Goal: Task Accomplishment & Management: Use online tool/utility

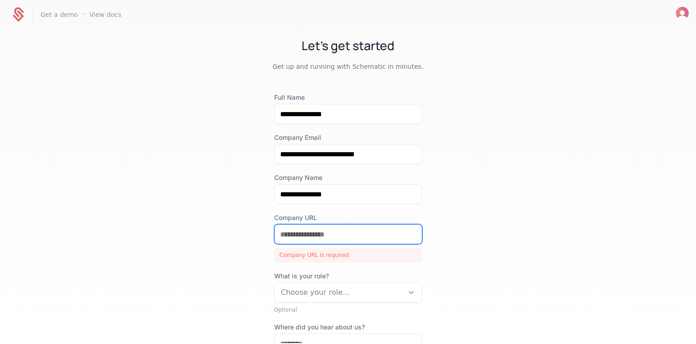
click at [295, 232] on input "Company URL" at bounding box center [348, 233] width 147 height 19
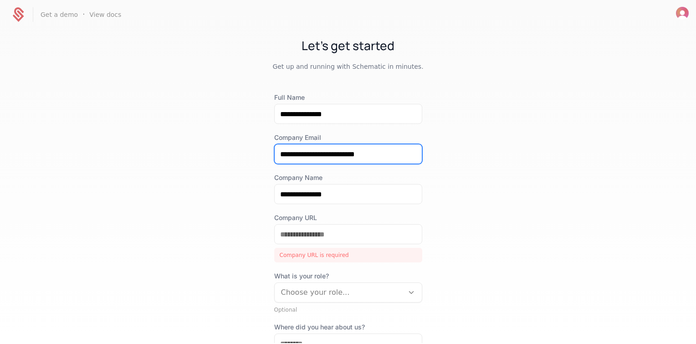
click at [336, 154] on input "**********" at bounding box center [348, 153] width 147 height 19
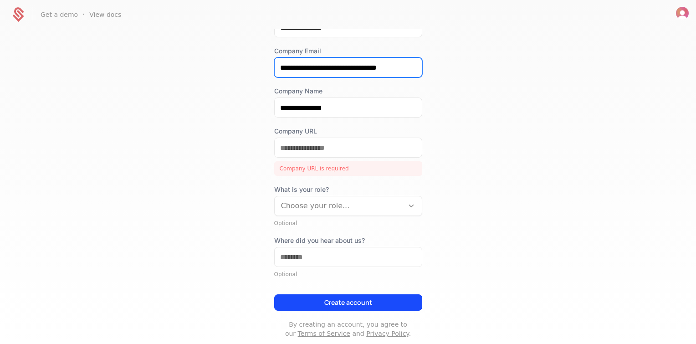
scroll to position [91, 0]
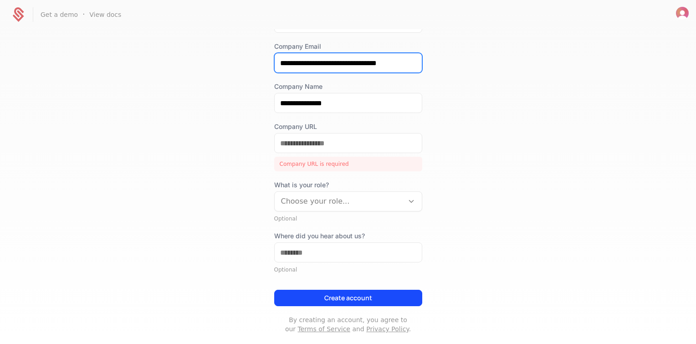
type input "**********"
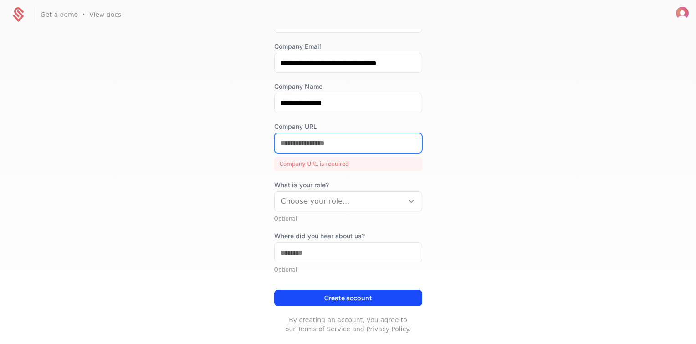
click at [381, 148] on input "Company URL" at bounding box center [348, 142] width 147 height 19
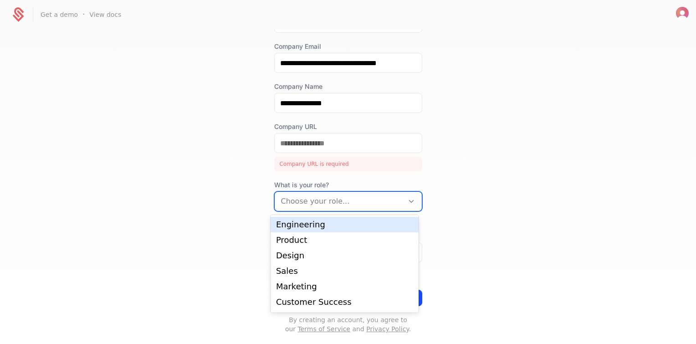
click at [398, 191] on div "Choose your role..." at bounding box center [348, 201] width 148 height 20
click at [363, 225] on div "Engineering" at bounding box center [344, 224] width 137 height 8
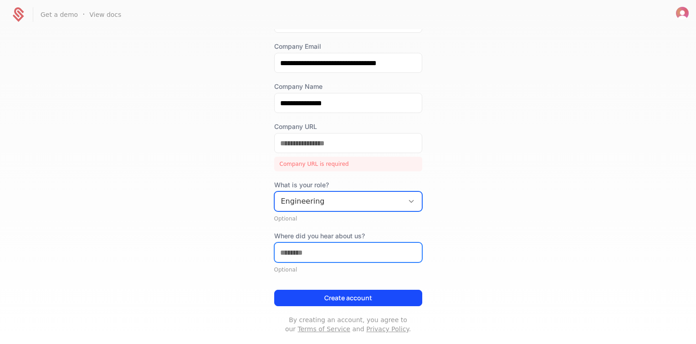
click at [356, 253] on input "Where did you hear about us?" at bounding box center [348, 252] width 147 height 19
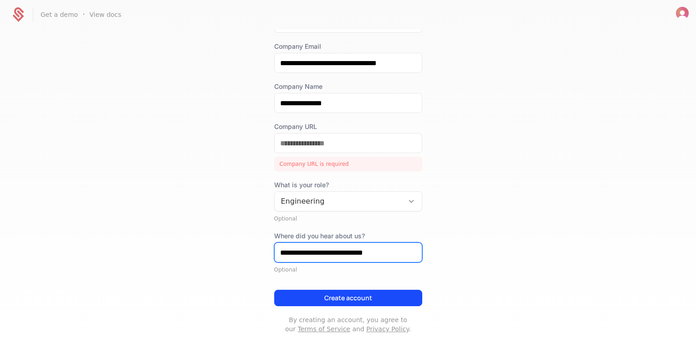
type input "**********"
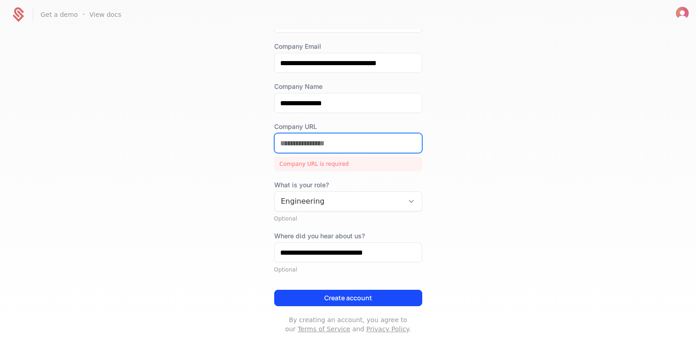
click at [309, 148] on input "Company URL" at bounding box center [348, 142] width 147 height 19
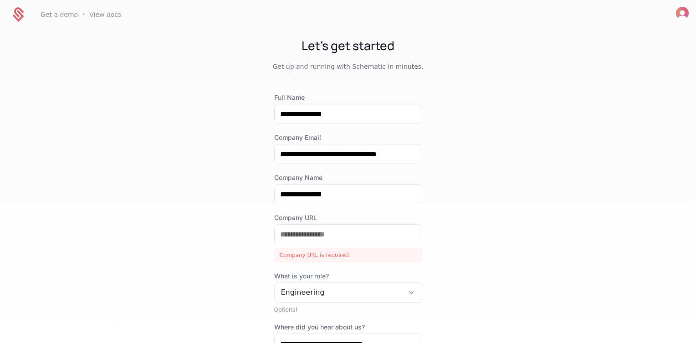
click at [680, 19] on div at bounding box center [682, 15] width 13 height 16
click at [676, 17] on span "Open user button" at bounding box center [682, 13] width 13 height 13
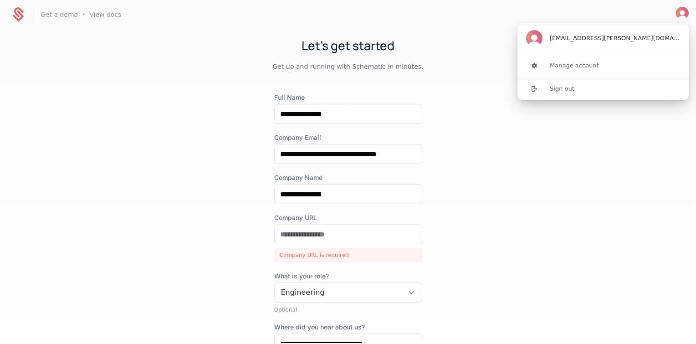
click at [507, 24] on nav "Get a demo · View docs" at bounding box center [348, 14] width 696 height 29
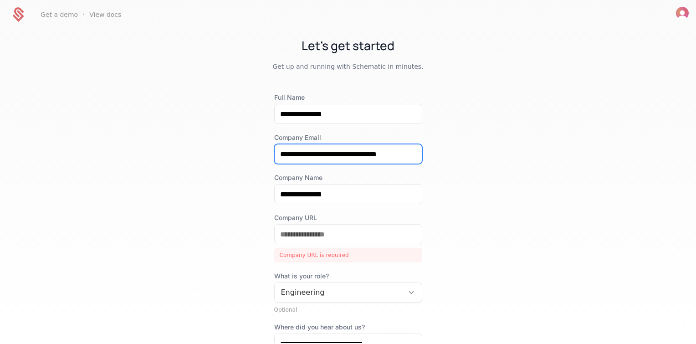
drag, startPoint x: 333, startPoint y: 154, endPoint x: 371, endPoint y: 150, distance: 38.0
click at [371, 150] on input "**********" at bounding box center [348, 153] width 147 height 19
type input "**********"
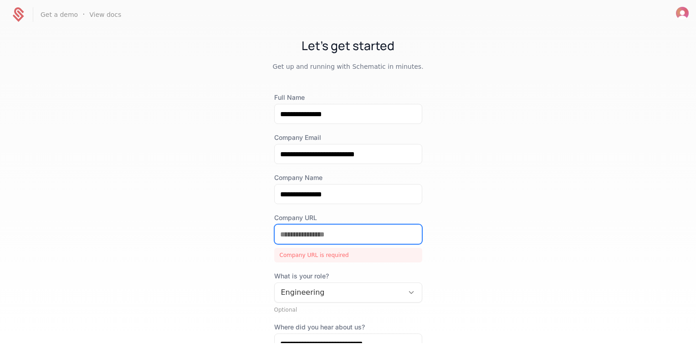
click at [359, 230] on input "Company URL" at bounding box center [348, 233] width 147 height 19
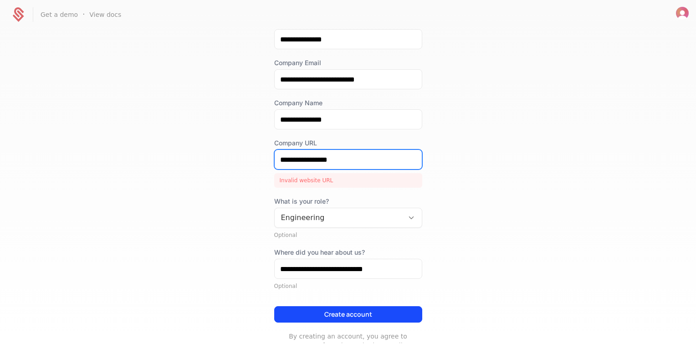
scroll to position [91, 0]
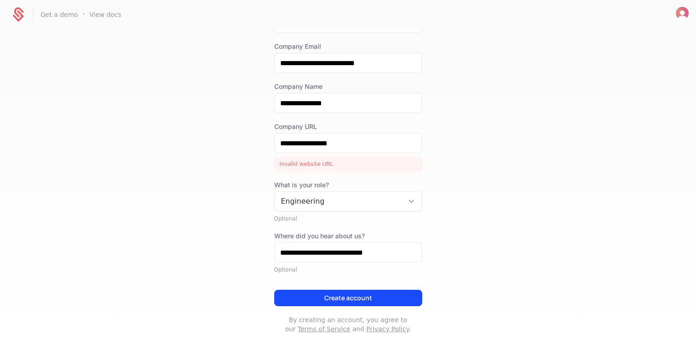
click at [388, 300] on button "Create account" at bounding box center [348, 298] width 148 height 16
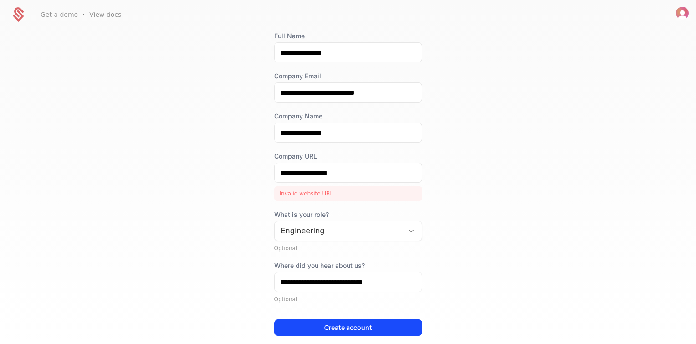
scroll to position [46, 0]
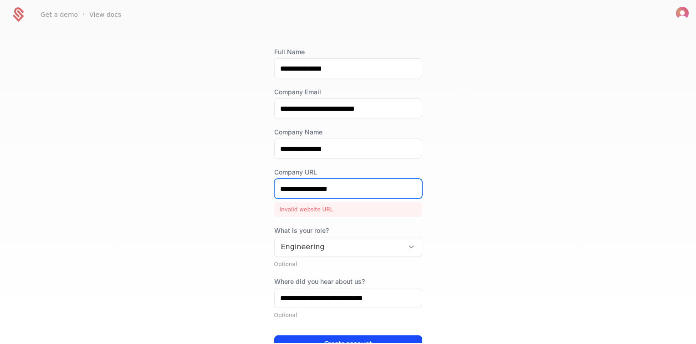
click at [275, 186] on input "**********" at bounding box center [348, 188] width 147 height 19
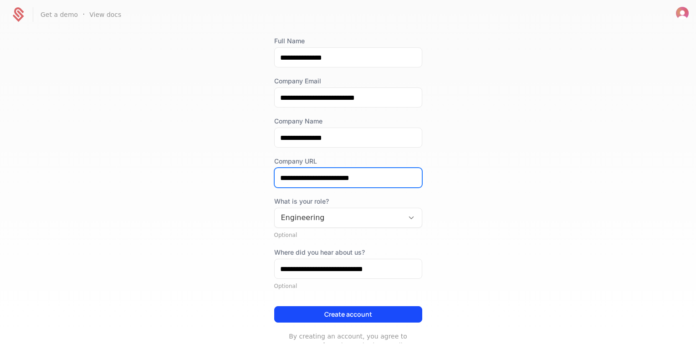
scroll to position [88, 0]
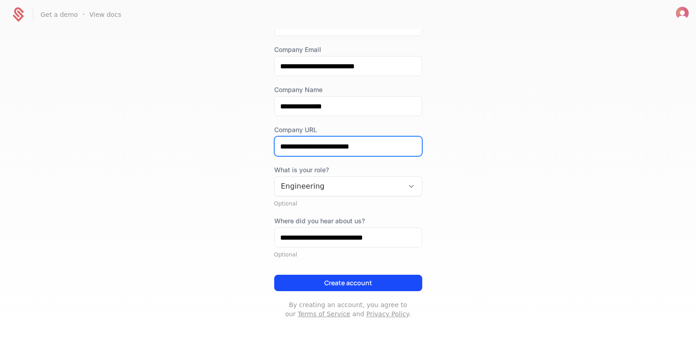
type input "**********"
click at [331, 279] on button "Create account" at bounding box center [348, 283] width 148 height 16
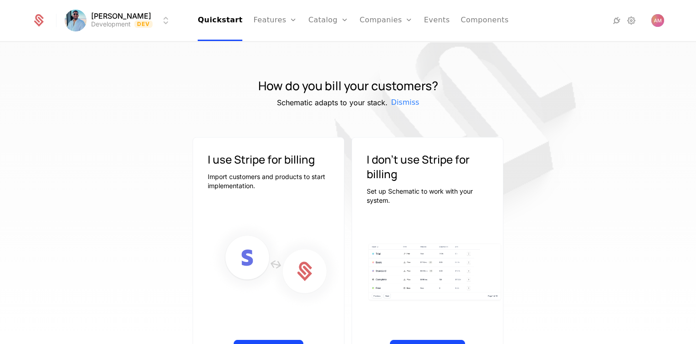
click at [76, 18] on html "Ashutosh Mishra Development Dev Quickstart Features Features Flags Catalog Plan…" at bounding box center [348, 172] width 696 height 344
click at [186, 67] on button "Manage" at bounding box center [181, 68] width 71 height 16
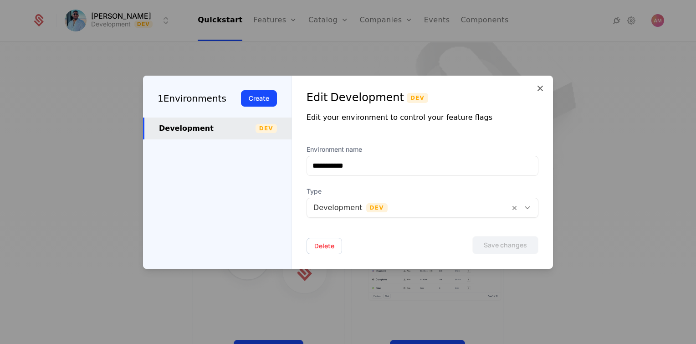
click at [539, 86] on icon at bounding box center [539, 88] width 11 height 11
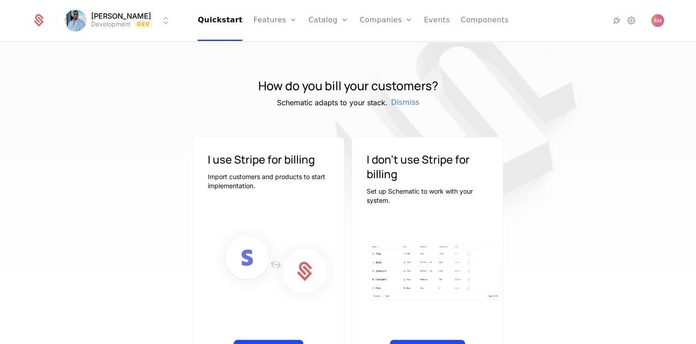
click at [400, 102] on span "Dismiss" at bounding box center [405, 102] width 28 height 11
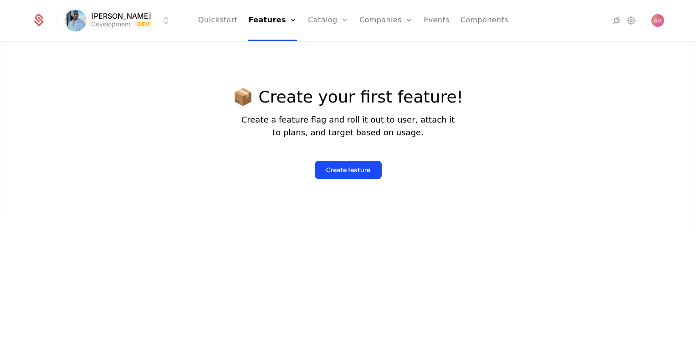
click at [124, 23] on html "Ashutosh Mishra Development Dev Quickstart Features Features Flags Catalog Plan…" at bounding box center [348, 172] width 696 height 344
click at [168, 16] on html "Ashutosh Mishra Development Dev Quickstart Features Features Flags Catalog Plan…" at bounding box center [348, 172] width 696 height 344
click at [165, 19] on html "Ashutosh Mishra Development Dev Quickstart Features Features Flags Catalog Plan…" at bounding box center [348, 172] width 696 height 344
click at [171, 22] on html "Ashutosh Mishra Development Dev Quickstart Features Features Flags Catalog Plan…" at bounding box center [348, 172] width 696 height 344
click at [323, 47] on link "Plans" at bounding box center [342, 44] width 47 height 7
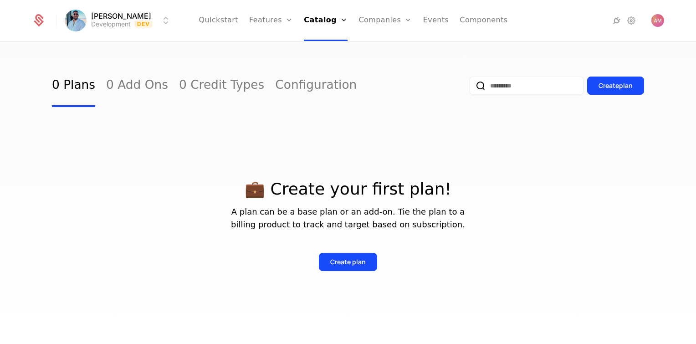
click at [474, 16] on link "Components" at bounding box center [483, 20] width 48 height 41
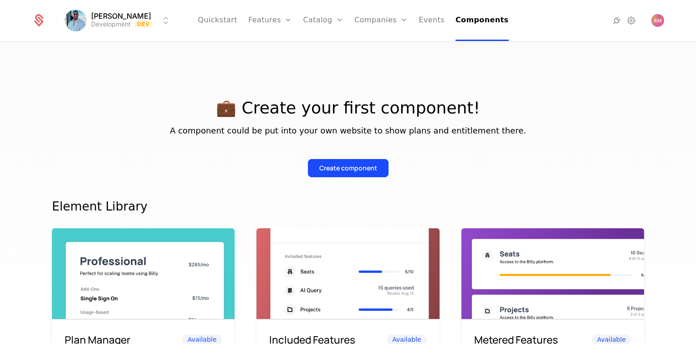
click at [626, 19] on icon at bounding box center [631, 20] width 11 height 11
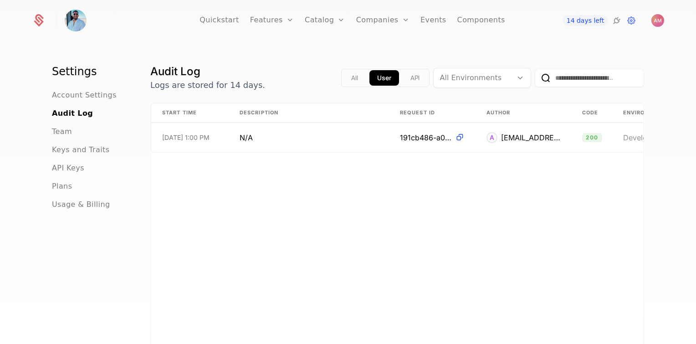
click at [279, 24] on link "Features" at bounding box center [272, 20] width 44 height 41
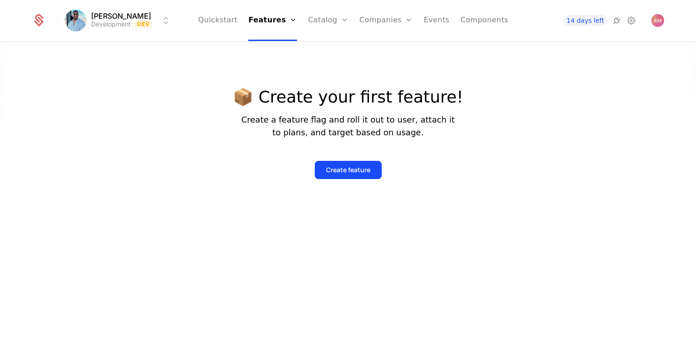
click at [325, 19] on link "Catalog" at bounding box center [328, 20] width 41 height 41
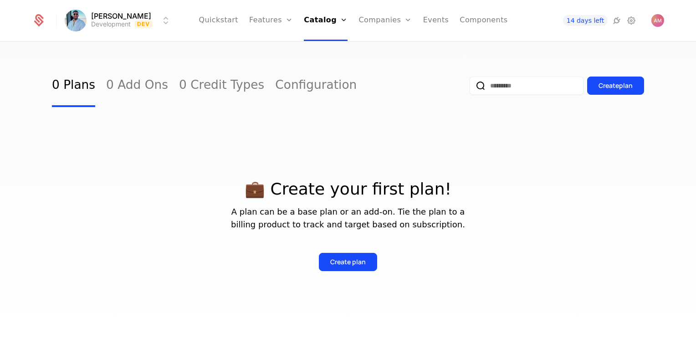
click at [237, 21] on link "Quickstart" at bounding box center [218, 20] width 40 height 41
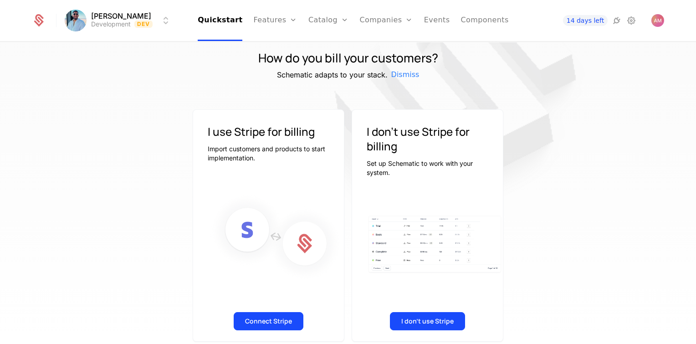
scroll to position [41, 0]
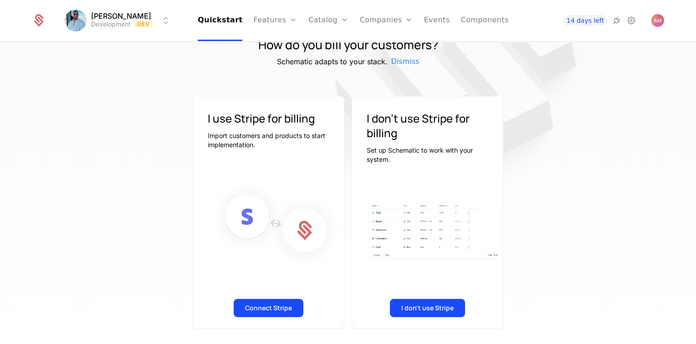
click at [275, 313] on button "Connect Stripe" at bounding box center [269, 308] width 70 height 18
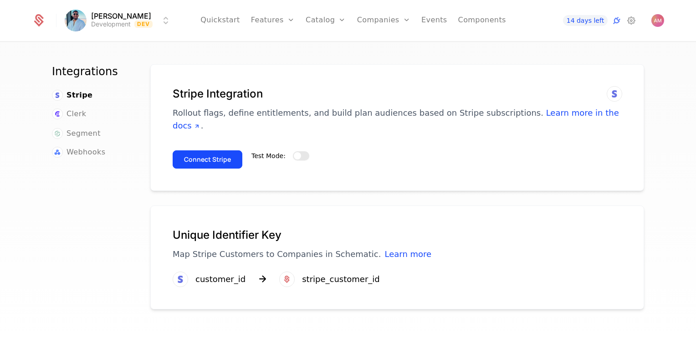
click at [297, 151] on button "Test Mode:" at bounding box center [301, 155] width 16 height 9
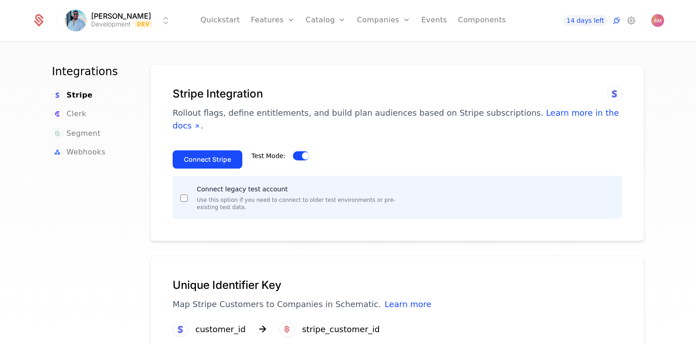
click at [295, 151] on button "Test Mode:" at bounding box center [301, 155] width 16 height 9
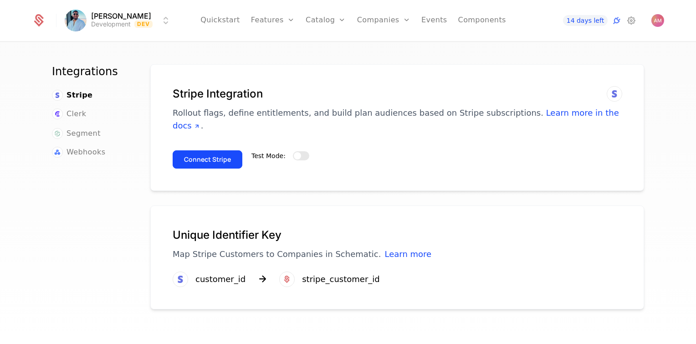
click at [305, 143] on div "Connect Stripe Test Mode:" at bounding box center [397, 155] width 449 height 25
click at [299, 151] on button "Test Mode:" at bounding box center [301, 155] width 16 height 9
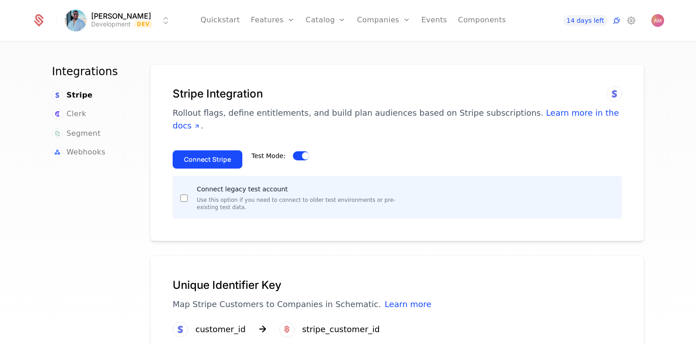
click at [214, 155] on button "Connect Stripe" at bounding box center [208, 159] width 70 height 18
click at [204, 154] on button "Connect Stripe" at bounding box center [208, 159] width 70 height 18
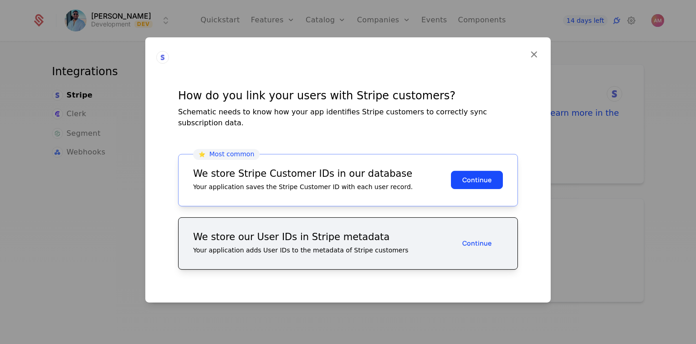
click at [486, 173] on button "Continue" at bounding box center [477, 180] width 52 height 18
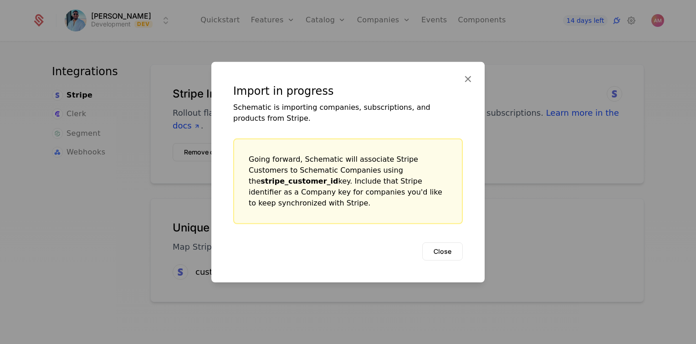
click at [437, 246] on button "Close" at bounding box center [442, 251] width 41 height 18
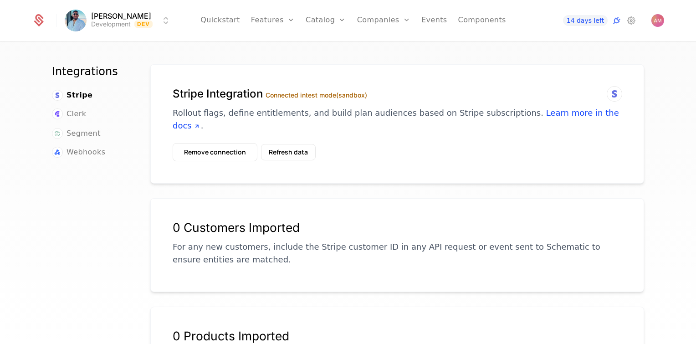
click at [326, 46] on link "Plans" at bounding box center [339, 44] width 47 height 7
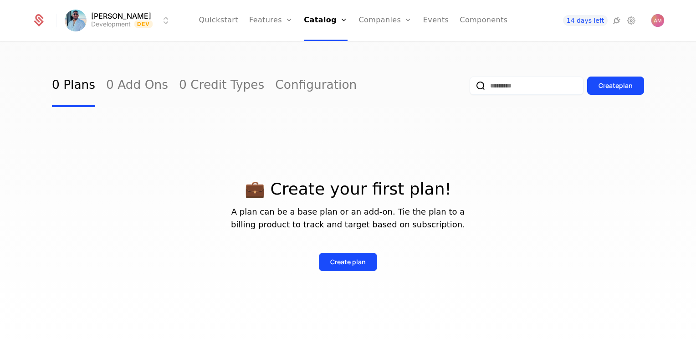
click at [636, 18] on icon at bounding box center [631, 20] width 11 height 11
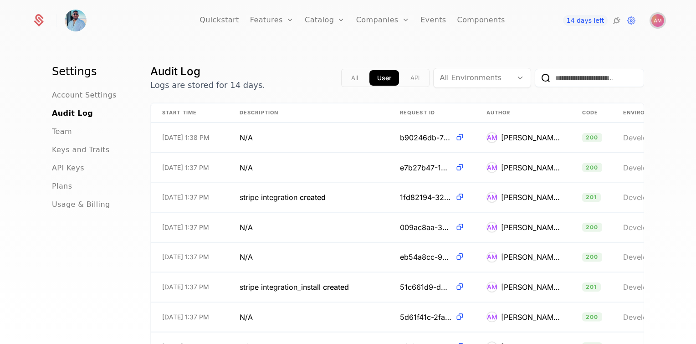
click at [656, 18] on img "Open user button" at bounding box center [657, 20] width 13 height 13
click at [484, 20] on link "Components" at bounding box center [481, 20] width 48 height 41
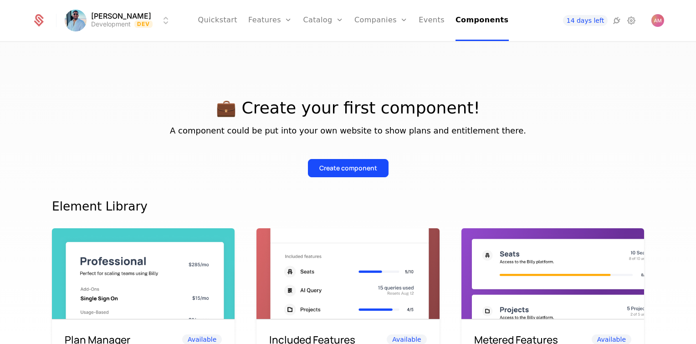
click at [435, 25] on link "Events" at bounding box center [431, 20] width 26 height 41
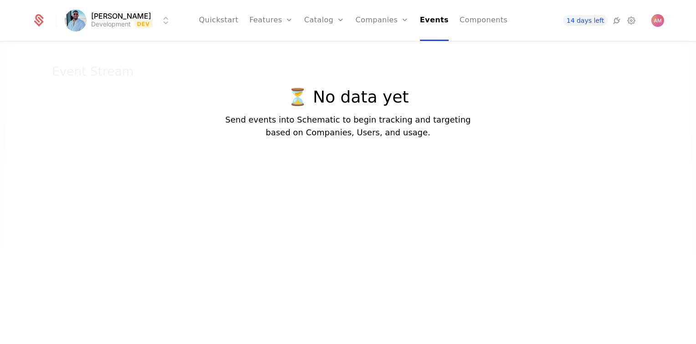
click at [377, 24] on link "Companies" at bounding box center [381, 20] width 53 height 41
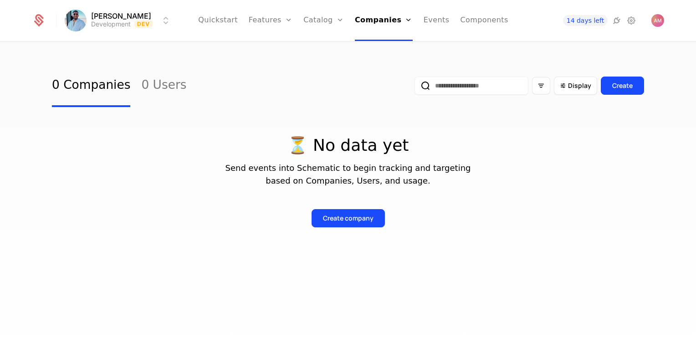
click at [321, 19] on link "Catalog" at bounding box center [323, 20] width 41 height 41
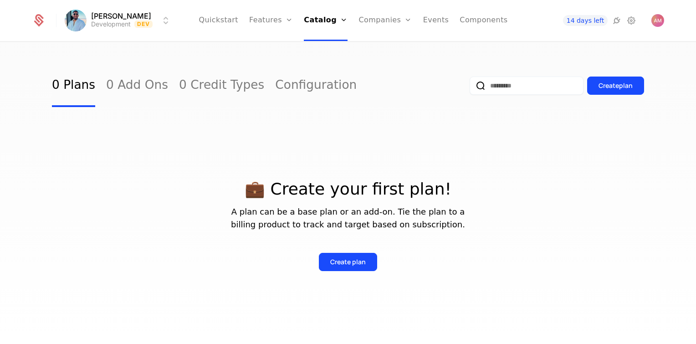
click at [283, 20] on link "Features" at bounding box center [271, 20] width 44 height 41
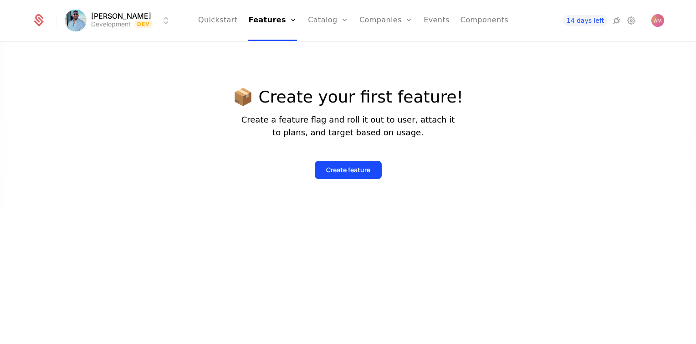
click at [223, 21] on link "Quickstart" at bounding box center [218, 20] width 40 height 41
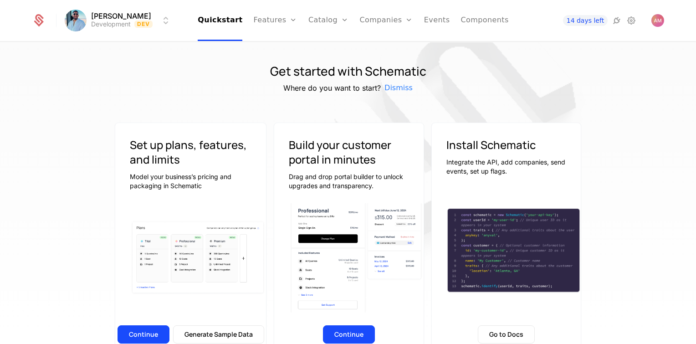
click at [102, 20] on html "Ashutosh Mishra Development Dev Quickstart Features Features Flags Catalog Plan…" at bounding box center [348, 172] width 696 height 344
click at [40, 16] on icon at bounding box center [38, 20] width 13 height 13
click at [280, 23] on link "Features" at bounding box center [275, 20] width 44 height 41
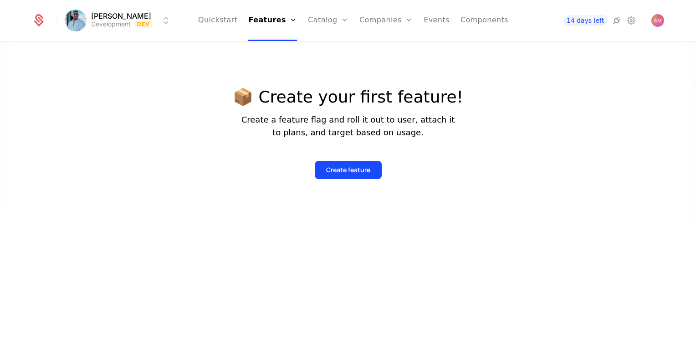
click at [331, 20] on link "Catalog" at bounding box center [328, 20] width 41 height 41
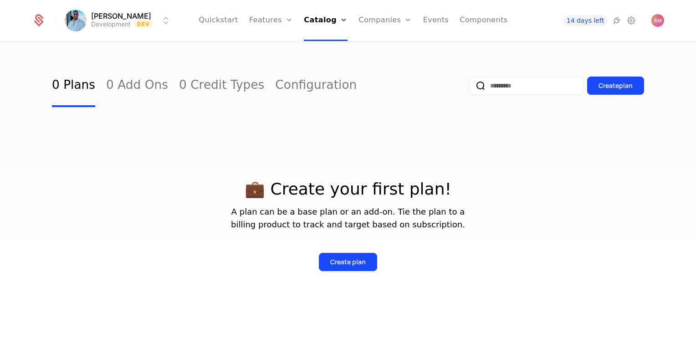
click at [395, 16] on link "Companies" at bounding box center [384, 20] width 53 height 41
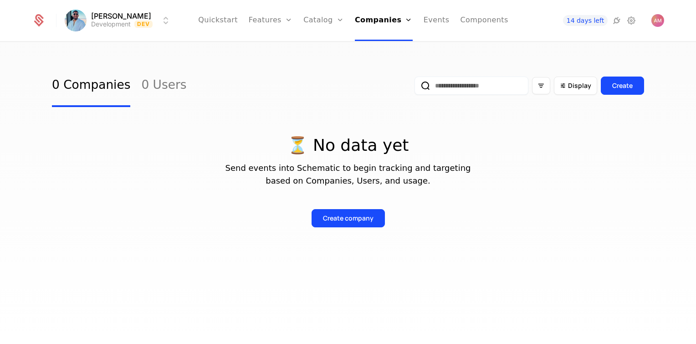
click at [423, 18] on link "Events" at bounding box center [436, 20] width 26 height 41
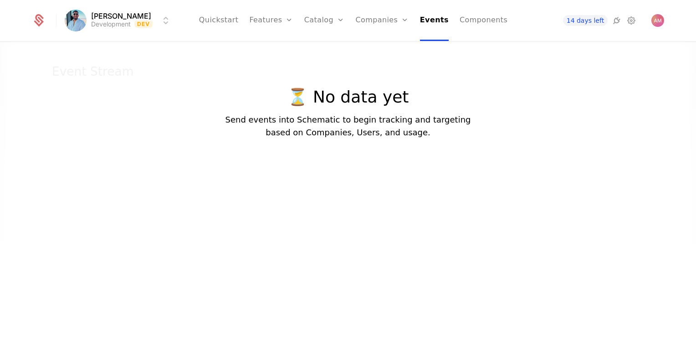
click at [475, 13] on link "Components" at bounding box center [483, 20] width 48 height 41
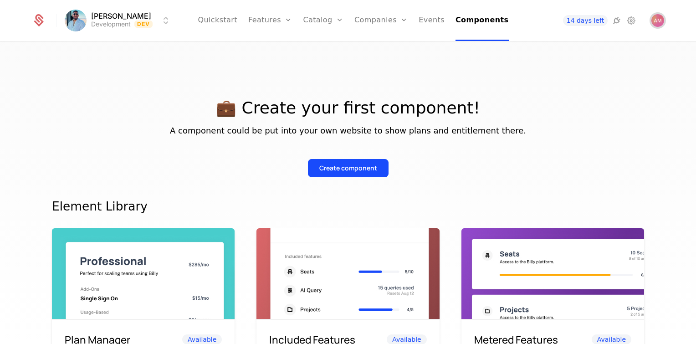
click at [657, 19] on img "Open user button" at bounding box center [657, 20] width 13 height 13
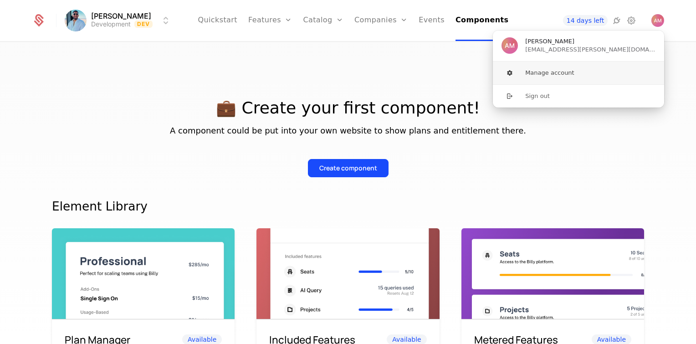
click at [588, 77] on button "Manage account" at bounding box center [578, 72] width 172 height 23
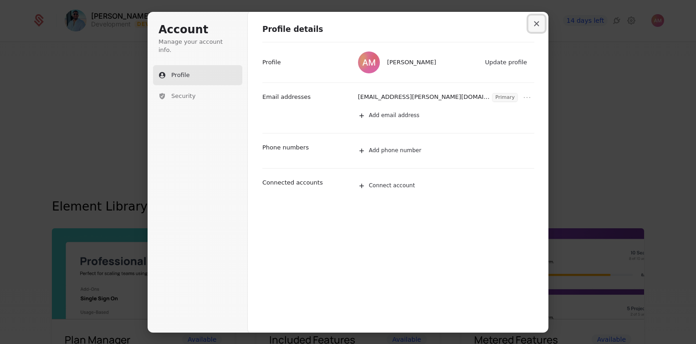
click at [536, 30] on button "Close modal" at bounding box center [536, 23] width 16 height 16
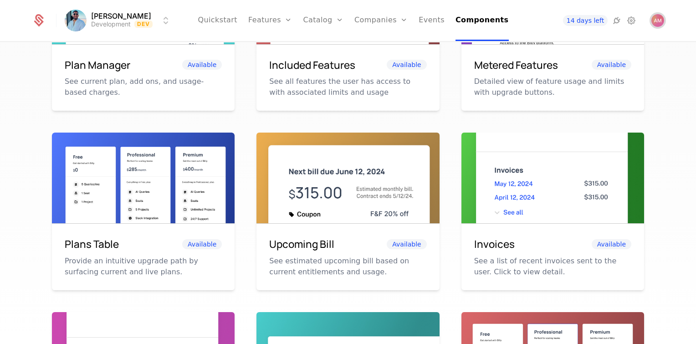
scroll to position [445, 0]
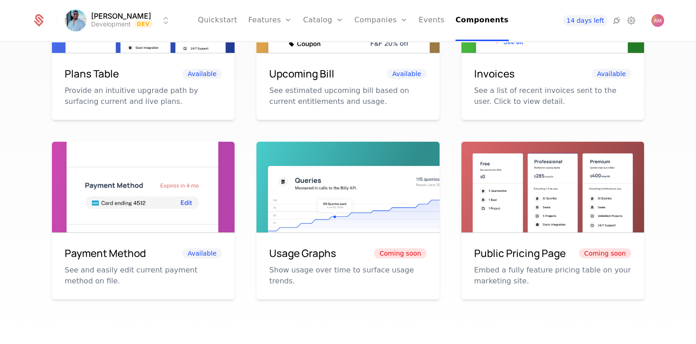
click at [225, 22] on link "Quickstart" at bounding box center [218, 20] width 40 height 41
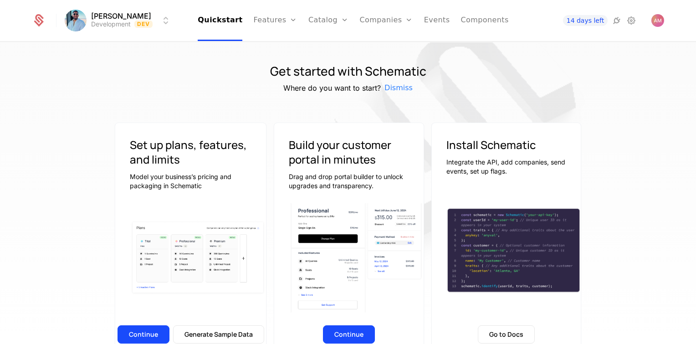
scroll to position [177, 0]
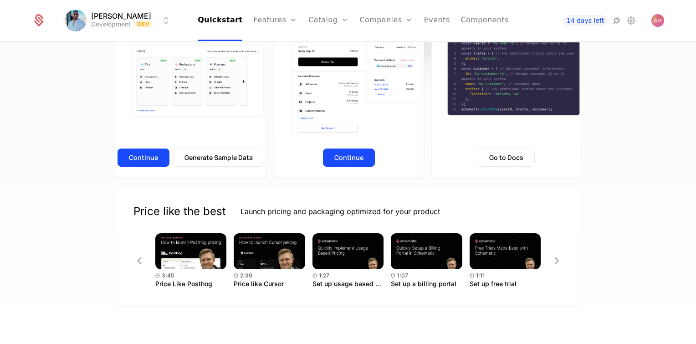
click at [153, 163] on button "Continue" at bounding box center [143, 157] width 52 height 18
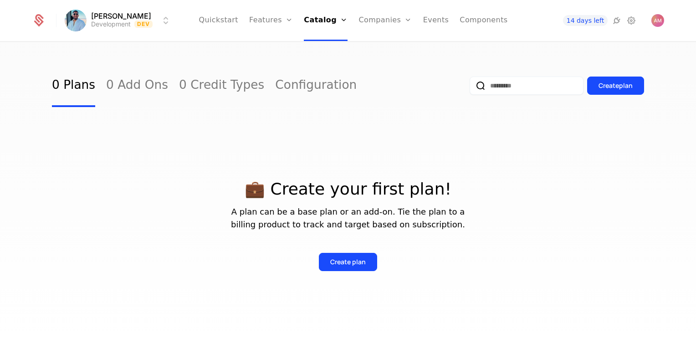
click at [343, 92] on link "Configuration" at bounding box center [338, 88] width 47 height 7
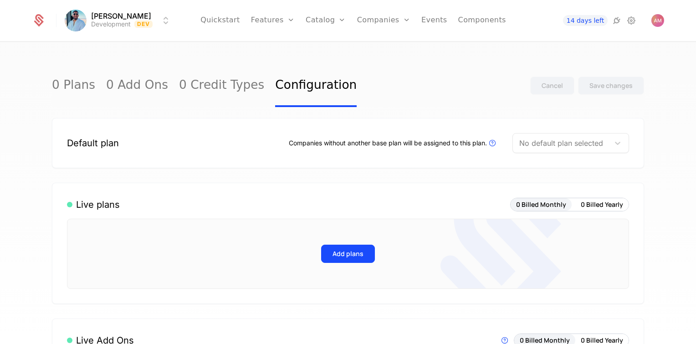
click at [327, 76] on link "Credits" at bounding box center [339, 73] width 47 height 7
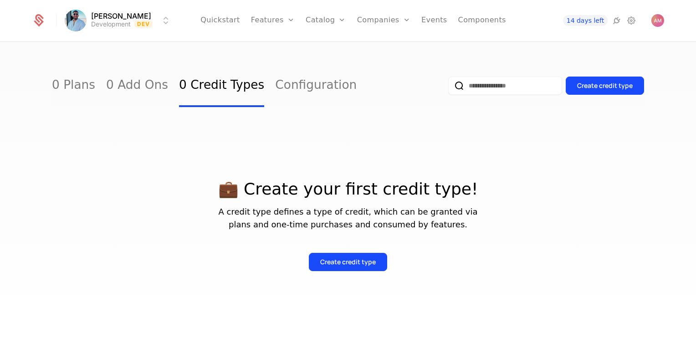
click at [327, 18] on link "Catalog" at bounding box center [325, 20] width 41 height 41
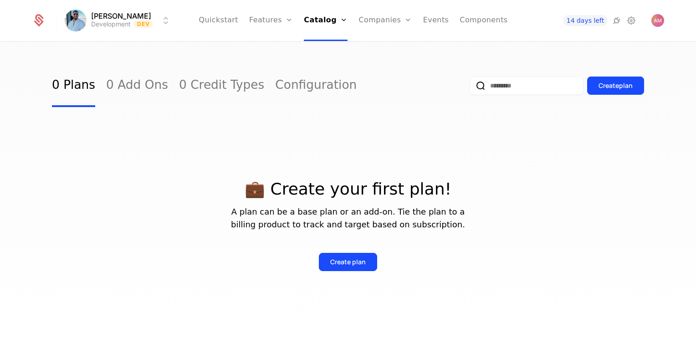
click at [324, 46] on link "Plans" at bounding box center [338, 44] width 47 height 7
click at [483, 20] on link "Components" at bounding box center [483, 20] width 48 height 41
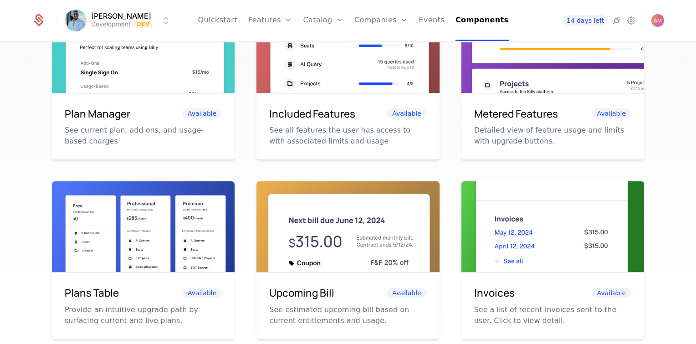
scroll to position [81, 0]
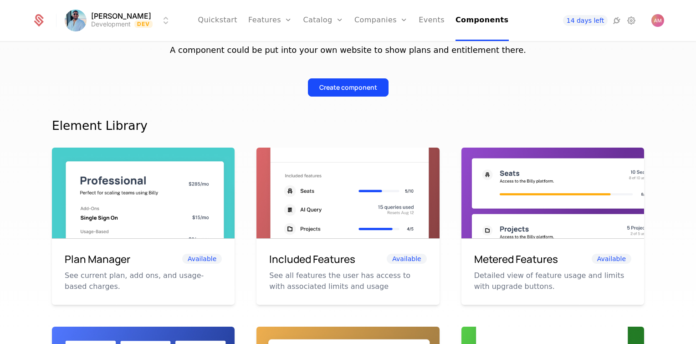
click at [331, 48] on link "Plans" at bounding box center [337, 44] width 47 height 7
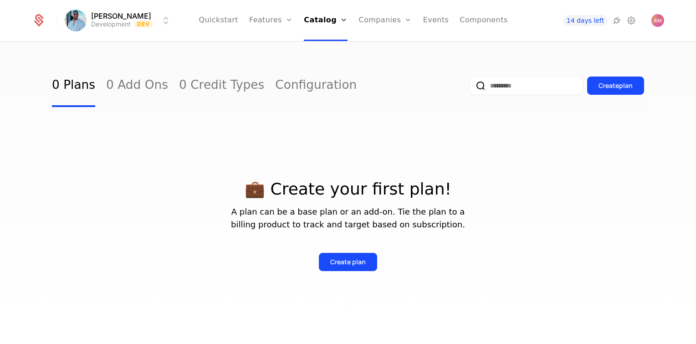
click at [614, 21] on icon at bounding box center [616, 20] width 11 height 11
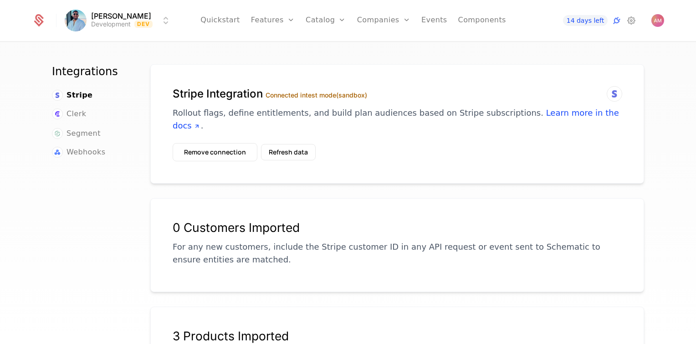
click at [271, 123] on div "Stripe Integration Connected in test mode (sandbox) Rollout flags, define entit…" at bounding box center [397, 115] width 449 height 56
click at [279, 144] on button "Refresh data" at bounding box center [288, 152] width 55 height 16
click at [303, 144] on button "Refresh data" at bounding box center [288, 152] width 55 height 16
click at [301, 144] on button "Refresh data" at bounding box center [288, 152] width 55 height 16
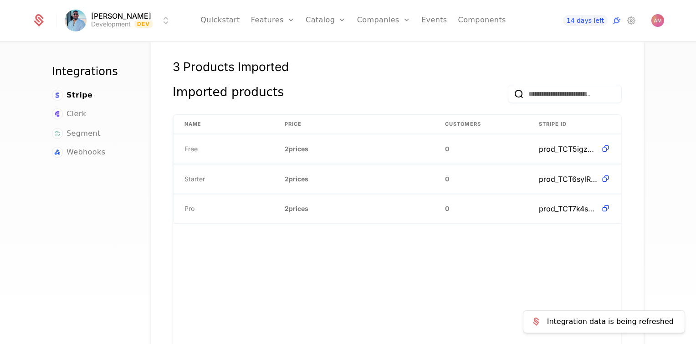
scroll to position [273, 0]
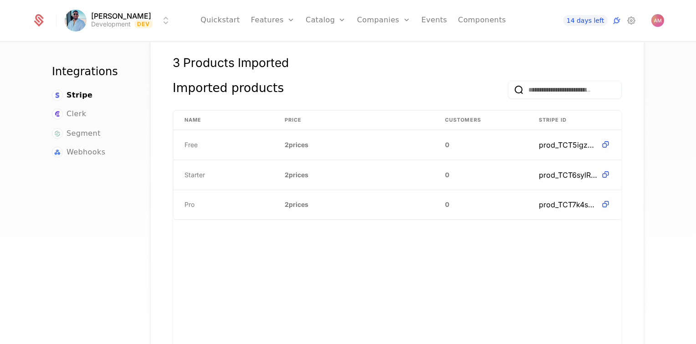
click at [321, 48] on link "Plans" at bounding box center [339, 44] width 47 height 7
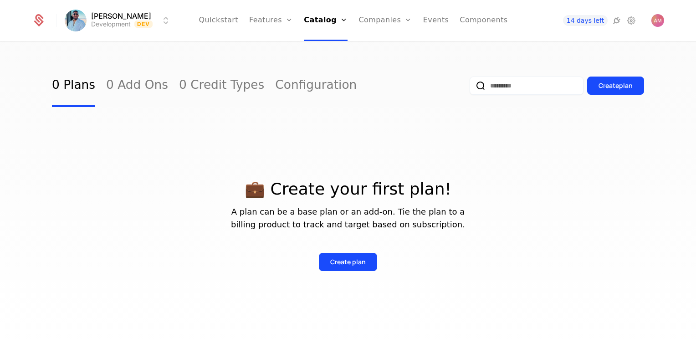
click at [338, 265] on div "Create plan" at bounding box center [348, 261] width 36 height 9
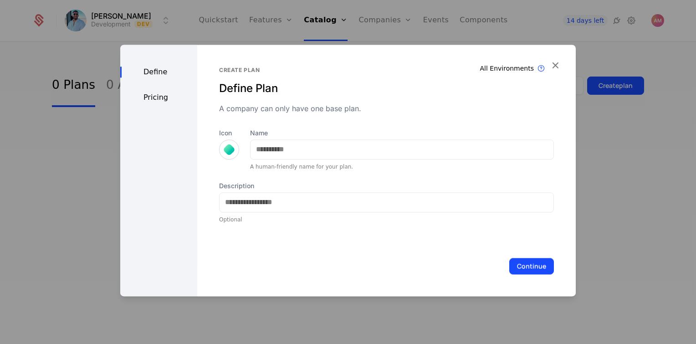
click at [231, 153] on div at bounding box center [228, 149] width 9 height 9
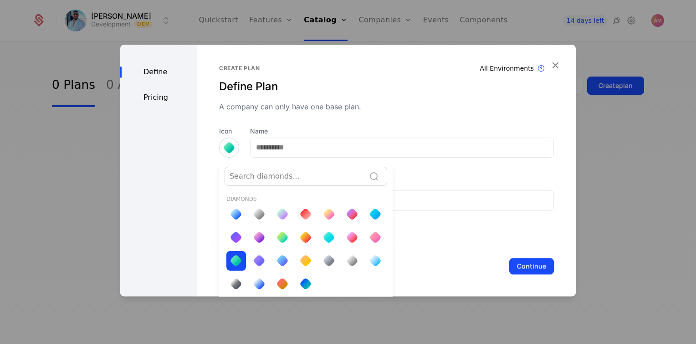
click at [234, 284] on div at bounding box center [235, 283] width 13 height 13
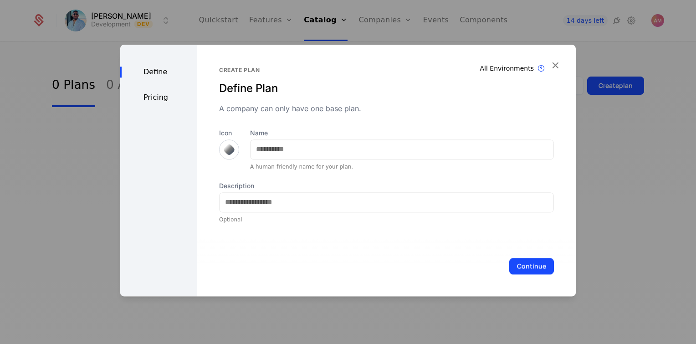
scroll to position [0, 0]
click at [238, 148] on div "Icon Name A human-friendly name for your plan." at bounding box center [386, 149] width 335 height 42
click at [233, 151] on div at bounding box center [229, 149] width 20 height 20
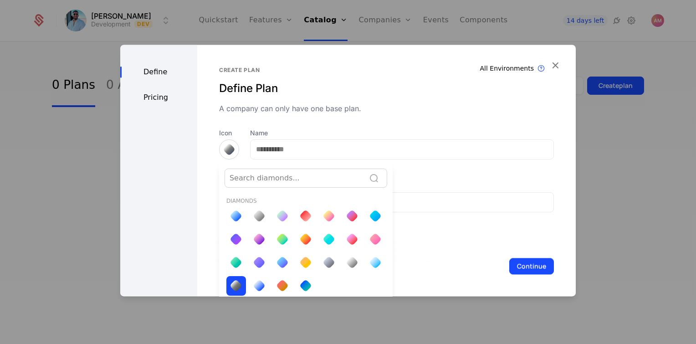
scroll to position [2, 0]
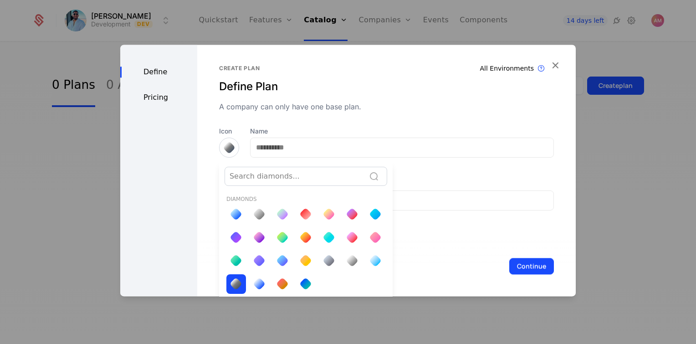
click at [346, 259] on div at bounding box center [352, 260] width 13 height 13
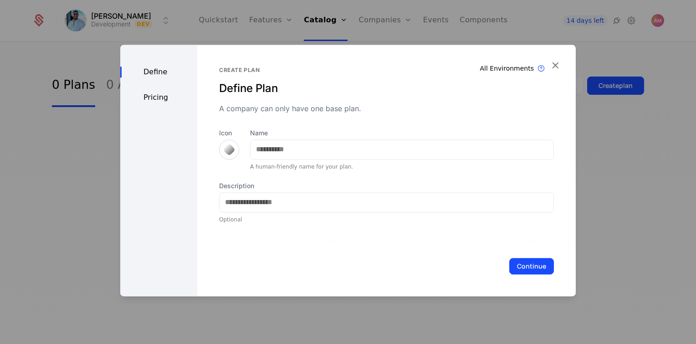
scroll to position [0, 0]
click at [221, 146] on div at bounding box center [229, 149] width 20 height 20
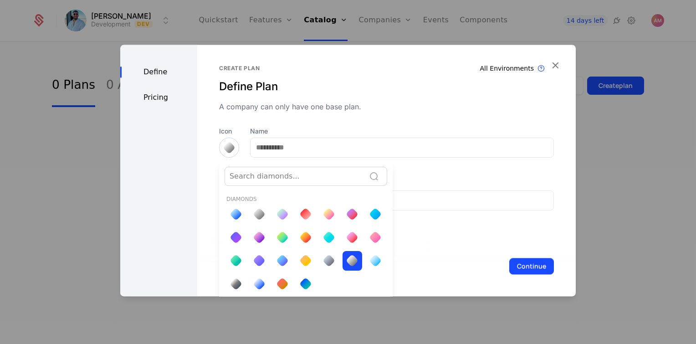
click at [260, 213] on div at bounding box center [259, 214] width 13 height 13
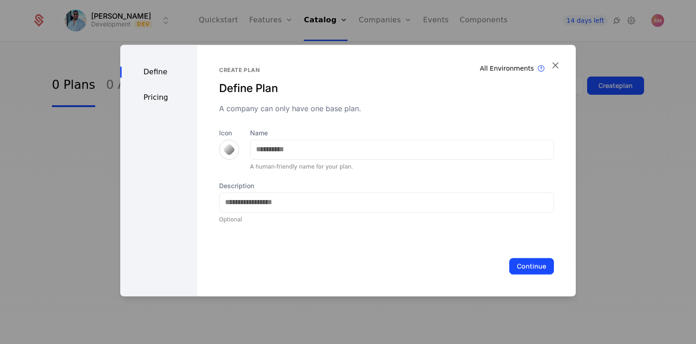
scroll to position [0, 0]
click at [228, 150] on div at bounding box center [229, 149] width 13 height 13
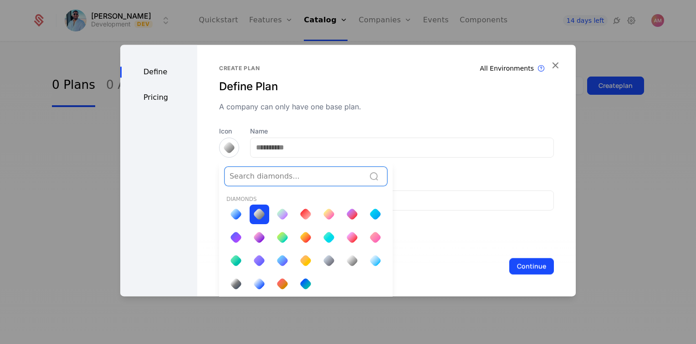
click at [334, 258] on div at bounding box center [329, 261] width 20 height 20
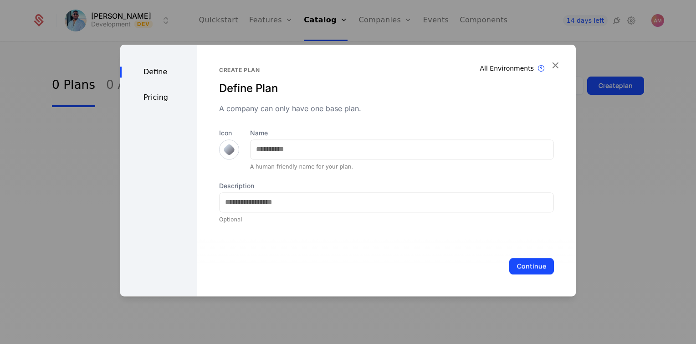
click at [228, 149] on div at bounding box center [229, 149] width 13 height 13
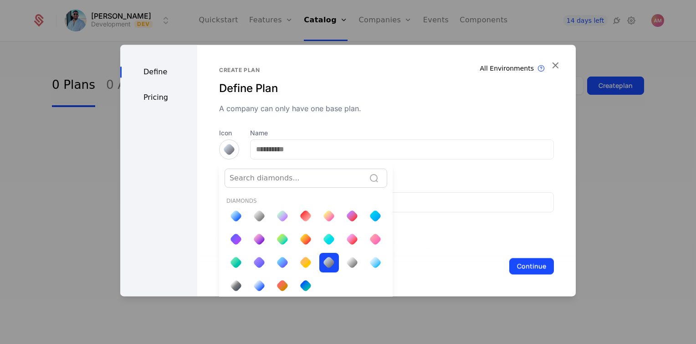
scroll to position [2, 0]
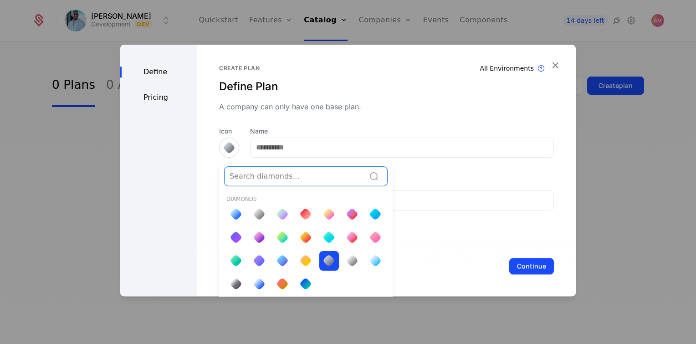
click at [354, 260] on div at bounding box center [352, 260] width 13 height 13
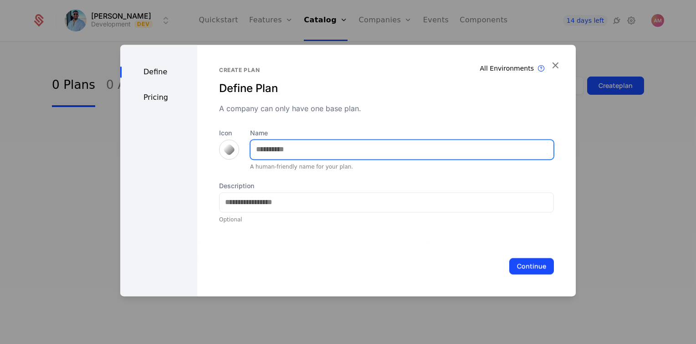
click at [260, 151] on input "Name" at bounding box center [401, 149] width 303 height 19
type input "****"
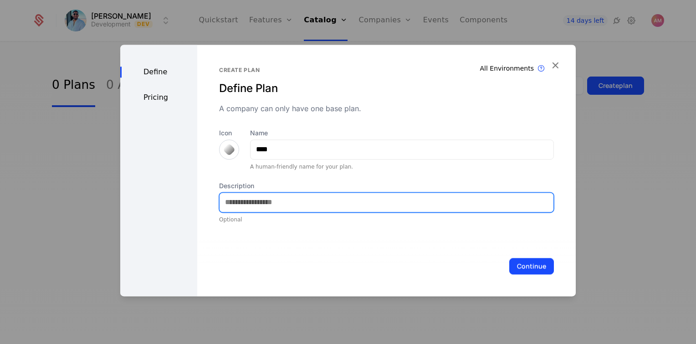
click at [290, 197] on input "Description" at bounding box center [386, 202] width 334 height 19
type input "**********"
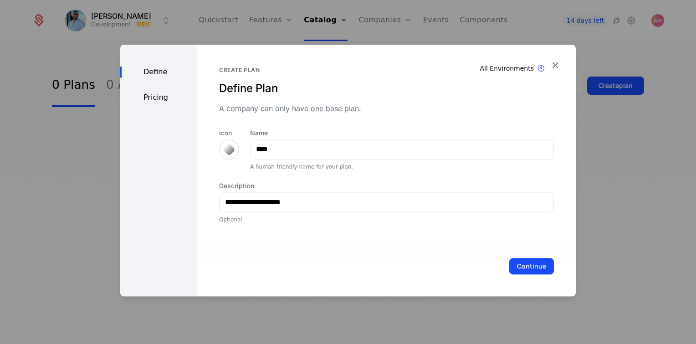
click at [514, 259] on button "Continue" at bounding box center [531, 266] width 45 height 16
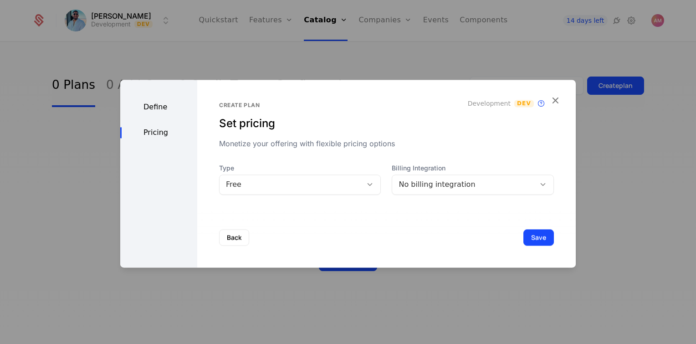
click at [447, 183] on div "No billing integration" at bounding box center [463, 184] width 130 height 11
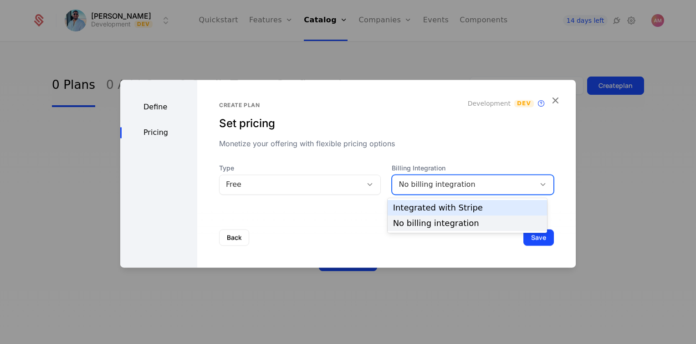
click at [434, 207] on div "Integrated with Stripe" at bounding box center [467, 208] width 148 height 8
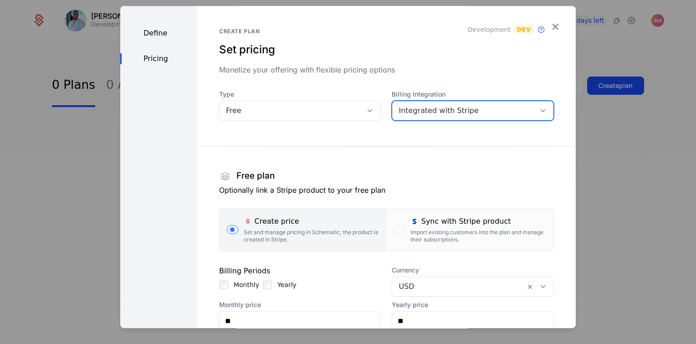
click at [402, 104] on div "Integrated with Stripe" at bounding box center [463, 110] width 143 height 13
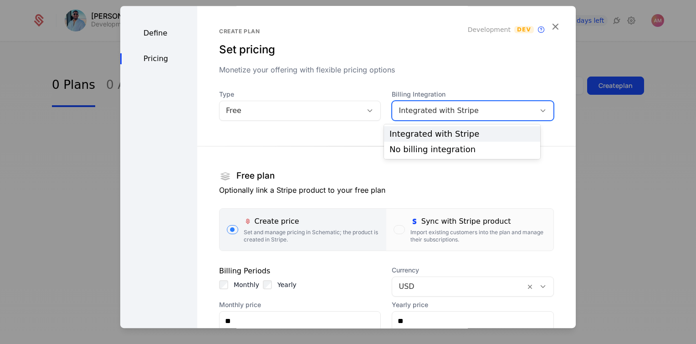
click at [343, 121] on div "Type Free Billing Integration option Integrated with Stripe, selected. 2 result…" at bounding box center [386, 242] width 335 height 305
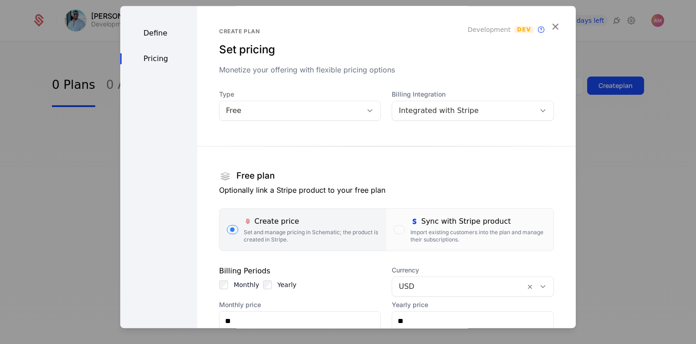
click at [343, 117] on div "Free" at bounding box center [300, 111] width 162 height 20
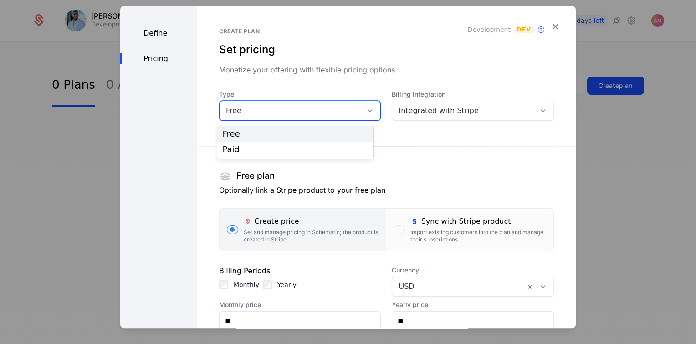
click at [327, 138] on div "Free" at bounding box center [295, 133] width 156 height 15
click at [426, 117] on div "Integrated with Stripe" at bounding box center [473, 111] width 162 height 20
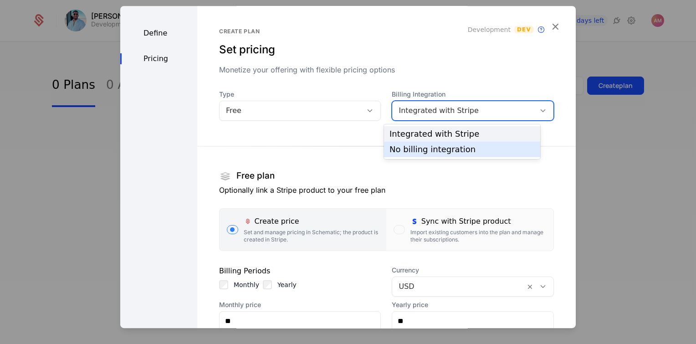
click at [408, 151] on div "No billing integration" at bounding box center [461, 149] width 145 height 8
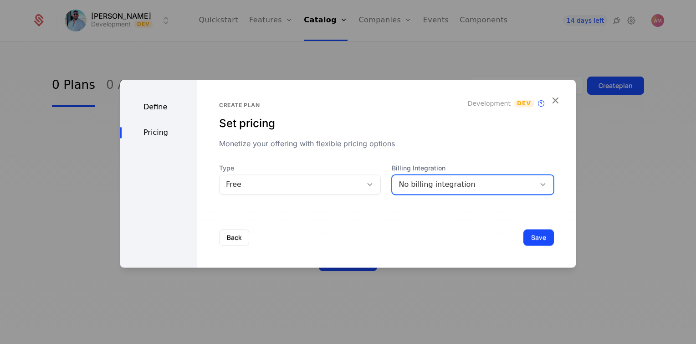
click at [425, 179] on div "No billing integration" at bounding box center [463, 184] width 130 height 11
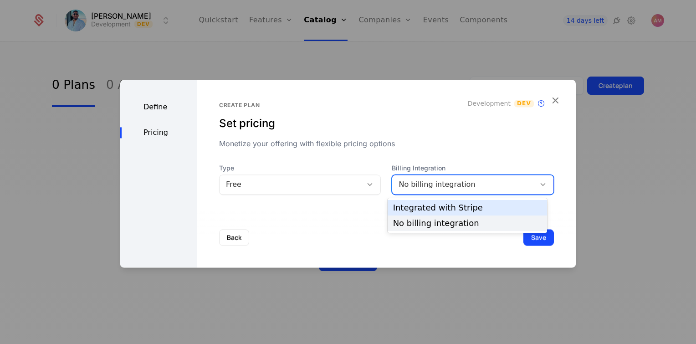
click at [418, 205] on div "Integrated with Stripe" at bounding box center [467, 208] width 148 height 8
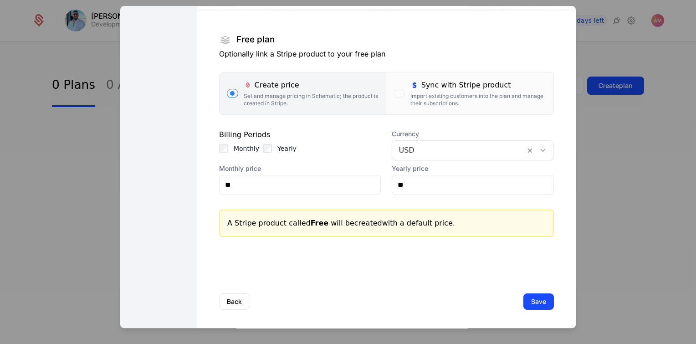
scroll to position [139, 0]
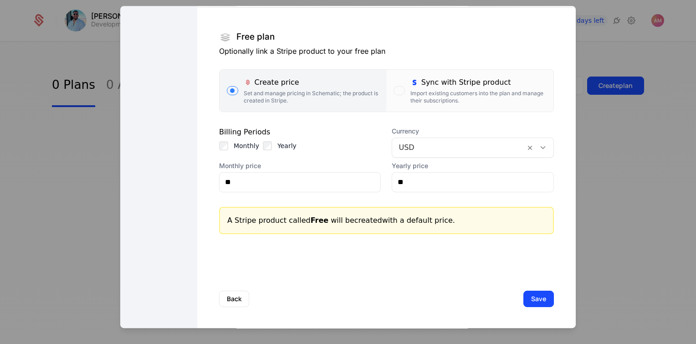
click at [452, 102] on label "Sync with Stripe product Import existing customers into the plan and manage the…" at bounding box center [469, 91] width 167 height 42
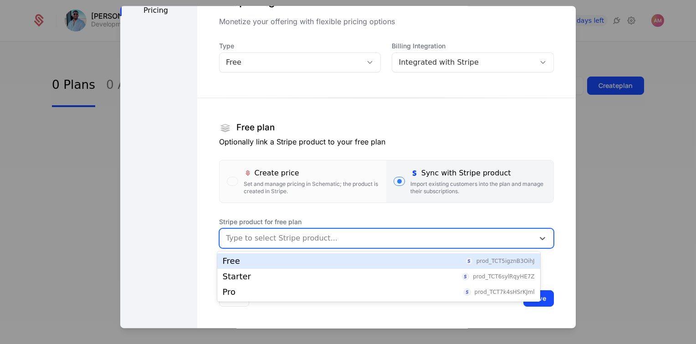
click at [306, 231] on div "Type to select Stripe product..." at bounding box center [376, 238] width 315 height 16
click at [286, 262] on div "Free prod_TCT5igznB3OihJ" at bounding box center [379, 261] width 312 height 8
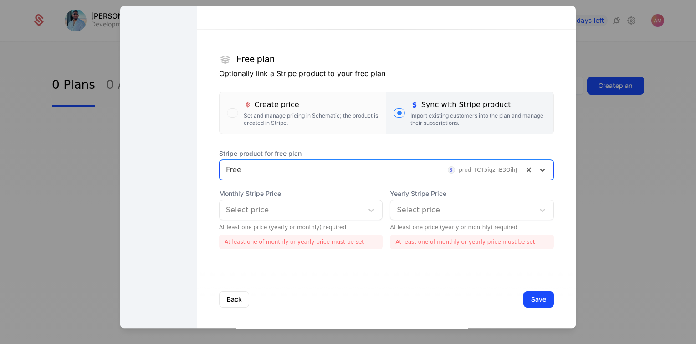
scroll to position [117, 0]
click at [366, 211] on icon at bounding box center [370, 208] width 9 height 9
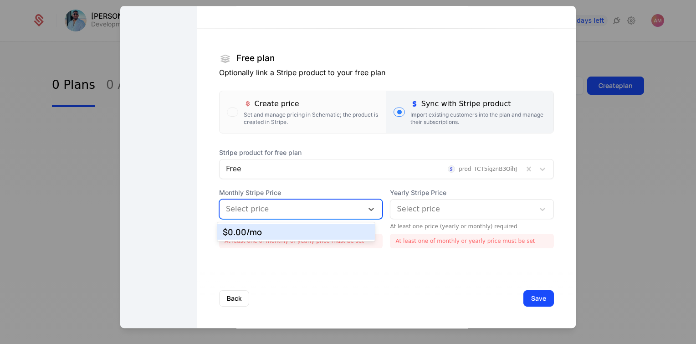
click at [344, 231] on div "$0.00 /mo" at bounding box center [296, 232] width 147 height 8
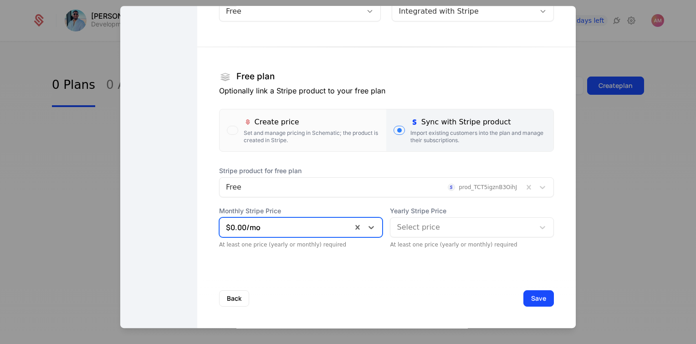
click at [424, 214] on span "Yearly Stripe Price" at bounding box center [472, 210] width 164 height 9
click at [419, 227] on div at bounding box center [462, 227] width 131 height 13
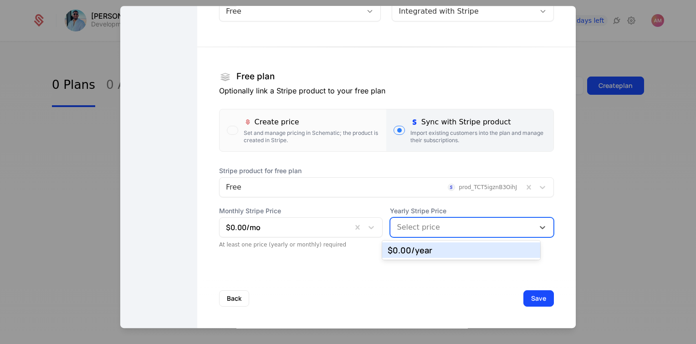
click at [409, 251] on div "$0.00 /year" at bounding box center [460, 250] width 147 height 8
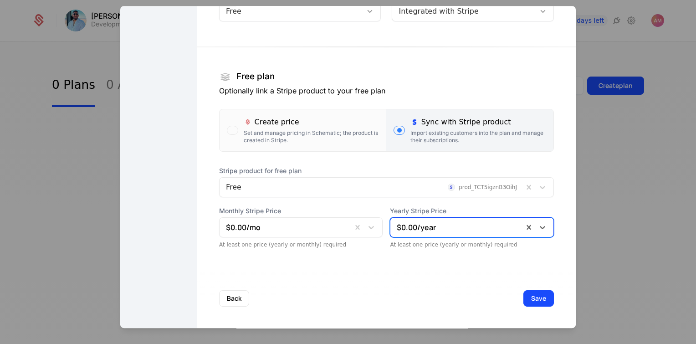
click at [523, 296] on button "Save" at bounding box center [538, 298] width 31 height 16
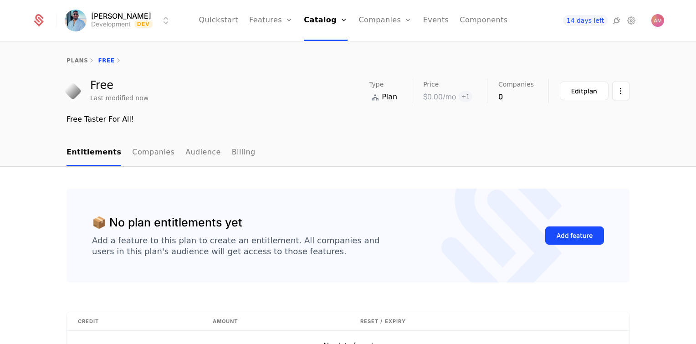
click at [72, 63] on link "plans" at bounding box center [76, 60] width 21 height 6
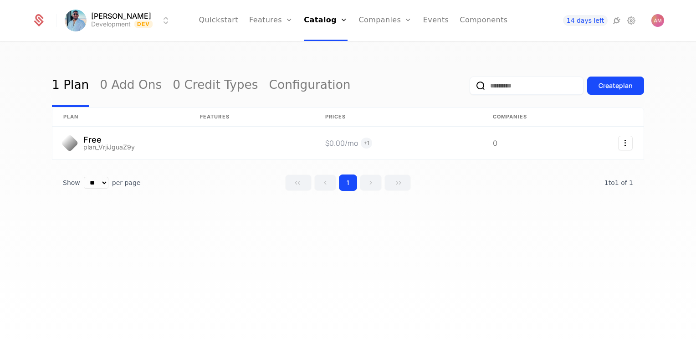
click at [618, 91] on button "Create plan" at bounding box center [615, 85] width 57 height 18
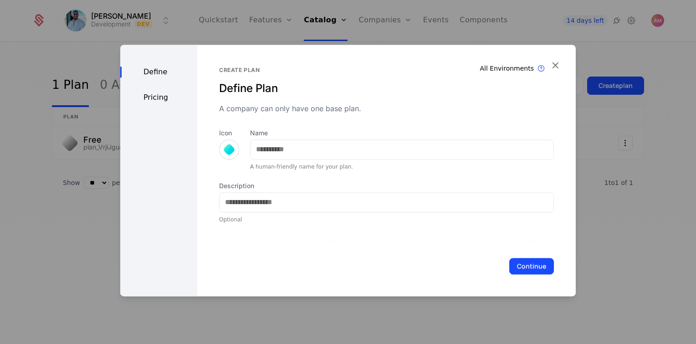
click at [229, 150] on div at bounding box center [229, 149] width 13 height 13
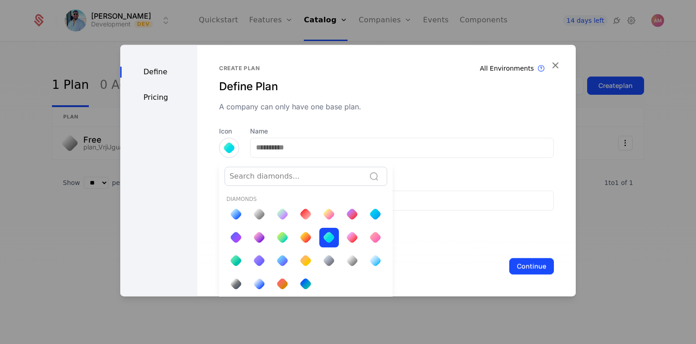
click at [286, 152] on div at bounding box center [347, 170] width 455 height 251
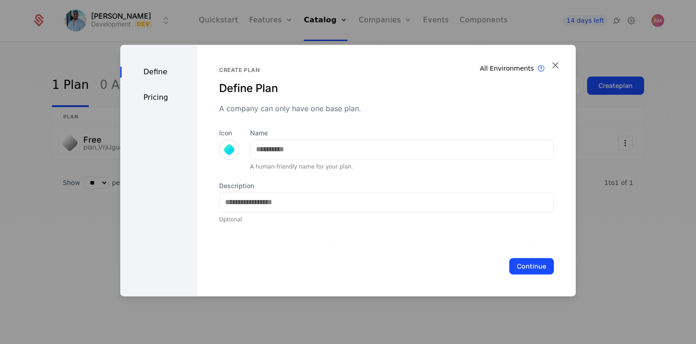
scroll to position [0, 0]
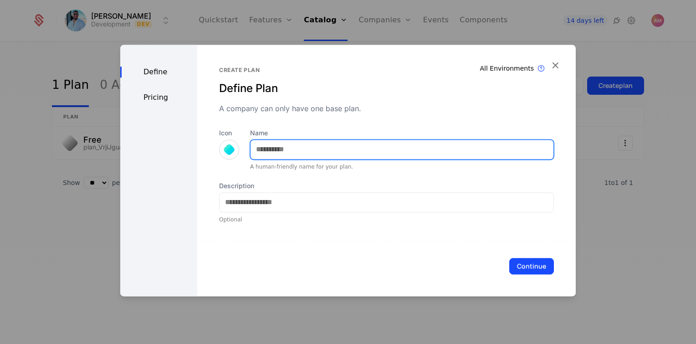
click at [286, 152] on input "Name" at bounding box center [401, 149] width 303 height 19
type input "*******"
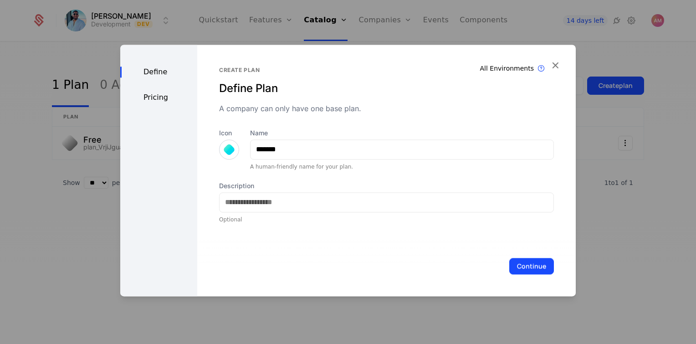
click at [223, 150] on div at bounding box center [229, 149] width 13 height 13
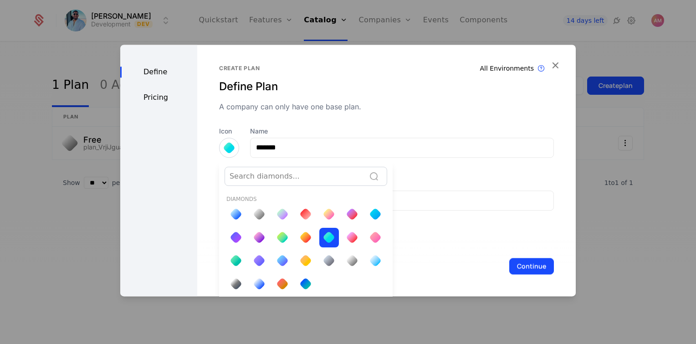
click at [233, 214] on div at bounding box center [235, 214] width 13 height 13
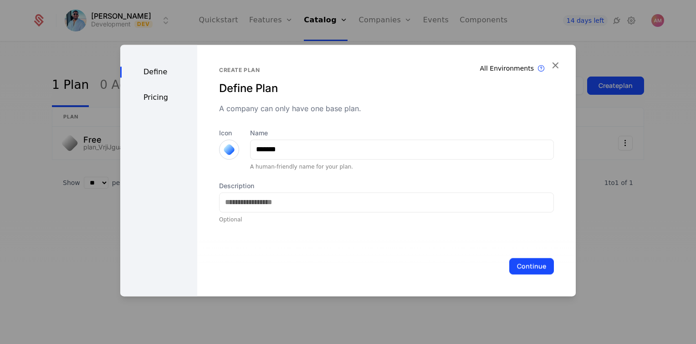
scroll to position [0, 0]
click at [280, 218] on div "Optional" at bounding box center [386, 219] width 335 height 7
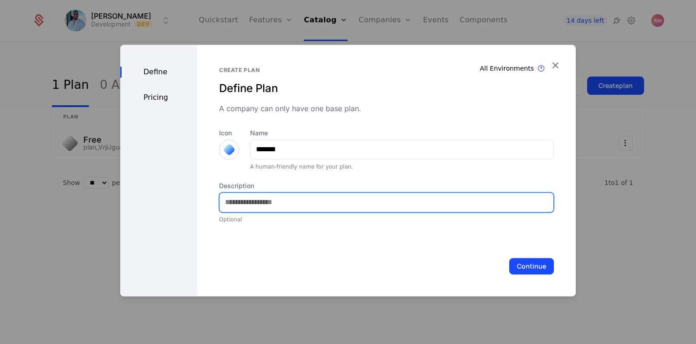
click at [296, 204] on input "Description" at bounding box center [386, 202] width 334 height 19
click at [289, 202] on input "**********" at bounding box center [386, 202] width 334 height 19
type input "**********"
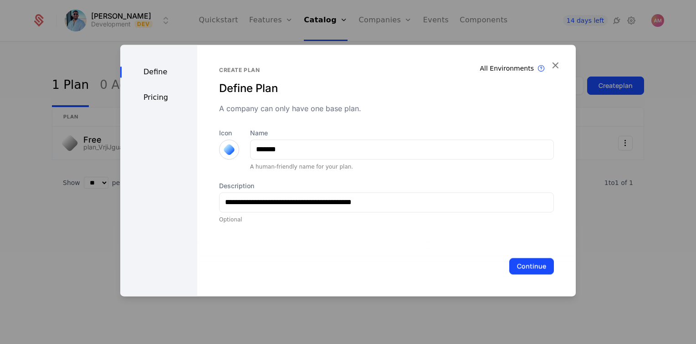
click at [513, 260] on button "Continue" at bounding box center [531, 266] width 45 height 16
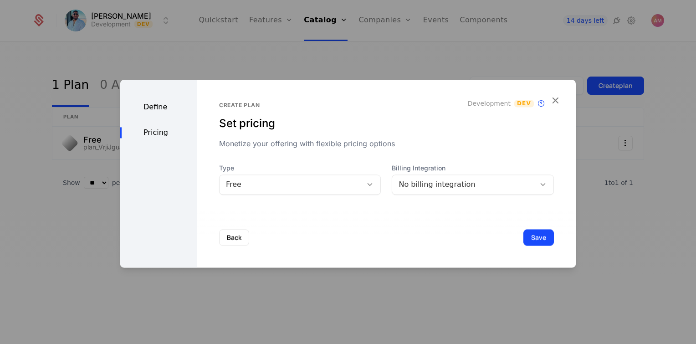
click at [341, 185] on div "Free" at bounding box center [291, 184] width 130 height 11
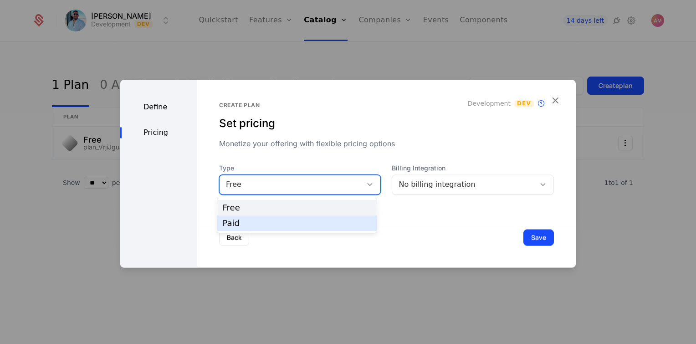
click at [304, 224] on div "Paid" at bounding box center [297, 223] width 148 height 8
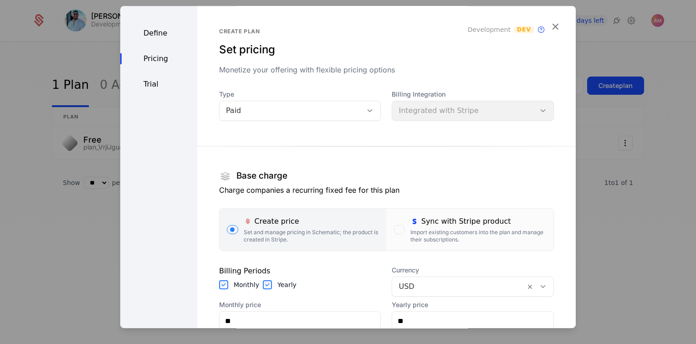
click at [431, 229] on div "Import existing customers into the plan and manage their subscriptions." at bounding box center [478, 236] width 136 height 15
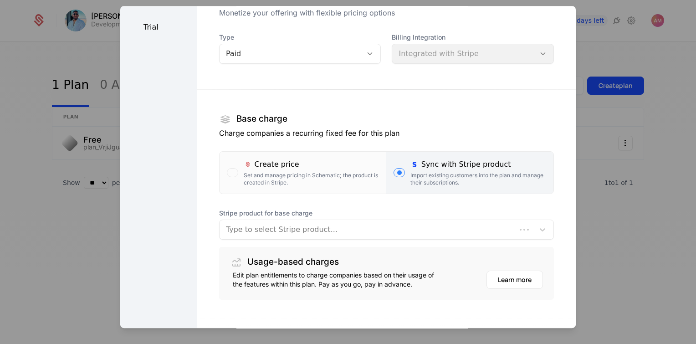
scroll to position [101, 0]
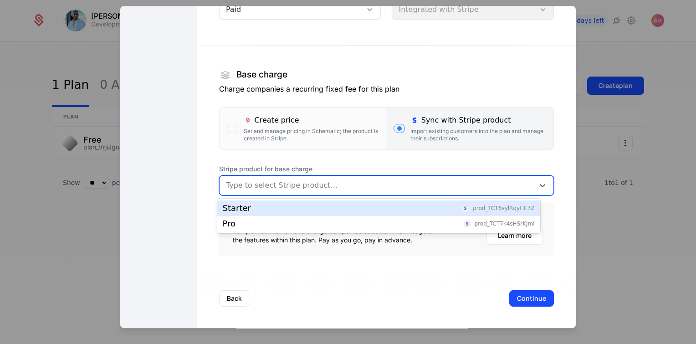
click at [366, 184] on div at bounding box center [377, 185] width 302 height 13
click at [349, 208] on div "Starter prod_TCT6sylRqyHE7Z" at bounding box center [379, 208] width 312 height 8
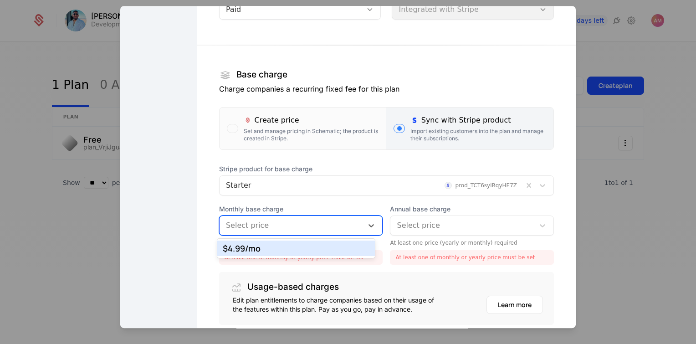
click at [310, 232] on div "Select price" at bounding box center [291, 225] width 144 height 16
click at [295, 253] on div "$4.99 /mo" at bounding box center [296, 247] width 158 height 15
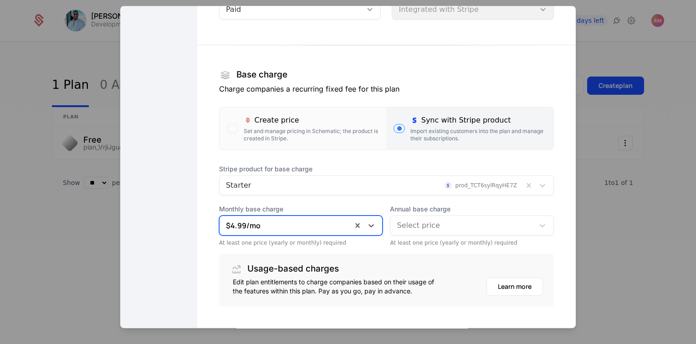
click at [428, 223] on div at bounding box center [462, 225] width 131 height 13
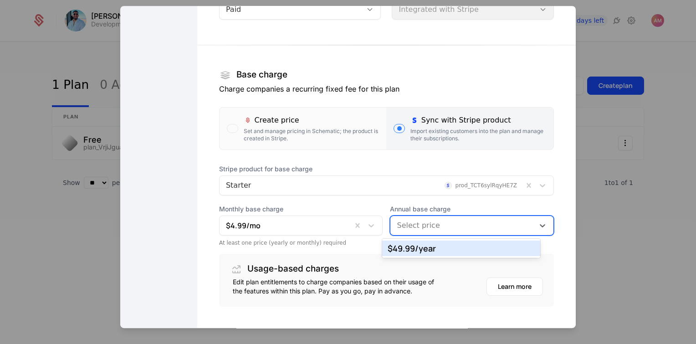
drag, startPoint x: 417, startPoint y: 255, endPoint x: 419, endPoint y: 250, distance: 5.2
click at [417, 255] on div "$49.99 /year" at bounding box center [461, 247] width 158 height 15
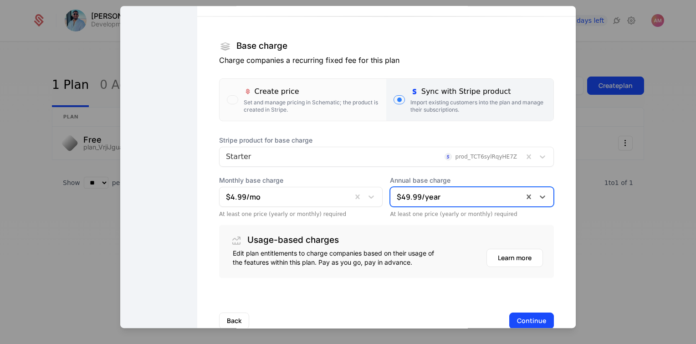
scroll to position [152, 0]
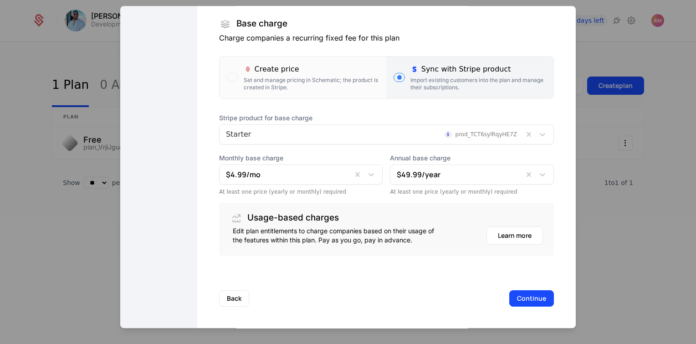
click at [514, 297] on button "Continue" at bounding box center [531, 298] width 45 height 16
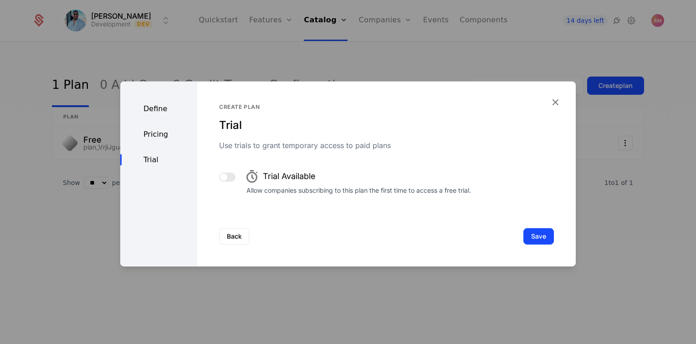
click at [536, 239] on button "Save" at bounding box center [538, 236] width 31 height 16
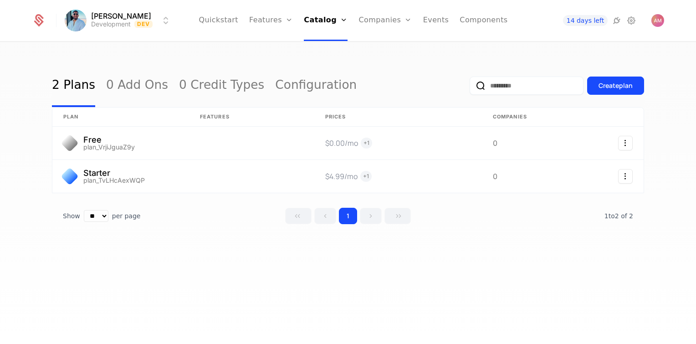
click at [598, 84] on div "Create plan" at bounding box center [615, 85] width 34 height 9
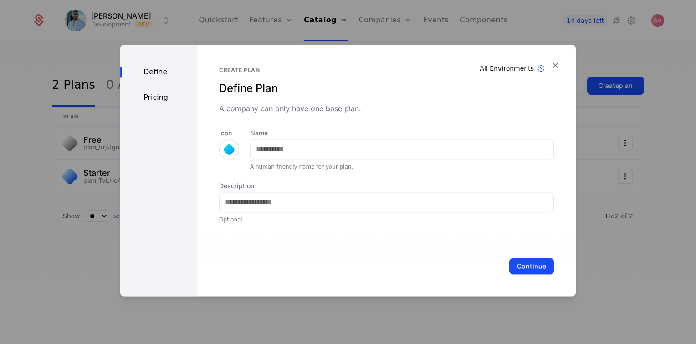
click at [220, 151] on div at bounding box center [229, 149] width 20 height 20
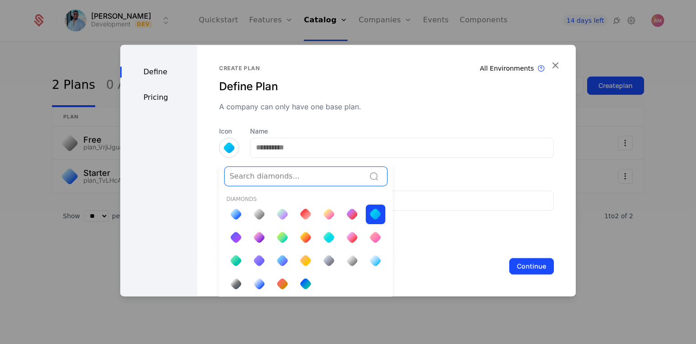
click at [304, 237] on div at bounding box center [305, 237] width 13 height 13
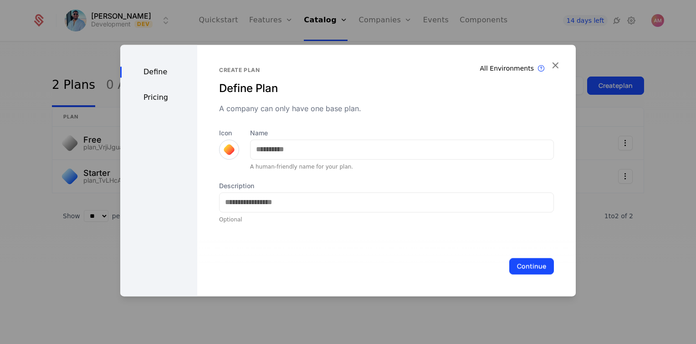
click at [219, 147] on div at bounding box center [229, 149] width 20 height 20
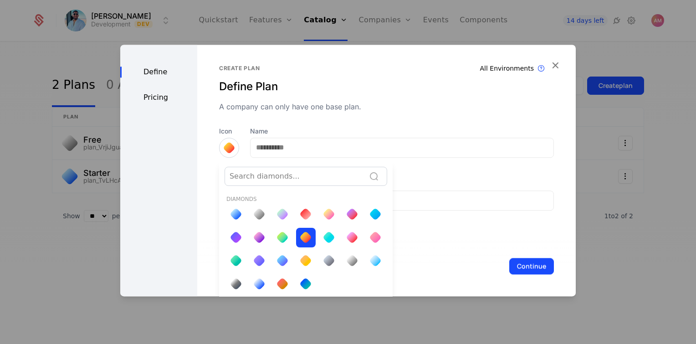
click at [306, 210] on div at bounding box center [305, 214] width 13 height 13
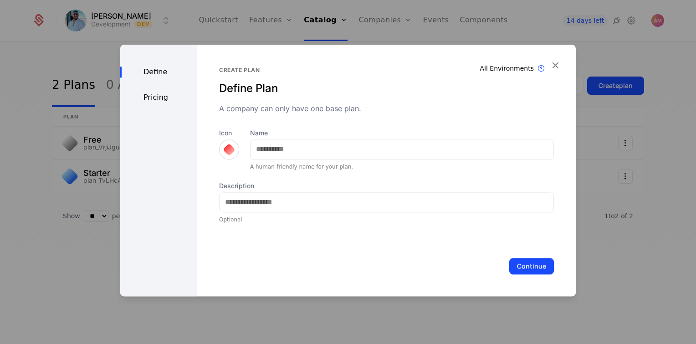
scroll to position [0, 0]
click at [229, 149] on div at bounding box center [229, 149] width 13 height 13
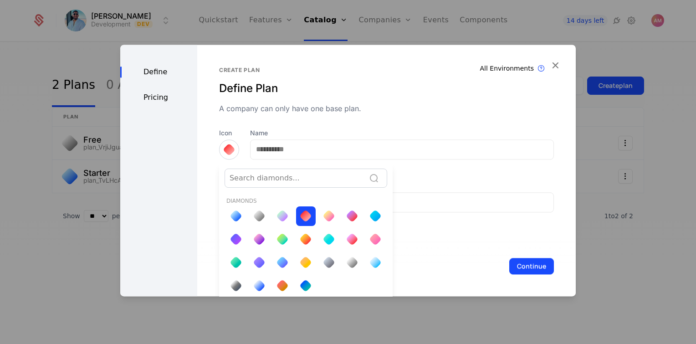
scroll to position [2, 0]
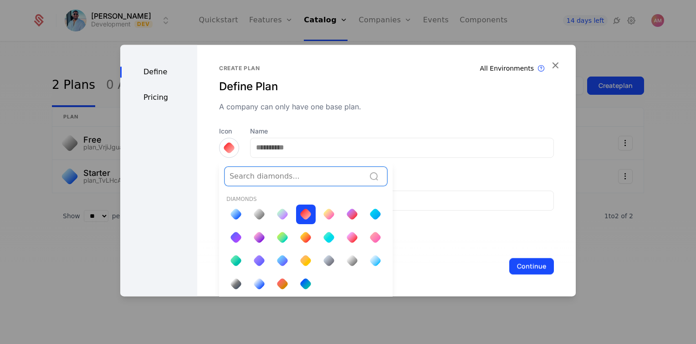
click at [302, 237] on div at bounding box center [305, 237] width 13 height 13
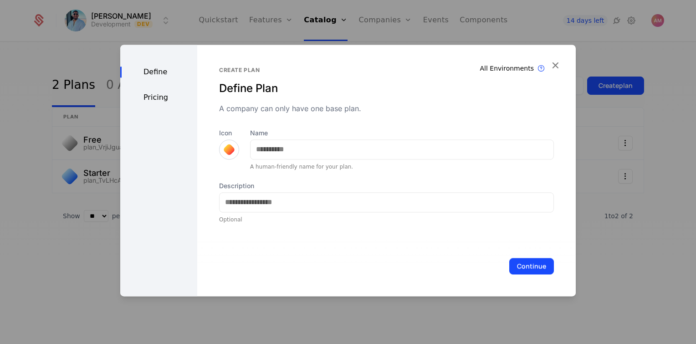
click at [225, 146] on div at bounding box center [229, 149] width 13 height 13
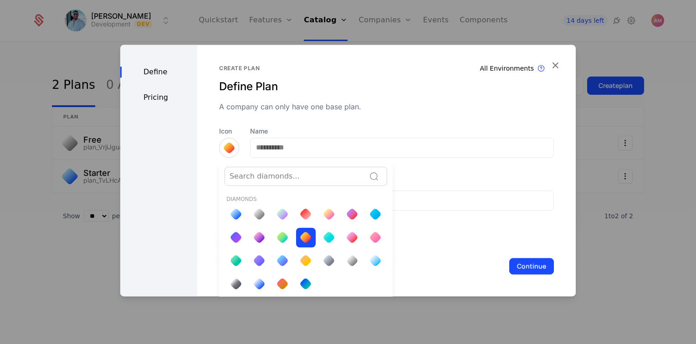
click at [321, 216] on div at bounding box center [329, 214] width 20 height 20
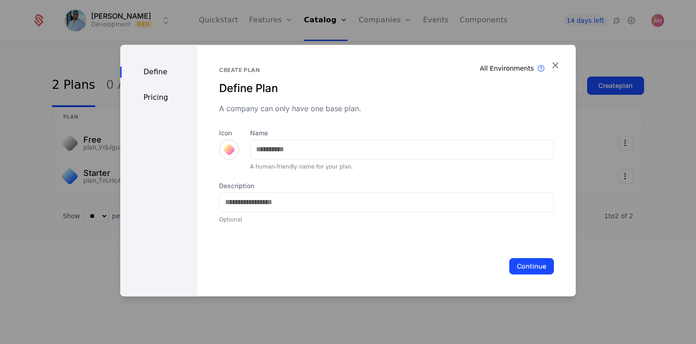
scroll to position [0, 0]
click at [226, 149] on div at bounding box center [229, 149] width 13 height 13
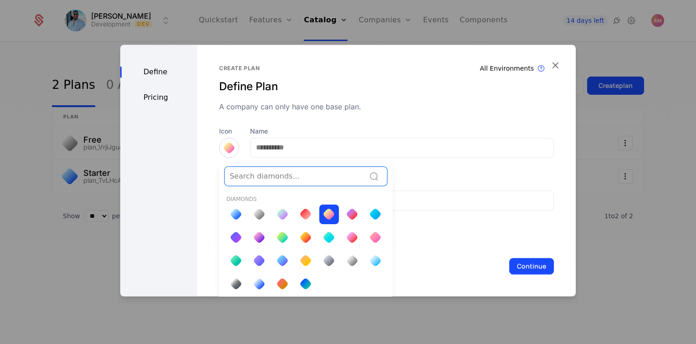
click at [348, 178] on div at bounding box center [294, 176] width 131 height 13
click at [349, 211] on div at bounding box center [352, 214] width 13 height 13
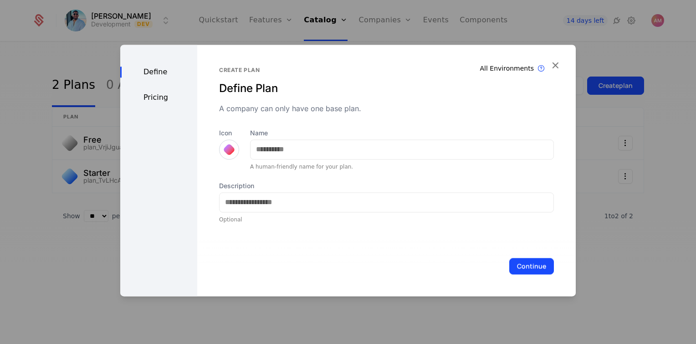
scroll to position [0, 0]
click at [233, 148] on div at bounding box center [229, 149] width 20 height 20
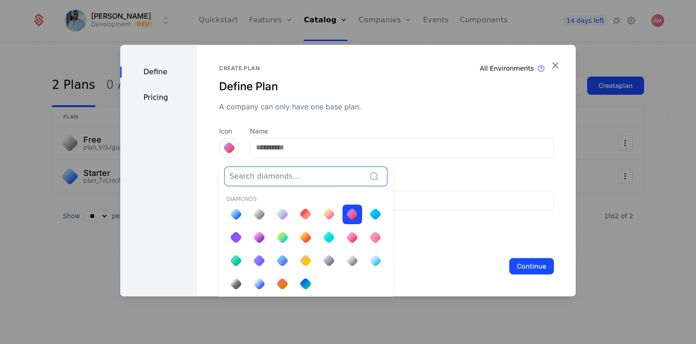
click at [351, 237] on div at bounding box center [352, 237] width 13 height 13
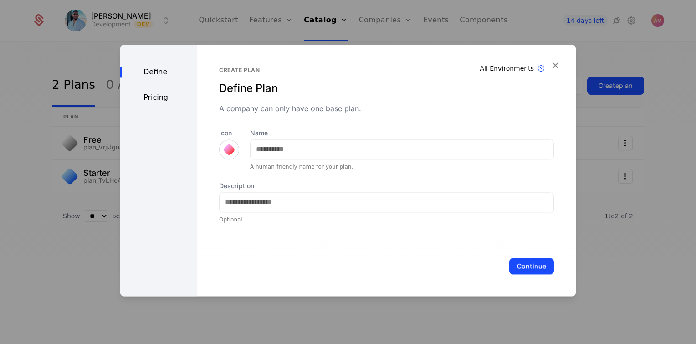
click at [230, 151] on div at bounding box center [229, 149] width 13 height 13
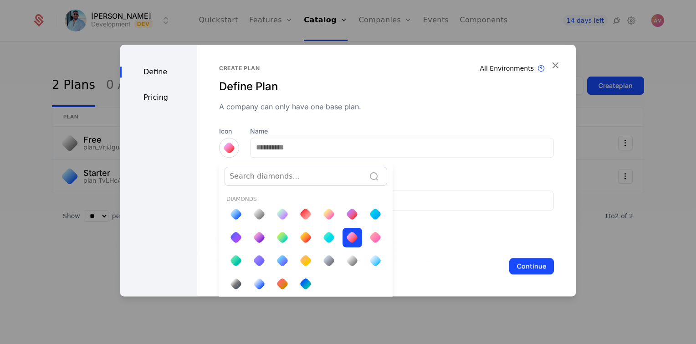
click at [350, 212] on div at bounding box center [352, 214] width 13 height 13
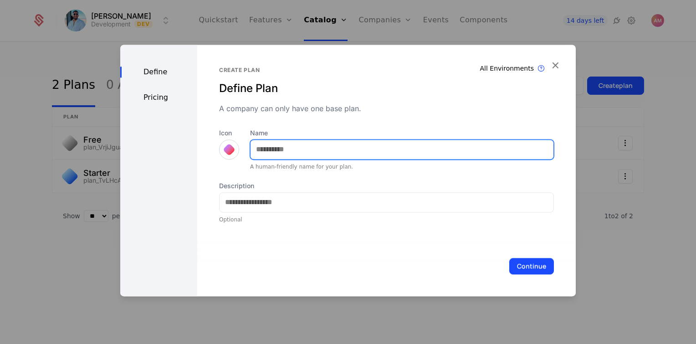
click at [332, 148] on input "Name" at bounding box center [401, 149] width 303 height 19
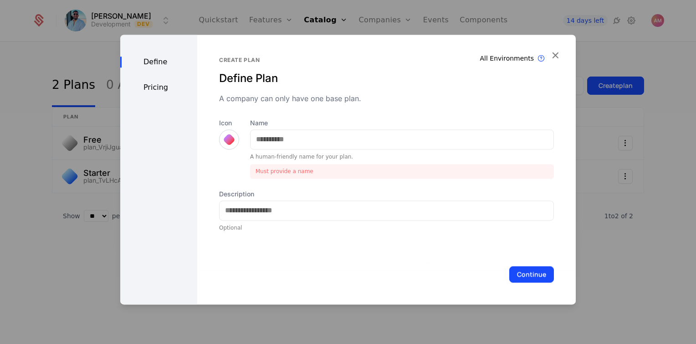
click at [219, 143] on div at bounding box center [229, 139] width 20 height 20
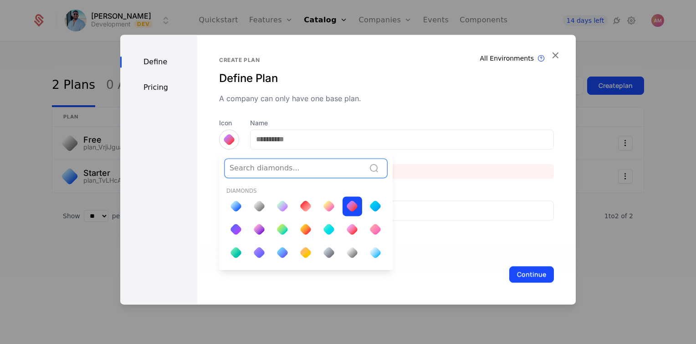
click at [304, 205] on div at bounding box center [305, 205] width 13 height 13
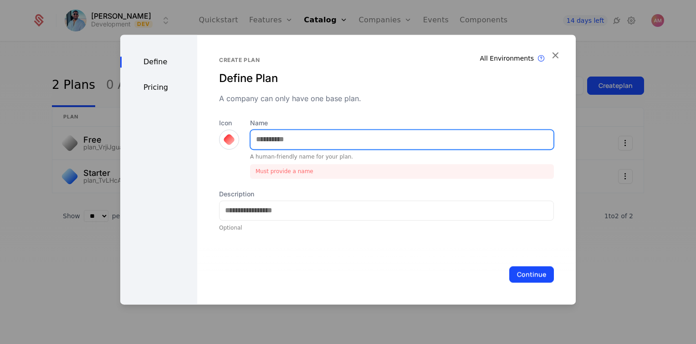
click at [333, 144] on input "Name" at bounding box center [401, 139] width 303 height 19
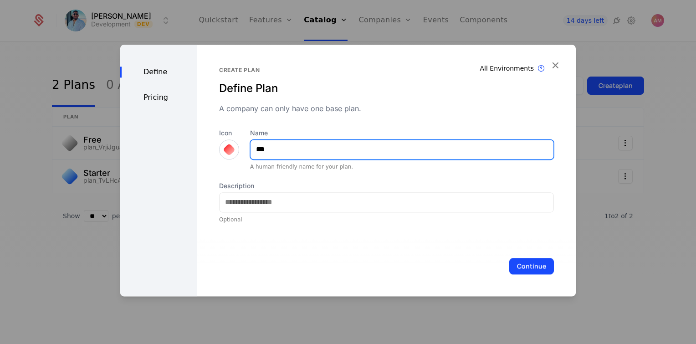
type input "***"
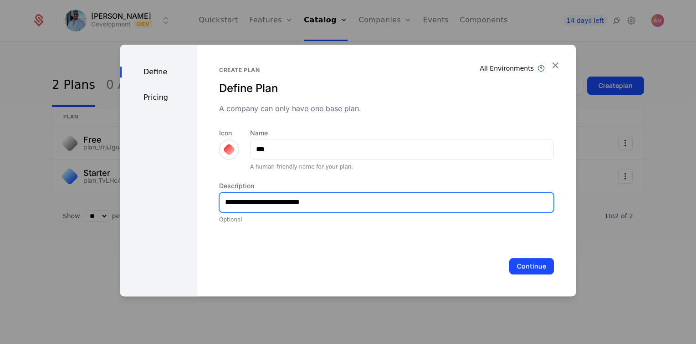
type input "**********"
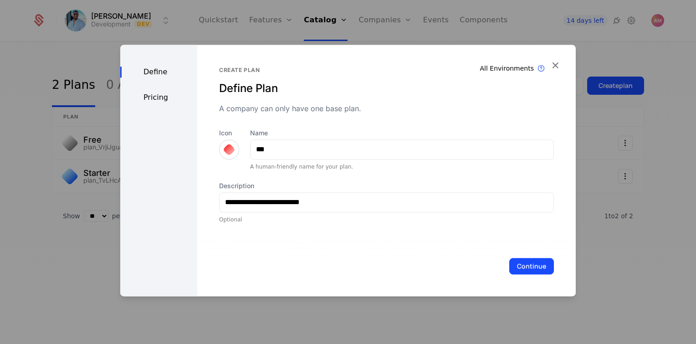
click at [527, 265] on button "Continue" at bounding box center [531, 266] width 45 height 16
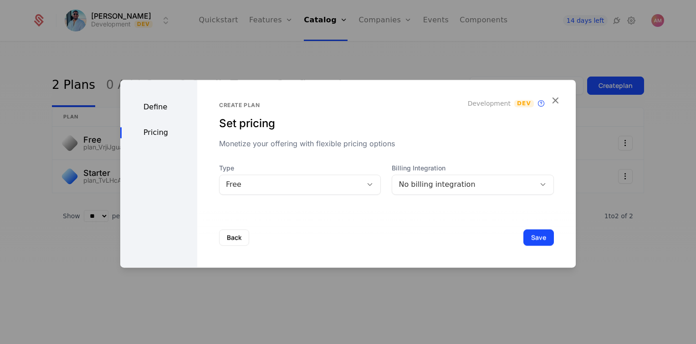
click at [337, 188] on div "Free" at bounding box center [291, 184] width 130 height 11
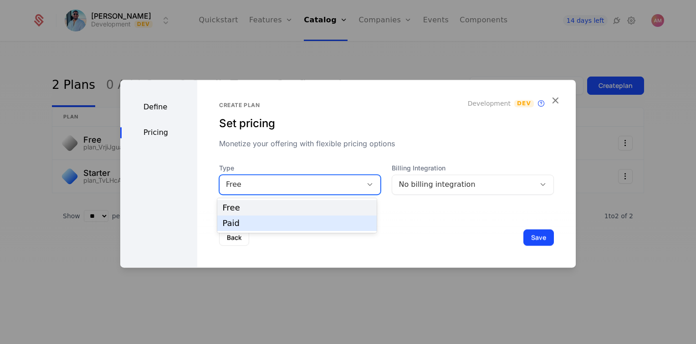
click at [304, 218] on div "Paid" at bounding box center [296, 222] width 159 height 15
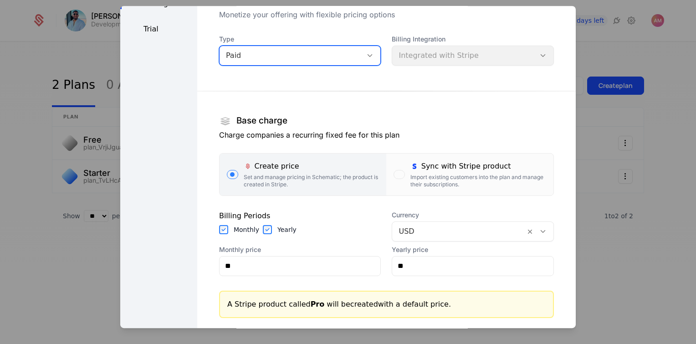
scroll to position [192, 0]
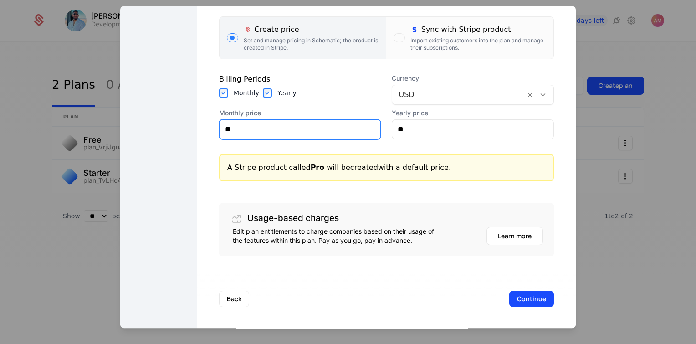
click at [305, 126] on input "**" at bounding box center [299, 129] width 161 height 19
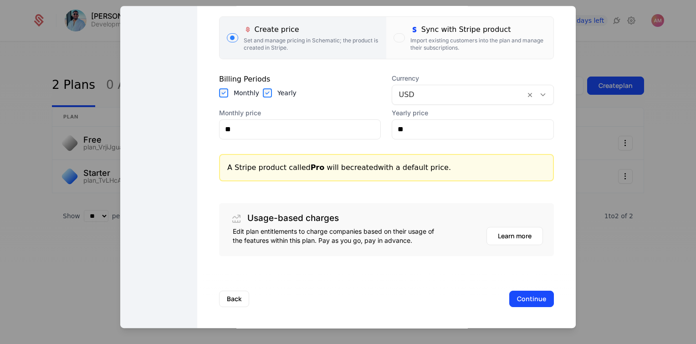
drag, startPoint x: 441, startPoint y: 47, endPoint x: 424, endPoint y: 63, distance: 22.9
click at [441, 47] on div "Import existing customers into the plan and manage their subscriptions." at bounding box center [478, 44] width 136 height 15
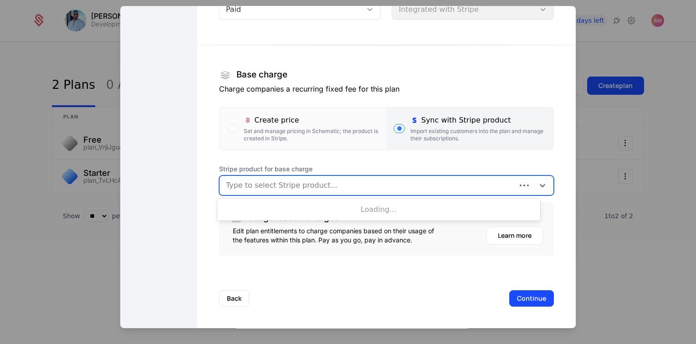
click at [316, 184] on div at bounding box center [368, 185] width 284 height 13
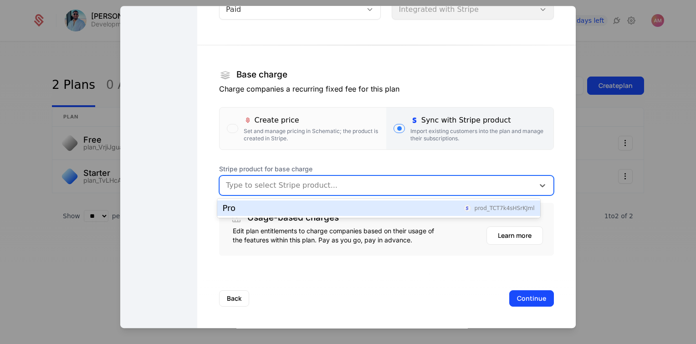
click at [355, 209] on div "Pro prod_TCT7k4sHSrKJml" at bounding box center [379, 208] width 312 height 8
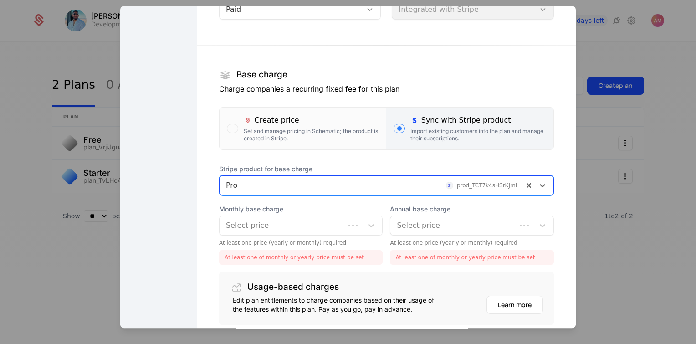
click at [316, 225] on div at bounding box center [282, 225] width 113 height 13
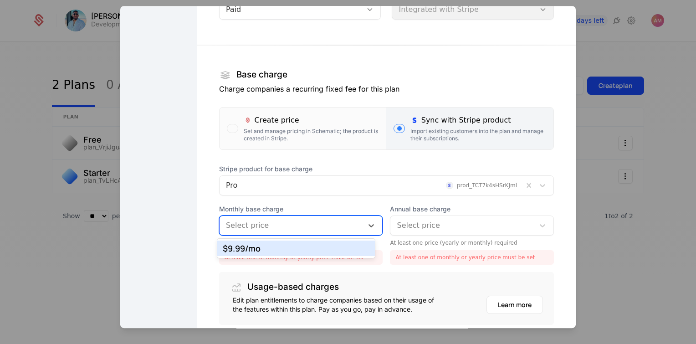
drag, startPoint x: 302, startPoint y: 253, endPoint x: 428, endPoint y: 236, distance: 127.2
click at [305, 253] on div "$9.99 /mo" at bounding box center [296, 247] width 158 height 15
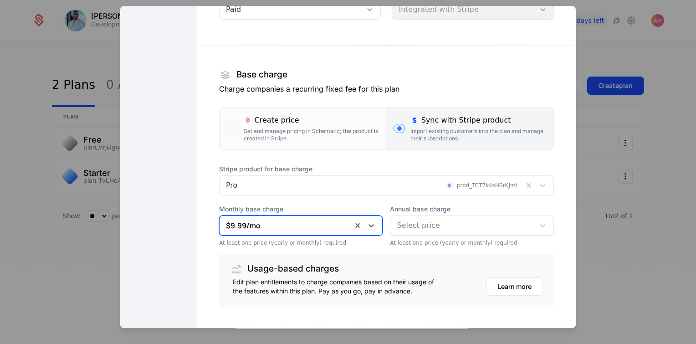
click at [455, 223] on div at bounding box center [462, 225] width 131 height 13
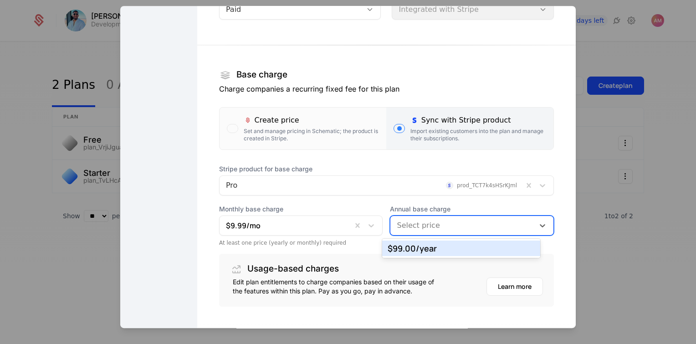
click at [439, 250] on div "$99.00 /year" at bounding box center [460, 248] width 147 height 8
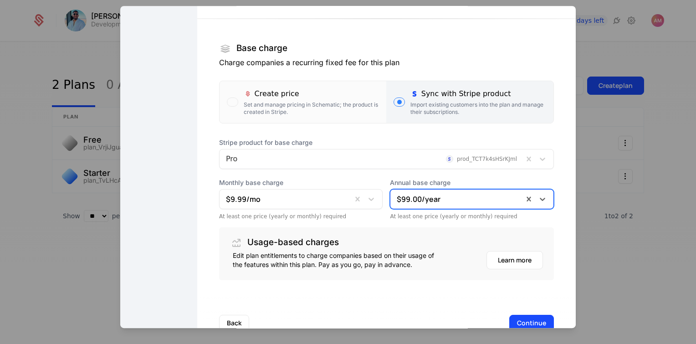
scroll to position [152, 0]
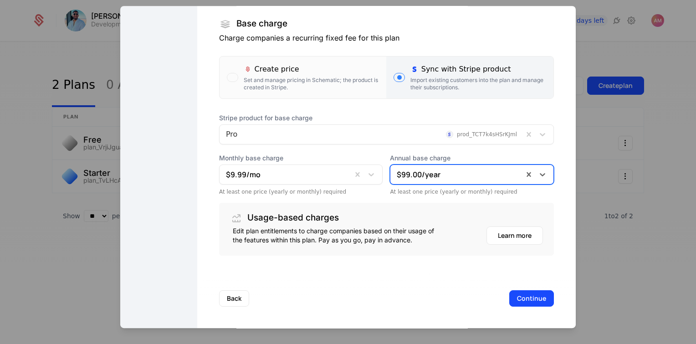
click at [521, 294] on button "Continue" at bounding box center [531, 298] width 45 height 16
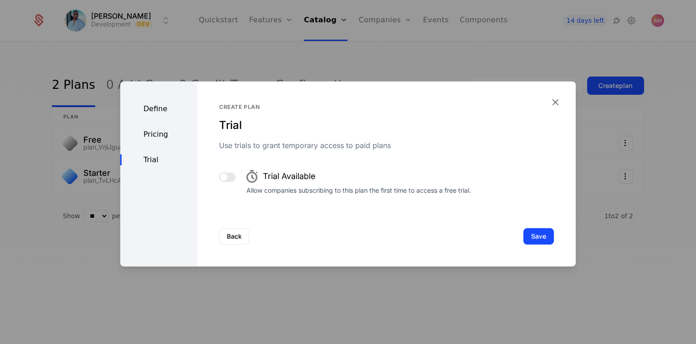
click at [230, 180] on button "button" at bounding box center [227, 176] width 16 height 9
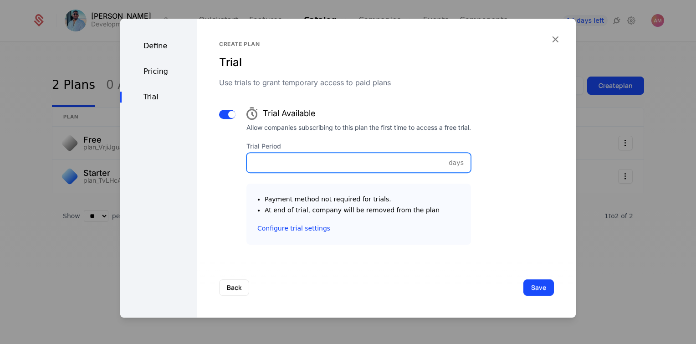
click at [316, 160] on input "Trial Period" at bounding box center [359, 162] width 224 height 19
type input "*"
type input "**"
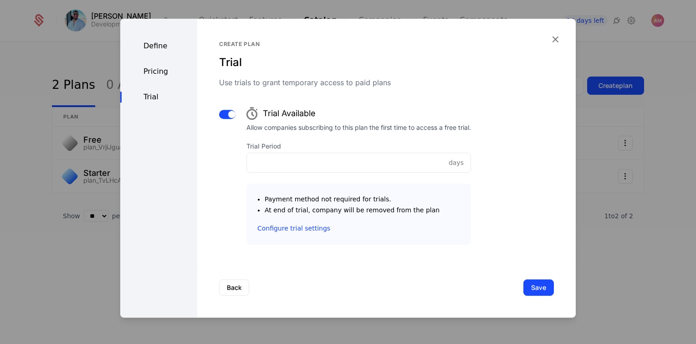
click at [539, 185] on div "Trial Available Allow companies subscribing to this plan the first time to acce…" at bounding box center [386, 173] width 335 height 142
click at [523, 285] on button "Save" at bounding box center [538, 287] width 31 height 16
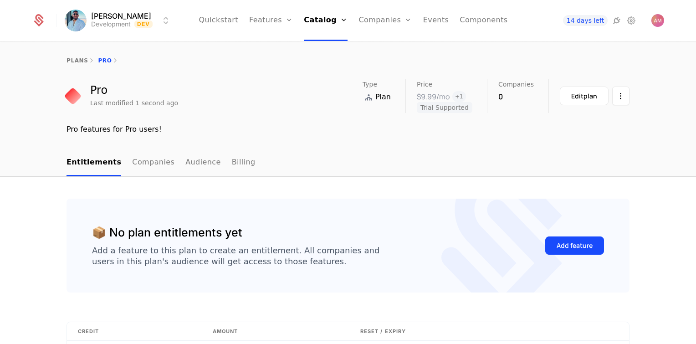
click at [152, 161] on link "Companies" at bounding box center [153, 162] width 42 height 27
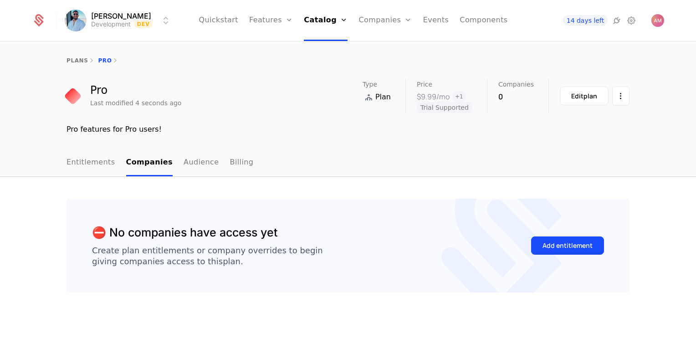
click at [189, 167] on link "Audience" at bounding box center [201, 162] width 36 height 27
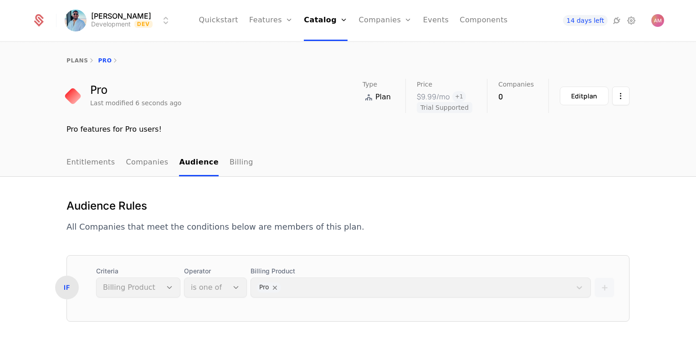
click at [237, 169] on nav "Entitlements Companies Audience Billing" at bounding box center [347, 162] width 563 height 27
click at [230, 167] on link "Billing" at bounding box center [241, 162] width 24 height 27
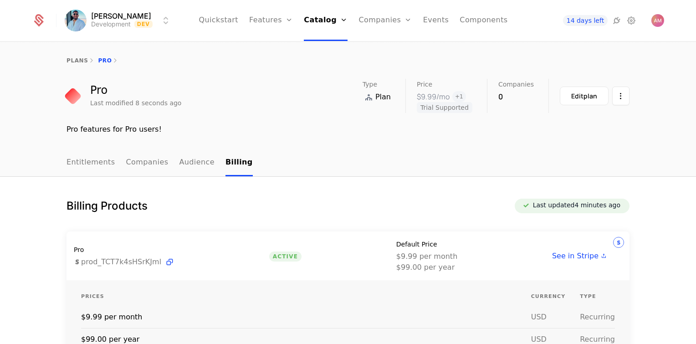
click at [471, 17] on link "Components" at bounding box center [483, 20] width 48 height 41
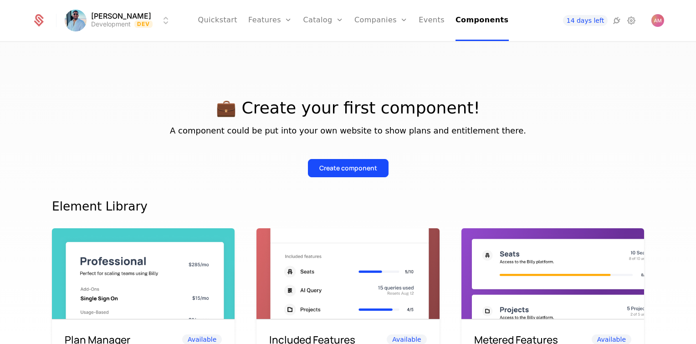
click at [288, 48] on link "Features" at bounding box center [280, 44] width 42 height 7
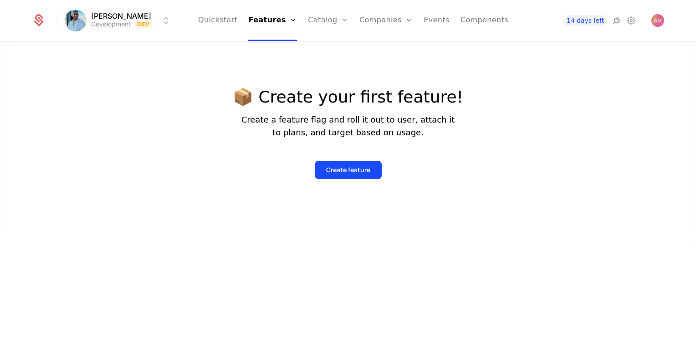
click at [350, 168] on div "Create feature" at bounding box center [348, 169] width 44 height 9
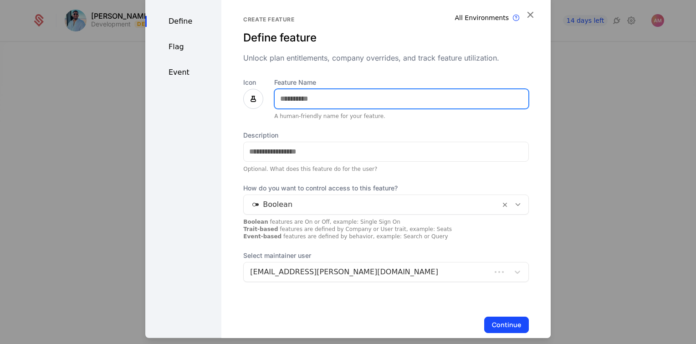
click at [404, 93] on input "Feature Name" at bounding box center [402, 98] width 254 height 19
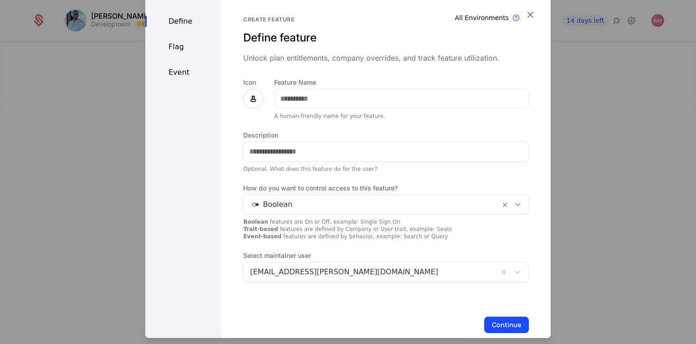
click at [249, 96] on icon at bounding box center [253, 98] width 11 height 11
click at [256, 100] on icon at bounding box center [253, 98] width 11 height 11
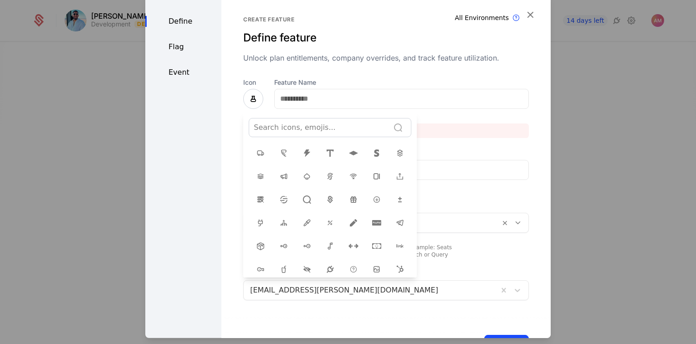
scroll to position [137, 0]
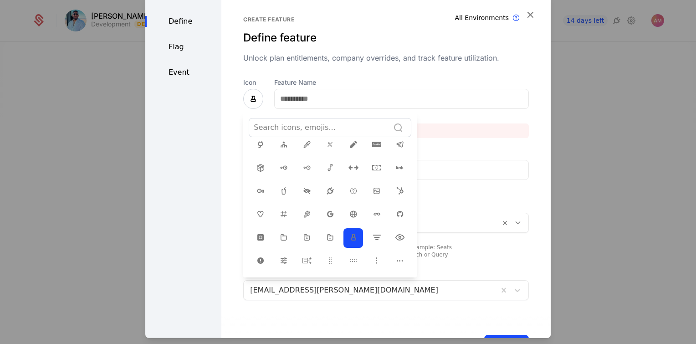
click at [305, 254] on icon at bounding box center [306, 259] width 11 height 11
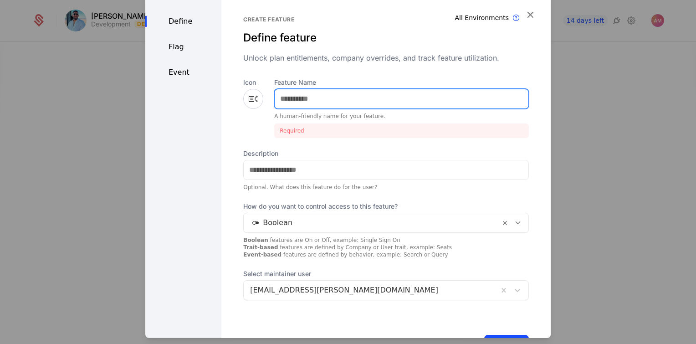
click at [326, 102] on input "Feature Name" at bounding box center [402, 98] width 254 height 19
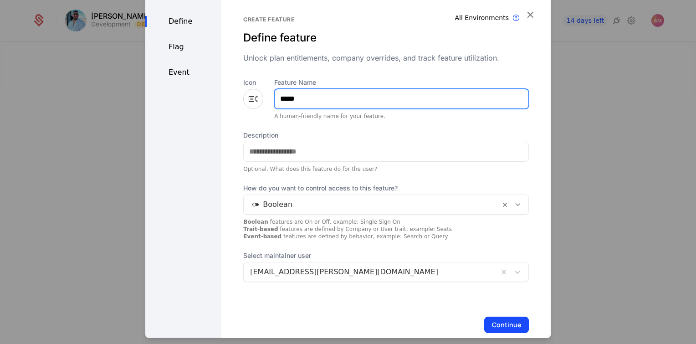
type input "*****"
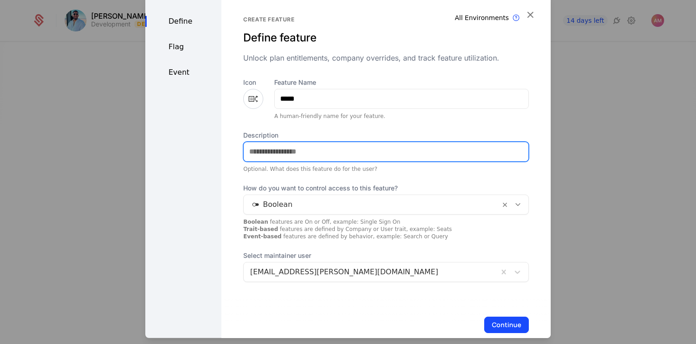
click at [338, 150] on input "Description" at bounding box center [386, 151] width 285 height 19
type input "**********"
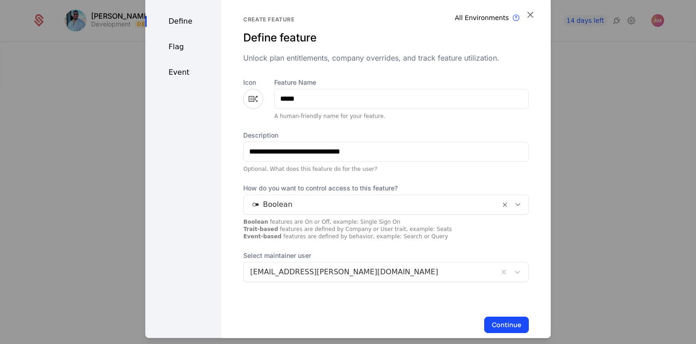
click at [335, 206] on div at bounding box center [372, 204] width 244 height 13
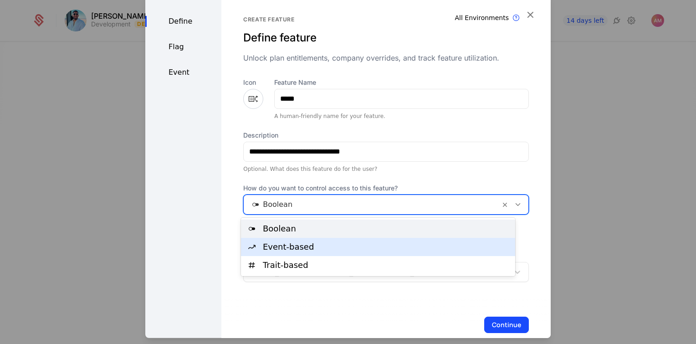
click at [325, 243] on div "Event-based" at bounding box center [386, 247] width 247 height 8
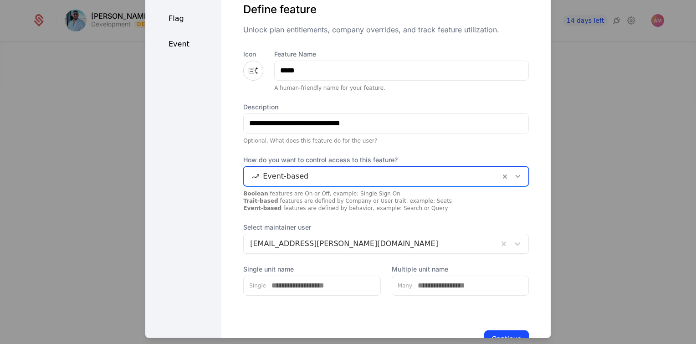
scroll to position [58, 0]
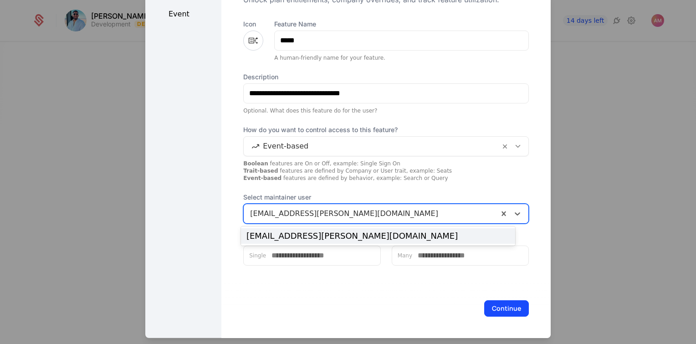
click at [378, 208] on div at bounding box center [371, 213] width 242 height 13
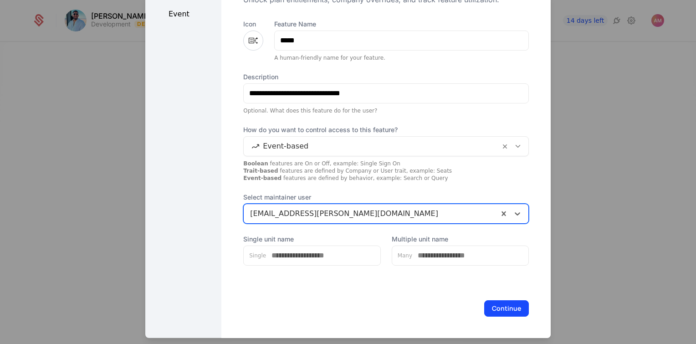
click at [484, 303] on button "Continue" at bounding box center [506, 308] width 45 height 16
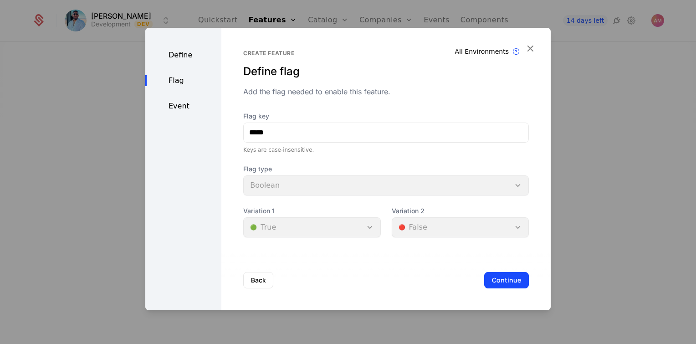
scroll to position [0, 0]
click at [483, 179] on div "Flag type Boolean" at bounding box center [385, 179] width 285 height 31
click at [269, 283] on button "Back" at bounding box center [258, 280] width 30 height 16
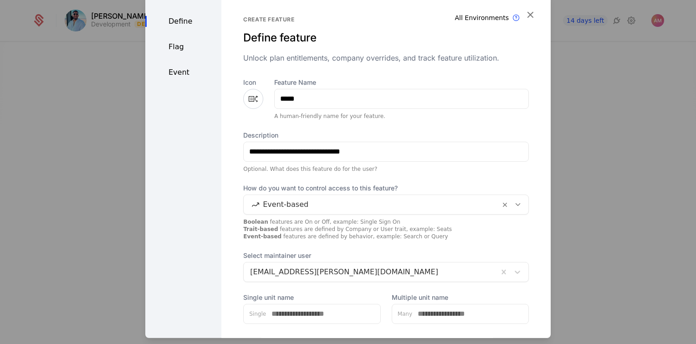
scroll to position [58, 0]
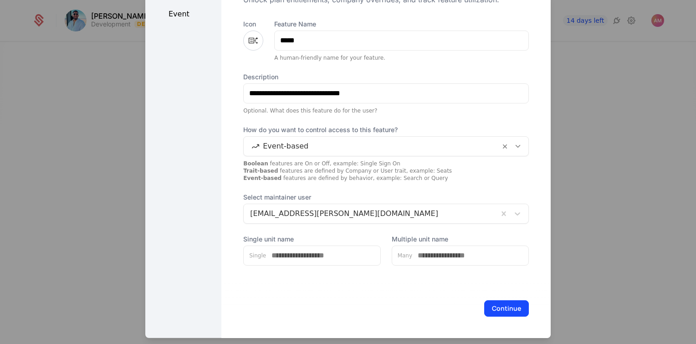
click at [496, 304] on button "Continue" at bounding box center [506, 308] width 45 height 16
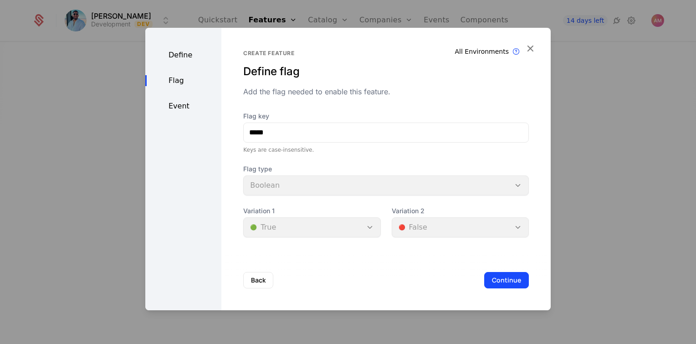
click at [492, 278] on button "Continue" at bounding box center [506, 280] width 45 height 16
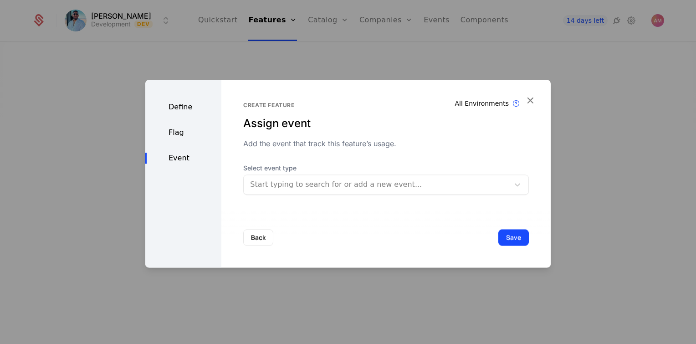
click at [379, 187] on div at bounding box center [376, 184] width 253 height 13
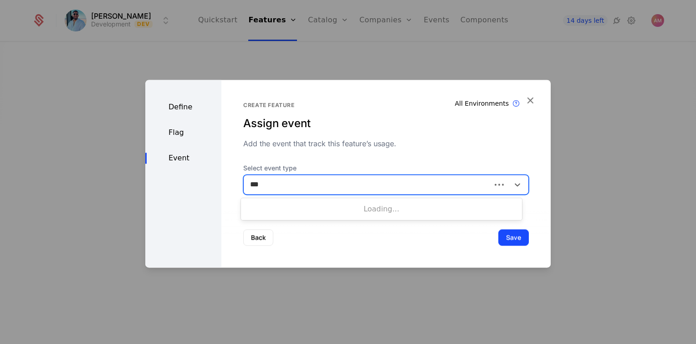
type input "****"
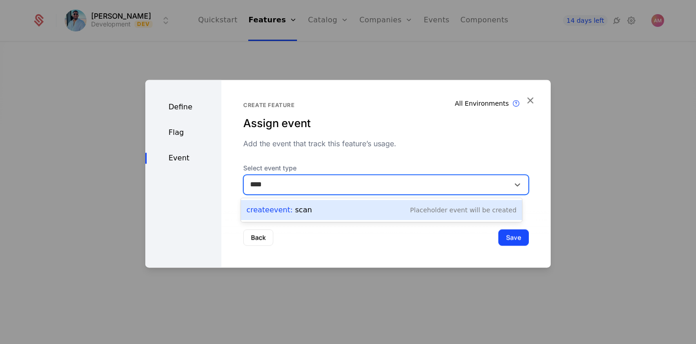
click at [382, 211] on div "Create Event : scan Placeholder Event will be created" at bounding box center [381, 210] width 270 height 13
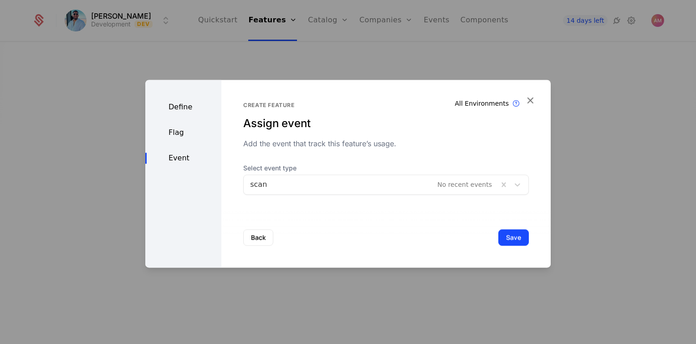
click at [517, 234] on button "Save" at bounding box center [513, 237] width 31 height 16
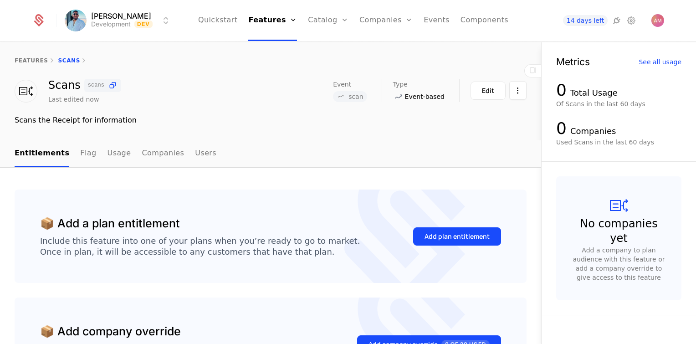
click at [197, 158] on nav "Entitlements Flag Usage Companies Users" at bounding box center [271, 153] width 512 height 27
click at [195, 154] on link "Users" at bounding box center [205, 153] width 21 height 27
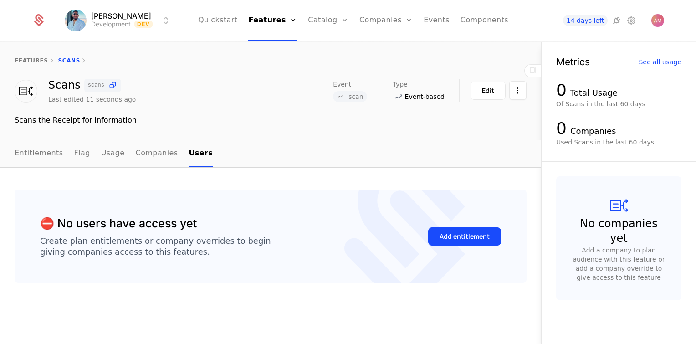
click at [157, 158] on link "Companies" at bounding box center [157, 153] width 42 height 27
click at [89, 145] on ul "Entitlements Flag Usage Companies Users" at bounding box center [115, 153] width 200 height 27
click at [101, 156] on link "Usage" at bounding box center [113, 153] width 24 height 27
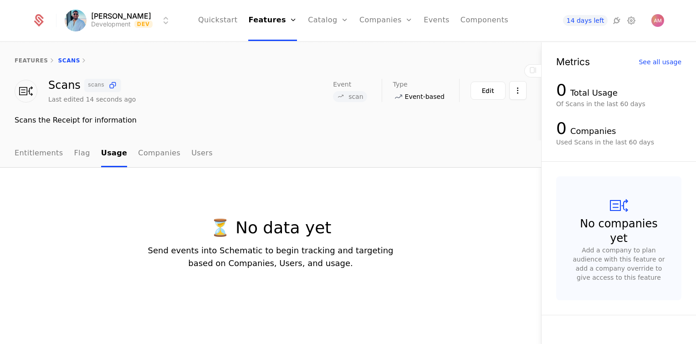
click at [76, 153] on link "Flag" at bounding box center [82, 153] width 16 height 27
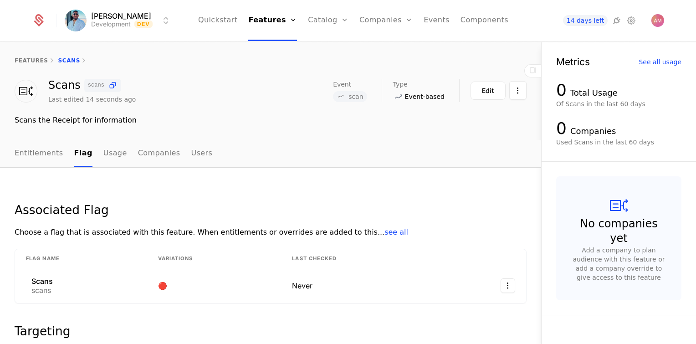
drag, startPoint x: 40, startPoint y: 154, endPoint x: 54, endPoint y: 111, distance: 45.5
click at [40, 153] on link "Entitlements" at bounding box center [39, 153] width 49 height 27
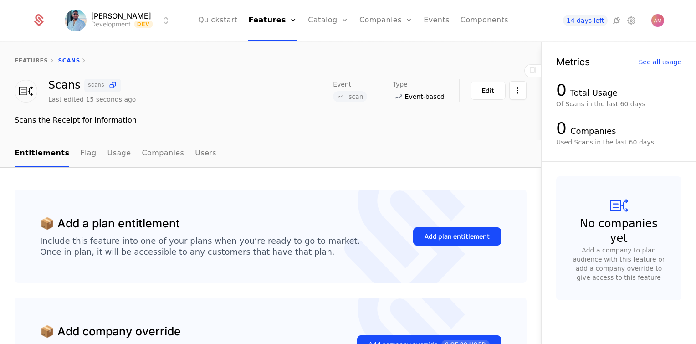
click at [242, 101] on div "Scans scans Last edited 15 seconds ago Event scan Type Event-based Maintainer A…" at bounding box center [271, 91] width 512 height 25
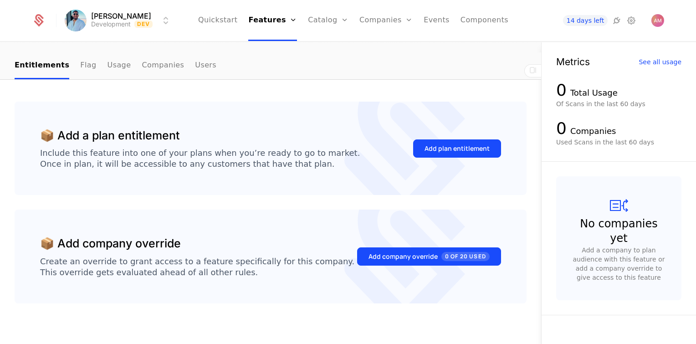
scroll to position [97, 0]
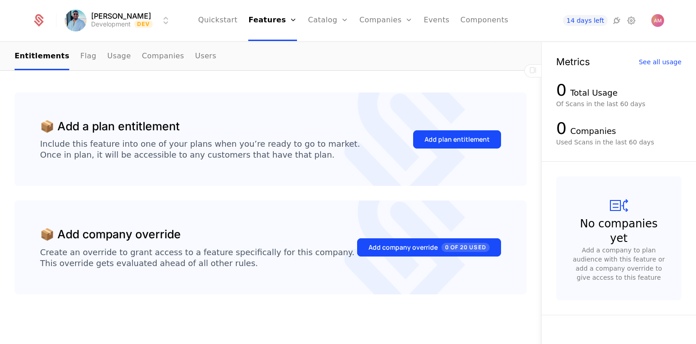
click at [475, 139] on div "Add plan entitlement" at bounding box center [456, 139] width 65 height 9
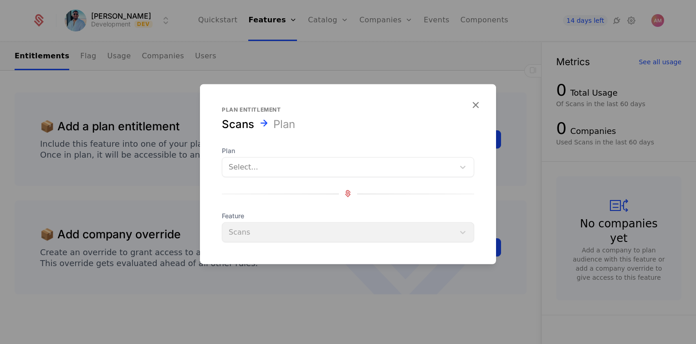
click at [408, 169] on div at bounding box center [338, 166] width 219 height 13
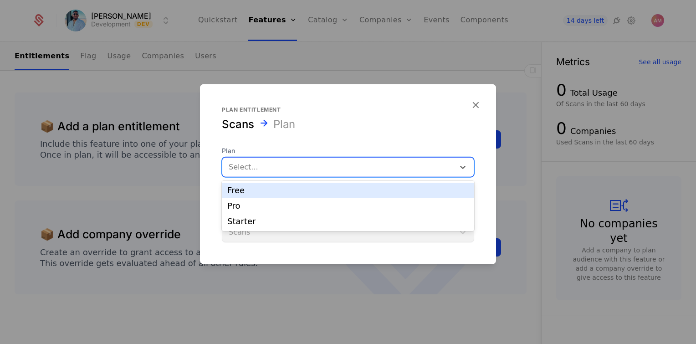
click at [376, 188] on div "Free" at bounding box center [347, 190] width 241 height 8
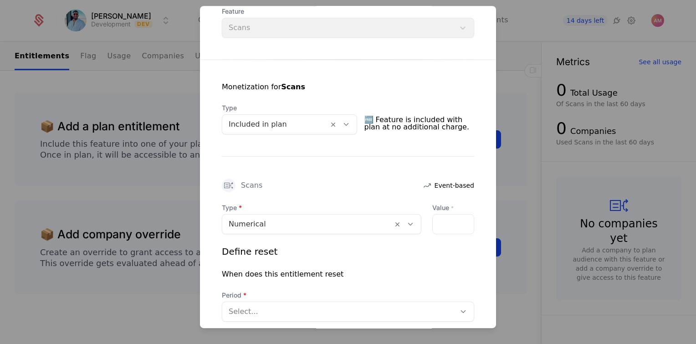
scroll to position [182, 0]
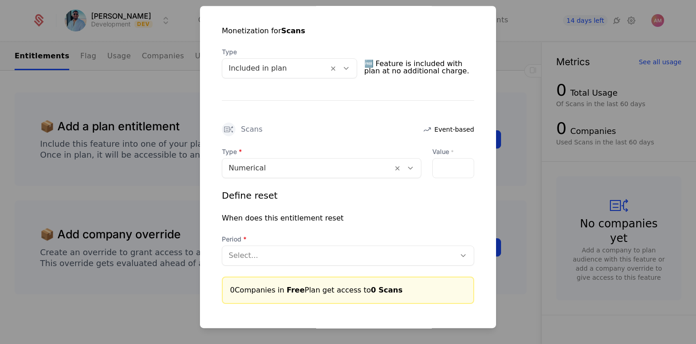
click at [299, 64] on div at bounding box center [275, 68] width 93 height 13
click at [322, 175] on div "Numerical" at bounding box center [321, 168] width 199 height 20
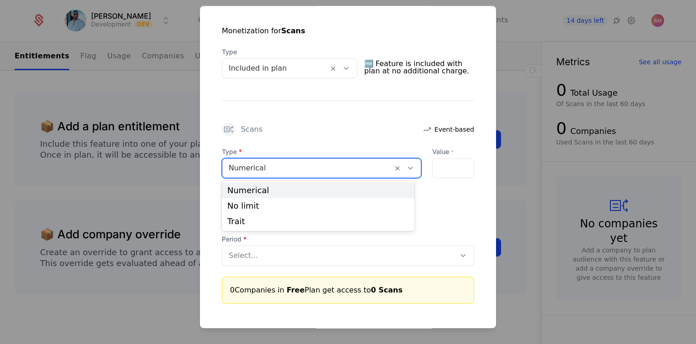
click at [321, 174] on div "Numerical" at bounding box center [307, 168] width 170 height 16
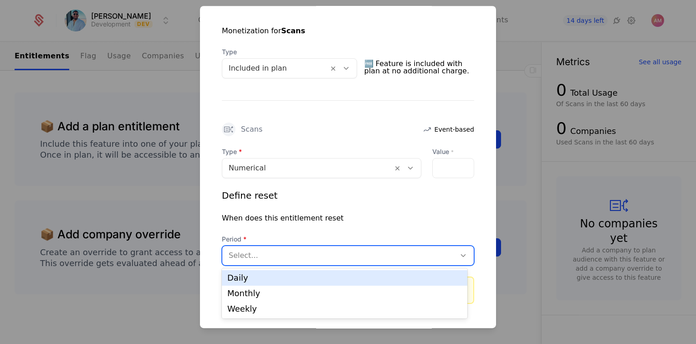
click at [304, 252] on div at bounding box center [339, 255] width 220 height 13
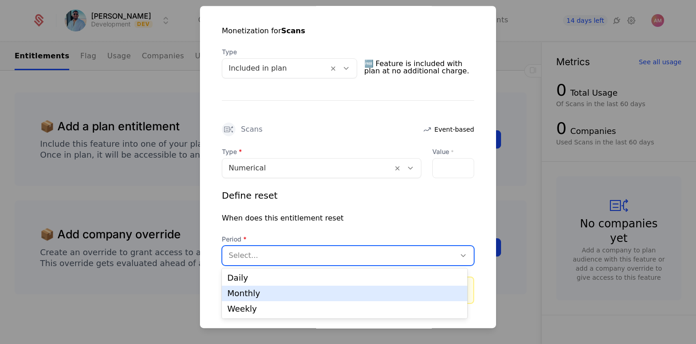
click at [282, 297] on div "Monthly" at bounding box center [344, 293] width 234 height 8
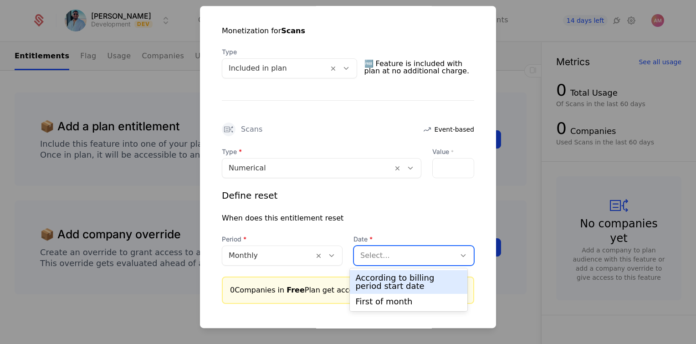
click at [405, 258] on div at bounding box center [404, 255] width 89 height 13
click at [433, 169] on input "Value *" at bounding box center [438, 167] width 11 height 19
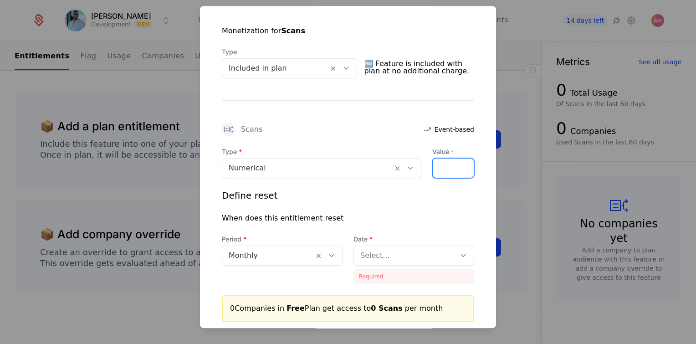
scroll to position [0, 3]
click at [433, 167] on input "*" at bounding box center [438, 167] width 11 height 19
type input "*"
click at [427, 204] on div "Define reset When does this entitlement reset Period Monthly Date Select... Req…" at bounding box center [348, 236] width 252 height 95
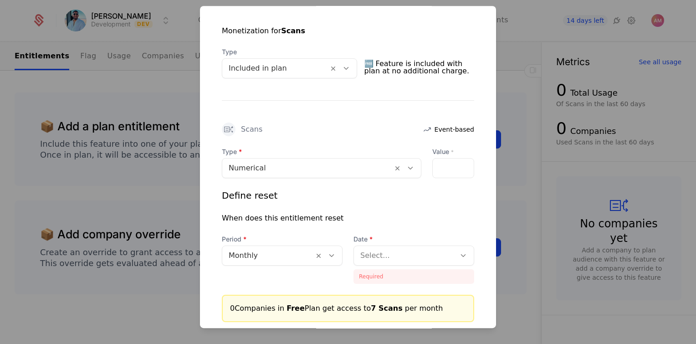
scroll to position [0, 0]
click at [414, 253] on div at bounding box center [404, 255] width 89 height 13
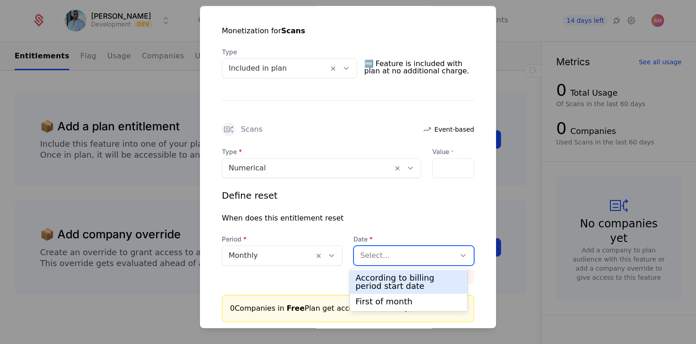
click at [409, 281] on div "According to billing period start date" at bounding box center [408, 282] width 106 height 16
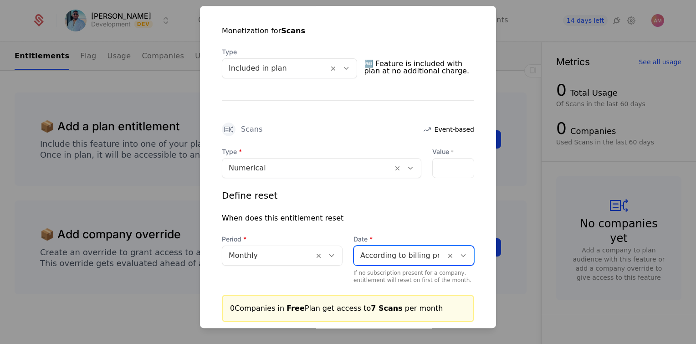
scroll to position [240, 0]
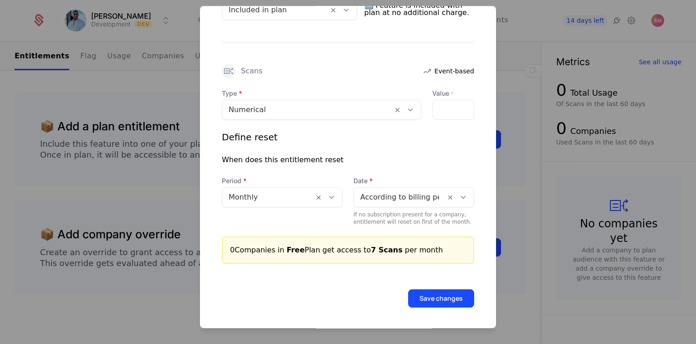
click at [424, 299] on button "Save changes" at bounding box center [441, 298] width 66 height 18
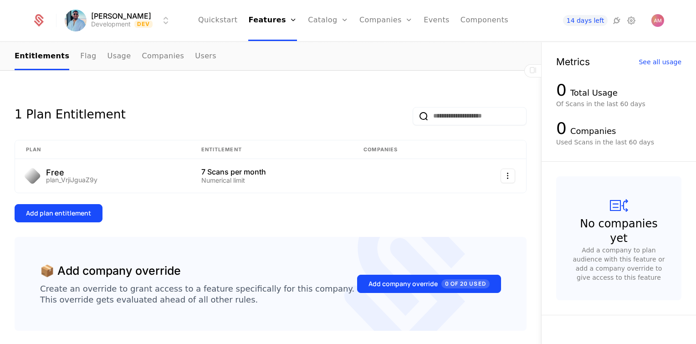
click at [66, 214] on div "Add plan entitlement" at bounding box center [58, 213] width 65 height 9
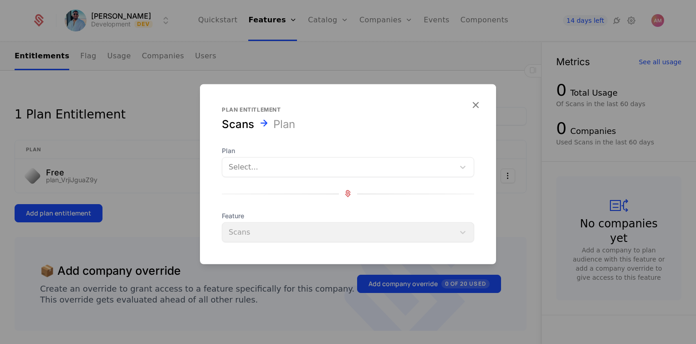
click at [256, 168] on div at bounding box center [338, 166] width 219 height 13
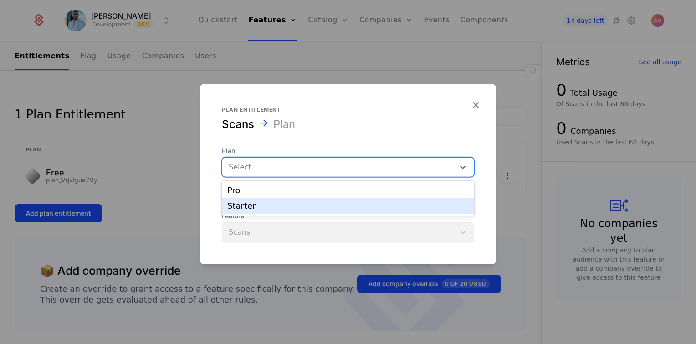
click at [251, 202] on div "Starter" at bounding box center [347, 206] width 241 height 8
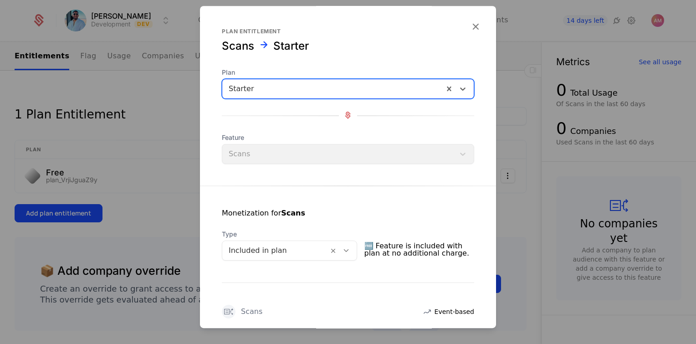
click at [293, 247] on div at bounding box center [275, 250] width 93 height 13
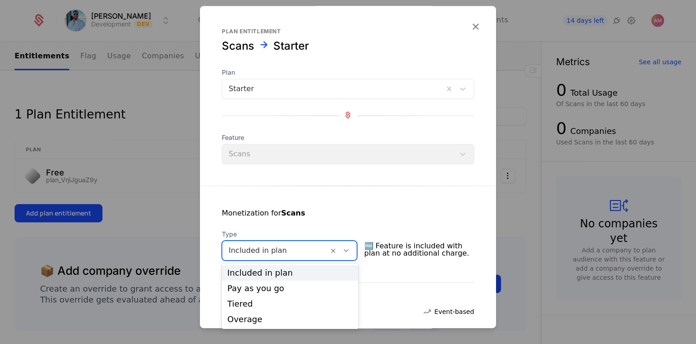
click at [293, 247] on div at bounding box center [275, 250] width 93 height 13
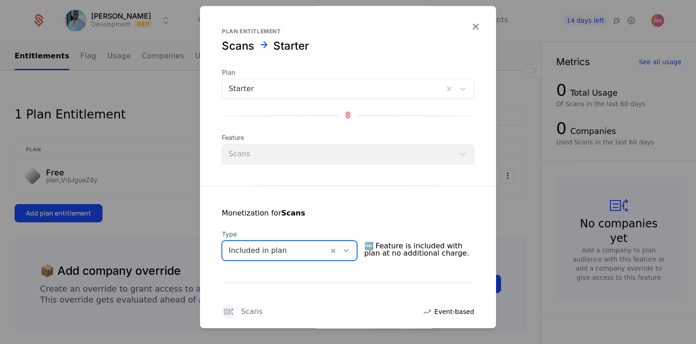
scroll to position [222, 0]
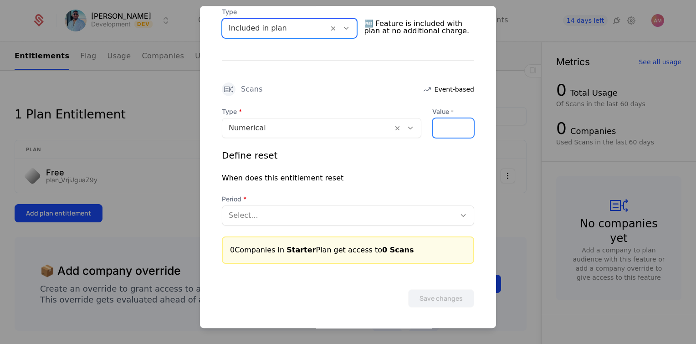
click at [433, 124] on input "*" at bounding box center [438, 127] width 11 height 19
type input "*"
type input "**"
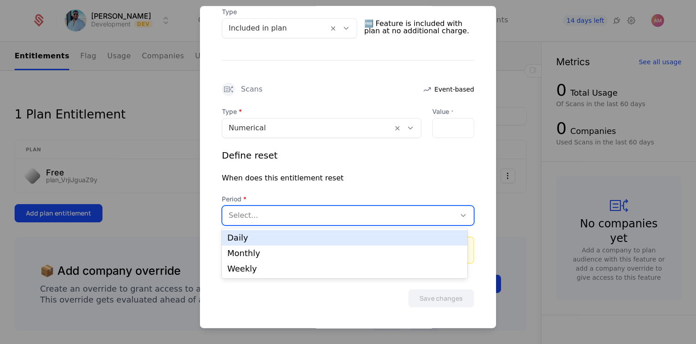
click at [414, 213] on div at bounding box center [339, 215] width 220 height 13
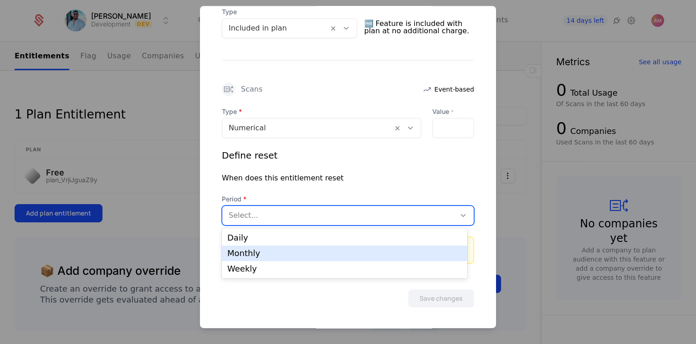
click at [360, 260] on div "Monthly" at bounding box center [344, 252] width 245 height 15
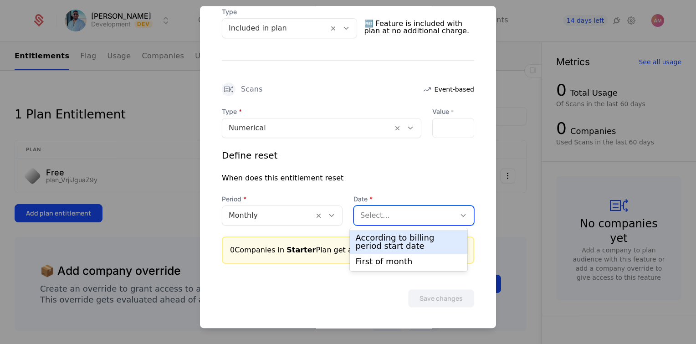
click at [392, 213] on div at bounding box center [404, 215] width 89 height 13
click at [392, 242] on div "According to billing period start date" at bounding box center [408, 242] width 106 height 16
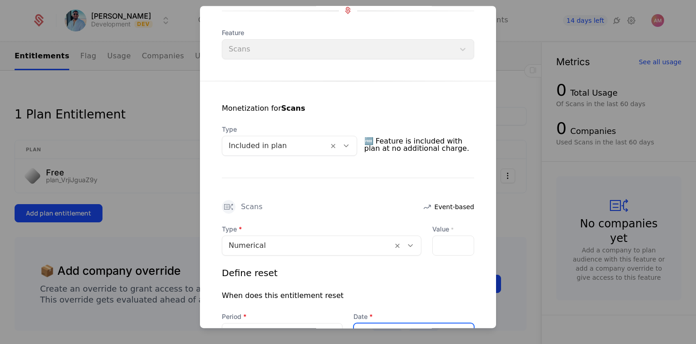
scroll to position [240, 0]
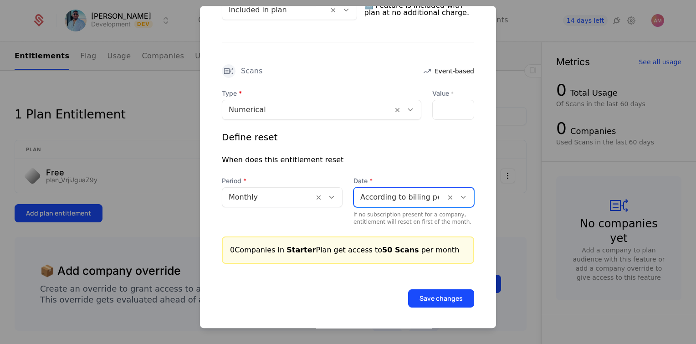
click at [445, 299] on button "Save changes" at bounding box center [441, 298] width 66 height 18
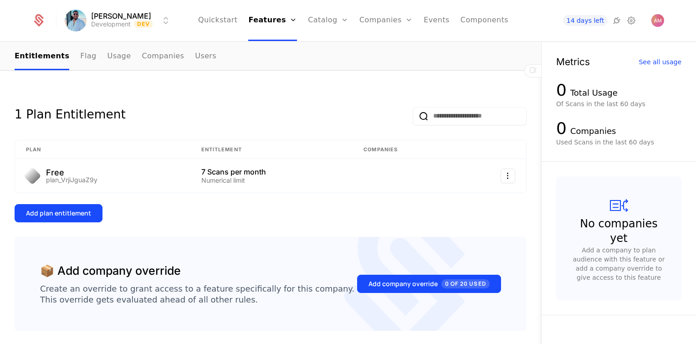
click at [80, 209] on div "Add plan entitlement" at bounding box center [58, 213] width 65 height 9
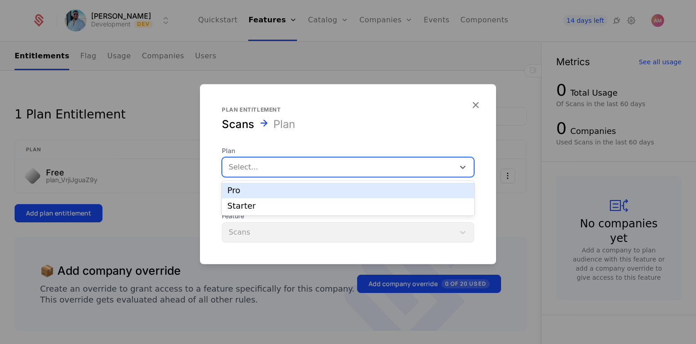
click at [265, 172] on div at bounding box center [338, 166] width 219 height 13
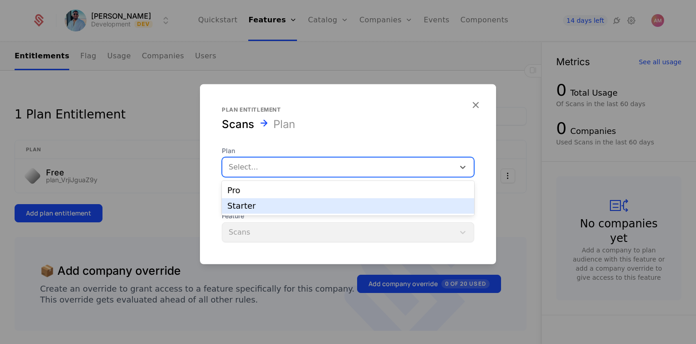
click at [258, 210] on div "Starter" at bounding box center [348, 205] width 252 height 15
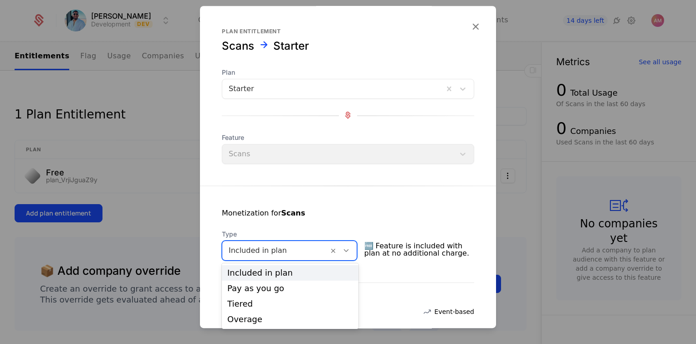
click at [275, 249] on div at bounding box center [275, 250] width 93 height 13
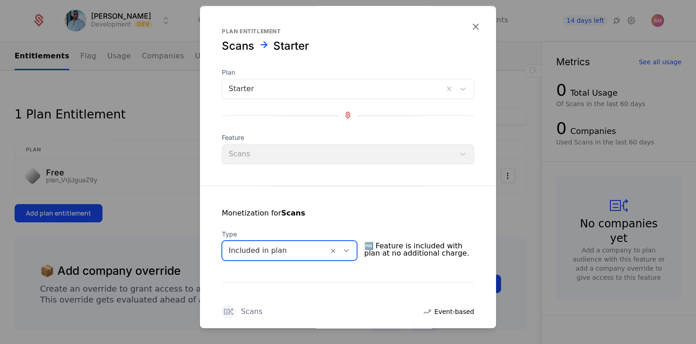
scroll to position [182, 0]
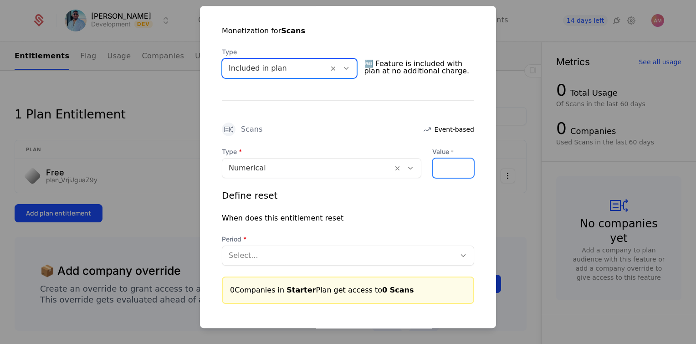
click at [433, 163] on input "*" at bounding box center [438, 167] width 11 height 19
type input "*"
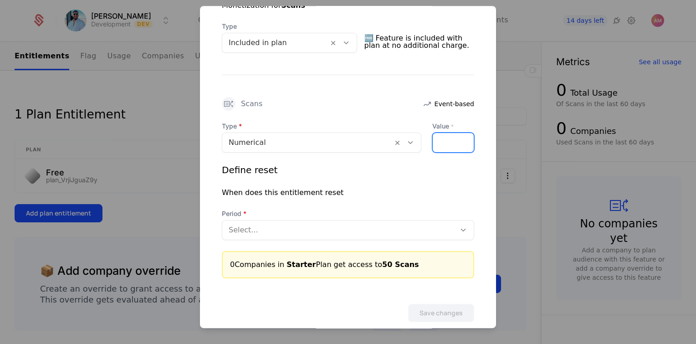
scroll to position [222, 0]
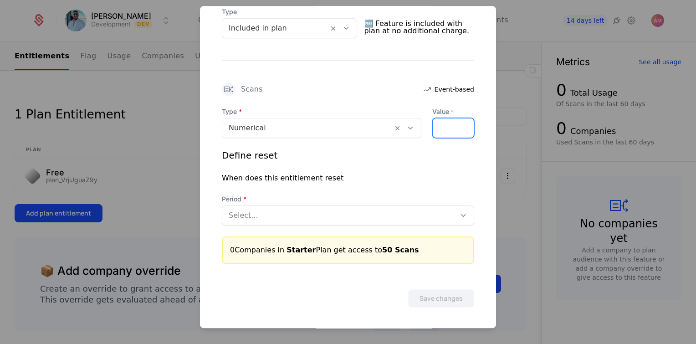
type input "**"
click at [383, 223] on div "Select..." at bounding box center [348, 215] width 252 height 20
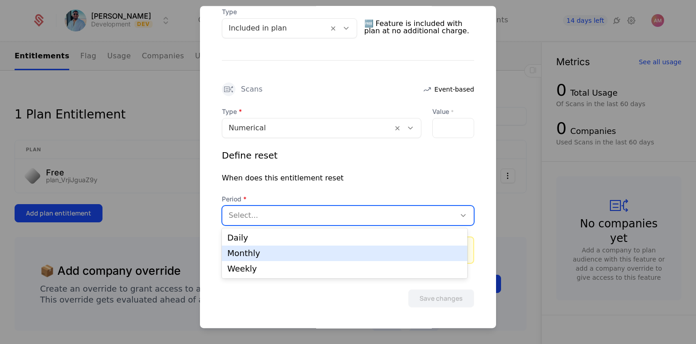
click at [350, 258] on div "Monthly" at bounding box center [344, 252] width 245 height 15
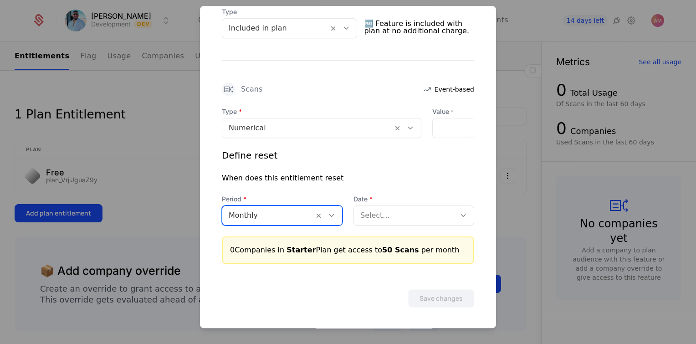
click at [366, 222] on div "Select..." at bounding box center [405, 215] width 102 height 16
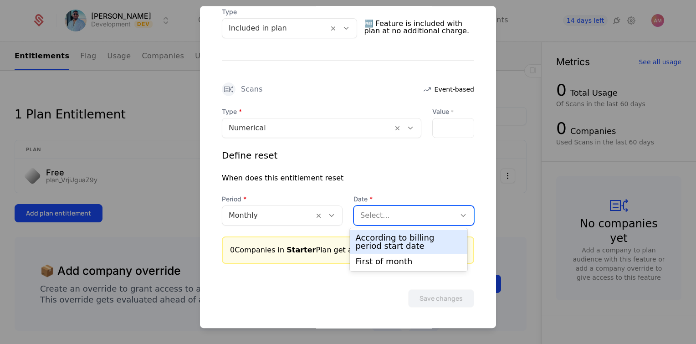
click at [371, 245] on div "According to billing period start date" at bounding box center [408, 242] width 106 height 16
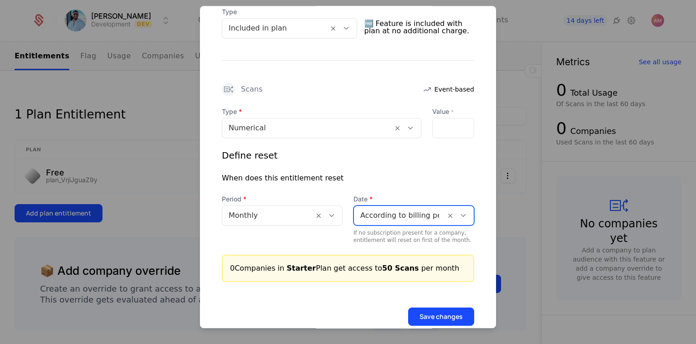
click at [439, 315] on button "Save changes" at bounding box center [441, 316] width 66 height 18
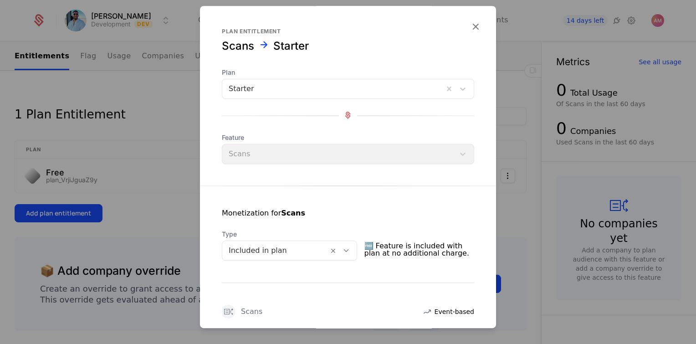
click at [469, 23] on icon "button" at bounding box center [475, 26] width 12 height 12
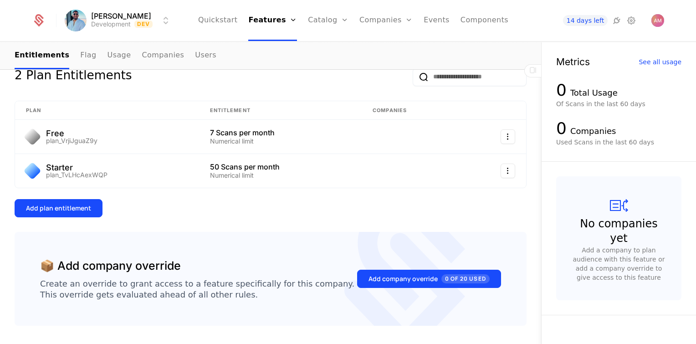
scroll to position [137, 0]
click at [81, 203] on div "Add plan entitlement" at bounding box center [58, 207] width 65 height 9
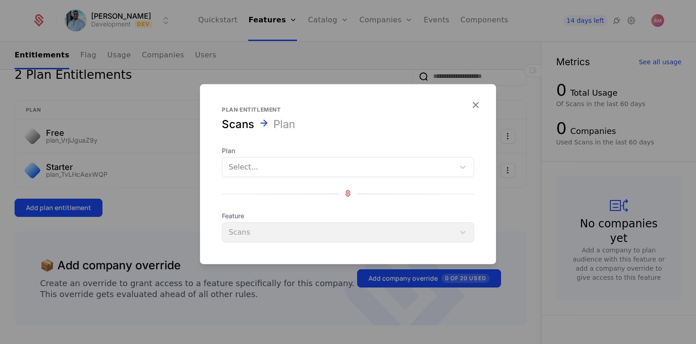
click at [275, 165] on div at bounding box center [338, 166] width 219 height 13
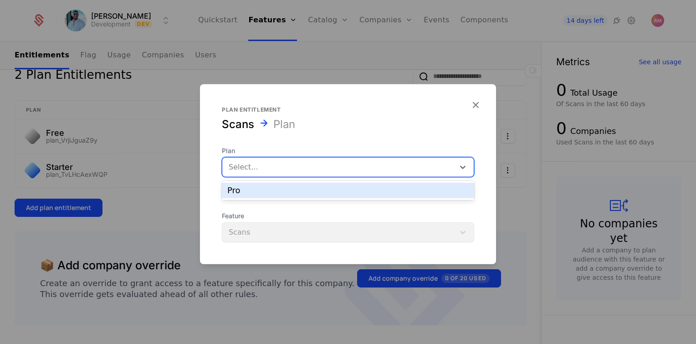
click at [280, 189] on div "Pro" at bounding box center [347, 190] width 241 height 8
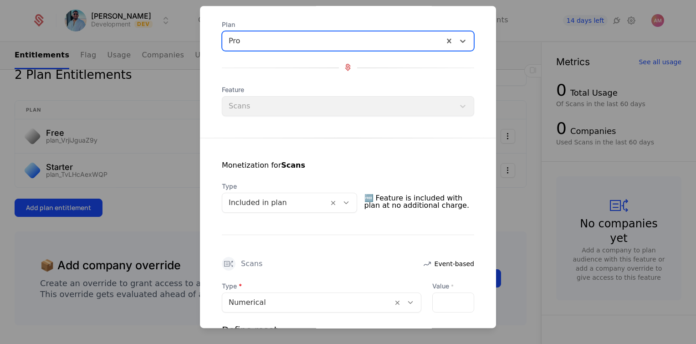
scroll to position [222, 0]
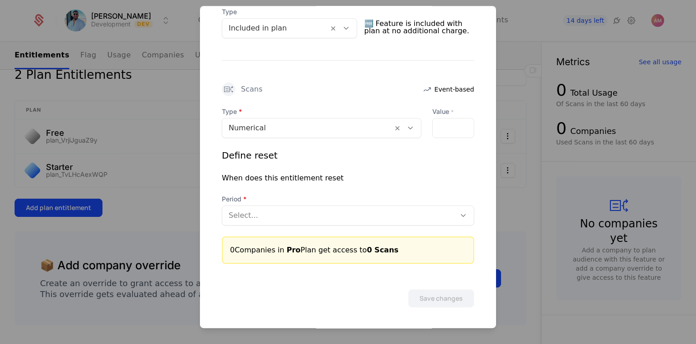
click at [446, 129] on div at bounding box center [453, 128] width 42 height 20
click at [433, 127] on input "**" at bounding box center [438, 127] width 11 height 19
click at [433, 129] on input "**" at bounding box center [438, 127] width 11 height 19
click at [433, 127] on input "**" at bounding box center [438, 127] width 11 height 19
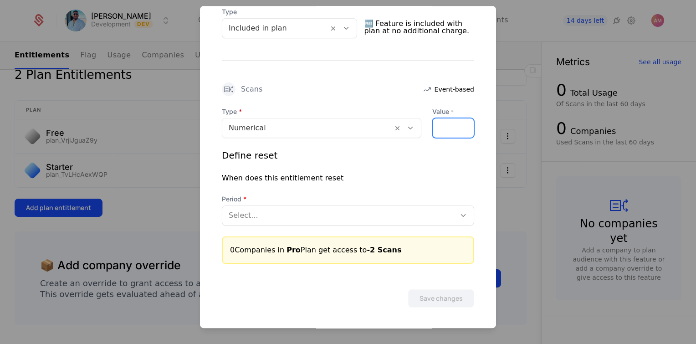
click at [433, 127] on input "**" at bounding box center [438, 127] width 11 height 19
click at [433, 126] on input "**" at bounding box center [438, 127] width 11 height 19
type input "***"
click at [369, 209] on div at bounding box center [339, 215] width 220 height 13
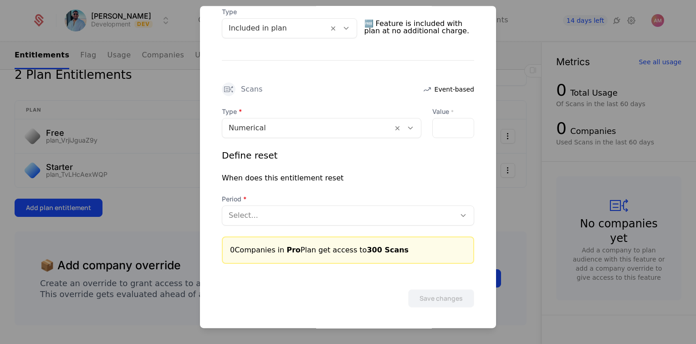
scroll to position [0, 0]
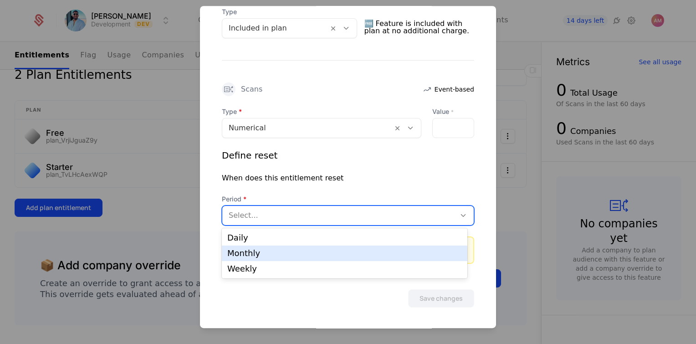
click at [330, 259] on div "Monthly" at bounding box center [344, 252] width 245 height 15
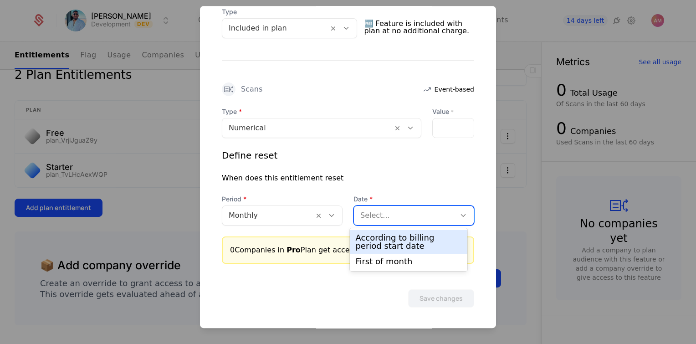
click at [459, 222] on div at bounding box center [464, 215] width 18 height 19
click at [438, 242] on div "According to billing period start date" at bounding box center [408, 242] width 106 height 16
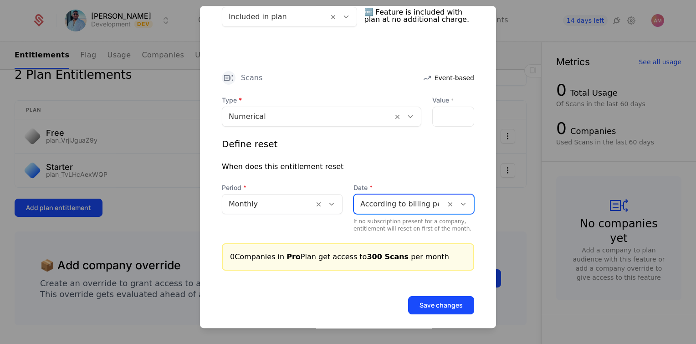
scroll to position [240, 0]
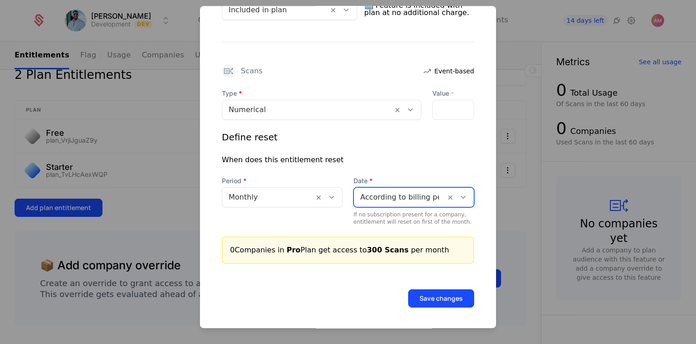
click at [437, 300] on button "Save changes" at bounding box center [441, 298] width 66 height 18
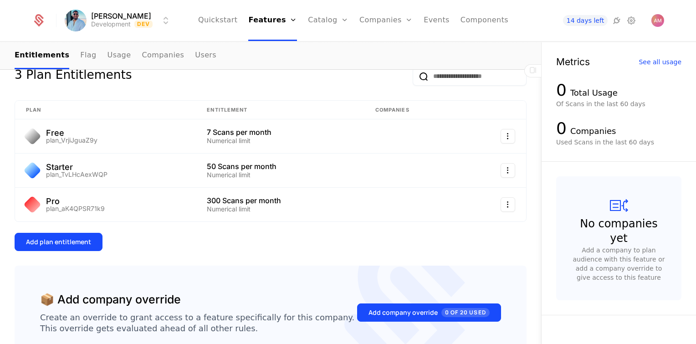
click at [346, 92] on link "Configuration" at bounding box center [342, 88] width 47 height 7
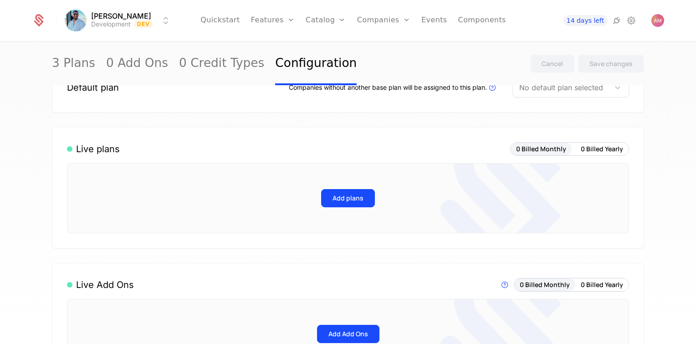
scroll to position [46, 0]
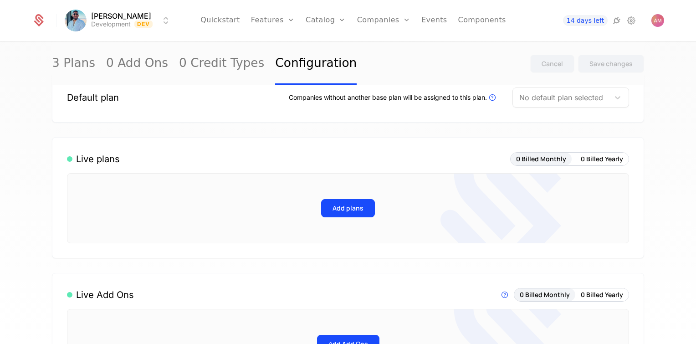
click at [582, 100] on div at bounding box center [561, 97] width 84 height 13
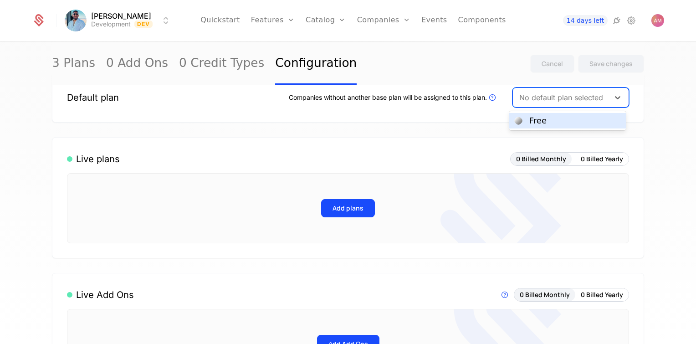
click at [566, 119] on div "Free" at bounding box center [567, 121] width 106 height 8
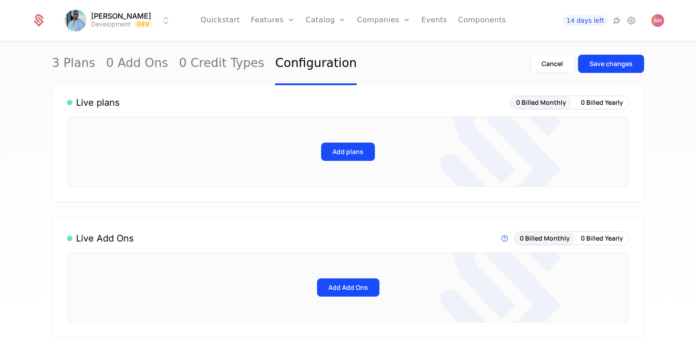
scroll to position [0, 0]
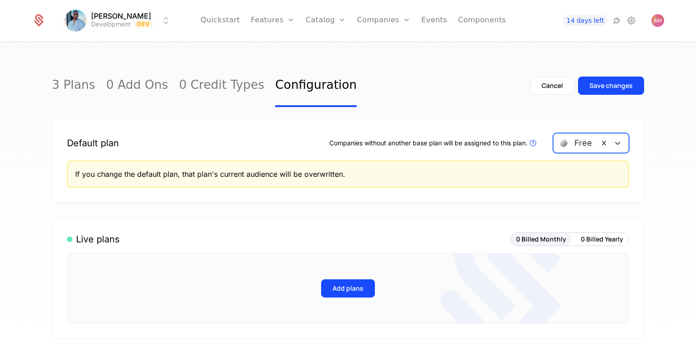
click at [335, 291] on button "Add plans" at bounding box center [348, 288] width 54 height 18
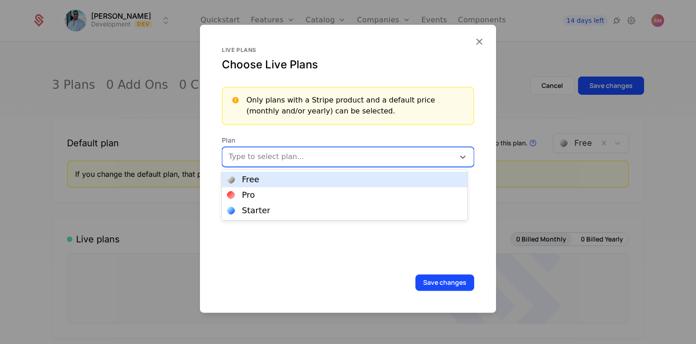
click at [284, 160] on div at bounding box center [338, 156] width 221 height 13
click at [293, 183] on div "Free" at bounding box center [344, 179] width 245 height 15
click at [316, 158] on div at bounding box center [357, 156] width 161 height 13
click at [298, 182] on div "Pro" at bounding box center [344, 179] width 234 height 8
click at [343, 156] on div at bounding box center [380, 156] width 116 height 13
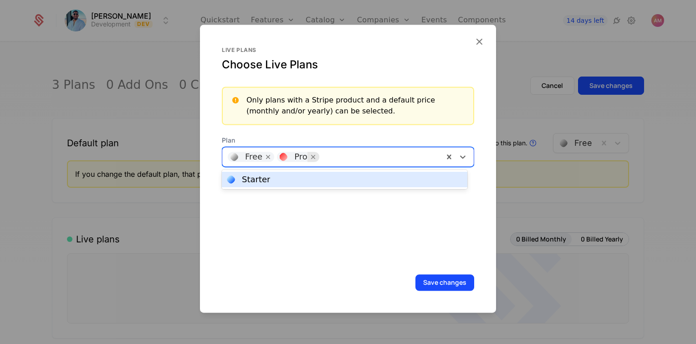
click at [311, 157] on icon "Remove [object Object]" at bounding box center [313, 157] width 8 height 8
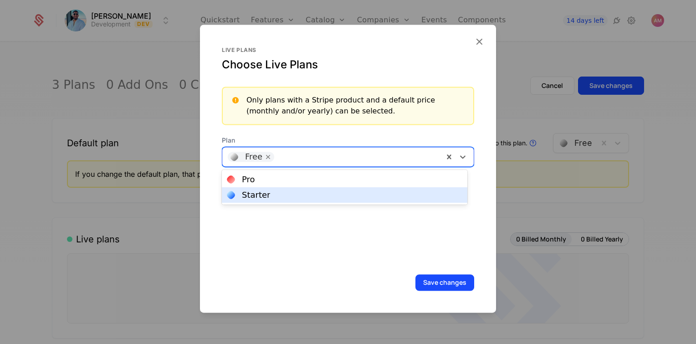
click at [309, 155] on div at bounding box center [357, 156] width 161 height 13
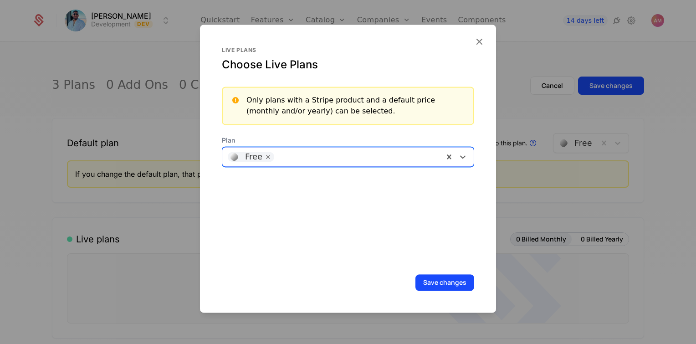
click at [308, 156] on div at bounding box center [357, 156] width 161 height 13
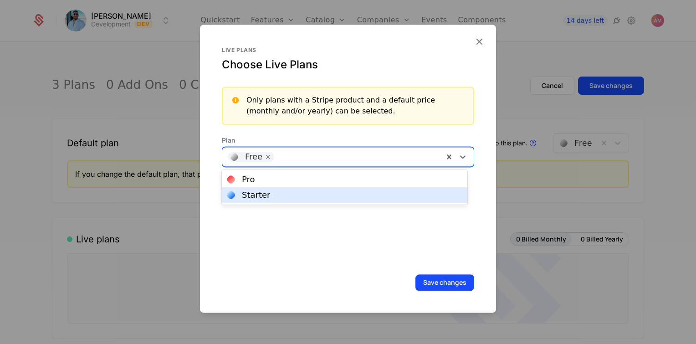
click at [279, 191] on div "Starter" at bounding box center [344, 195] width 234 height 8
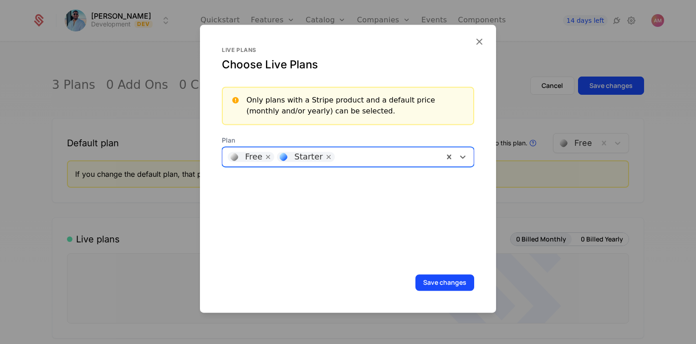
click at [353, 154] on div at bounding box center [387, 156] width 101 height 13
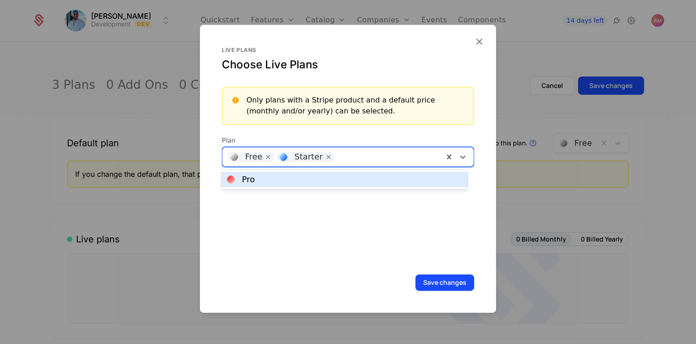
click at [281, 180] on div "Pro" at bounding box center [344, 179] width 234 height 8
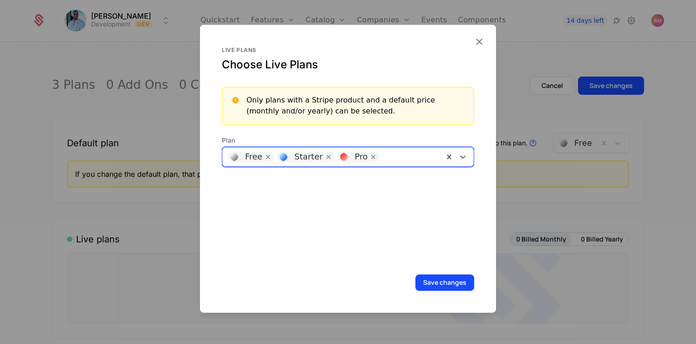
click at [426, 280] on button "Save changes" at bounding box center [444, 282] width 59 height 16
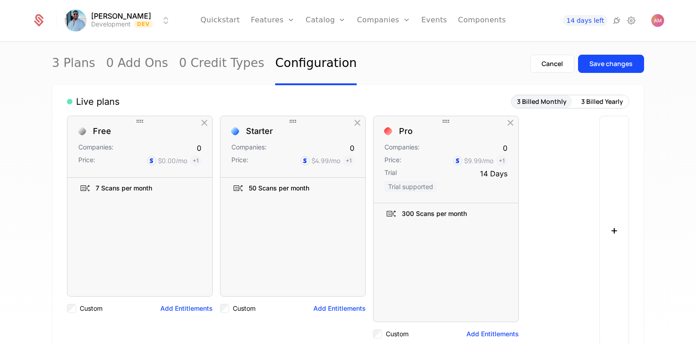
scroll to position [137, 0]
click at [592, 101] on button "3 Billed Yearly" at bounding box center [601, 102] width 53 height 13
click at [537, 104] on button "3 Billed Monthly" at bounding box center [541, 102] width 61 height 13
click at [616, 100] on button "3 Billed Yearly" at bounding box center [601, 102] width 53 height 13
click at [562, 100] on button "3 Billed Monthly" at bounding box center [541, 102] width 61 height 13
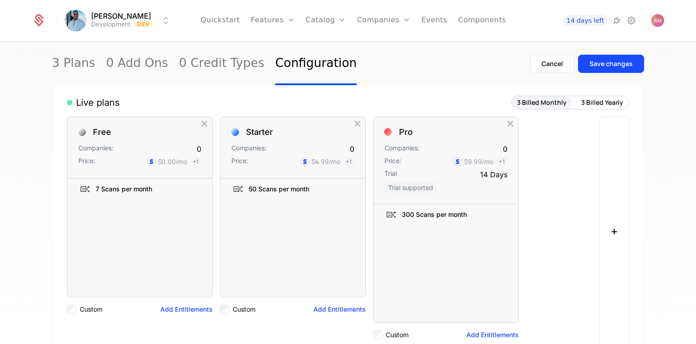
click at [616, 100] on button "3 Billed Yearly" at bounding box center [601, 102] width 53 height 13
click at [555, 97] on button "3 Billed Monthly" at bounding box center [541, 102] width 61 height 13
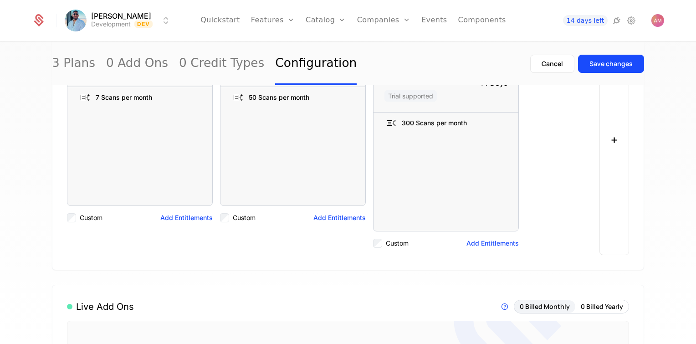
scroll to position [228, 0]
click at [339, 221] on button "Add Entitlements" at bounding box center [339, 218] width 52 height 9
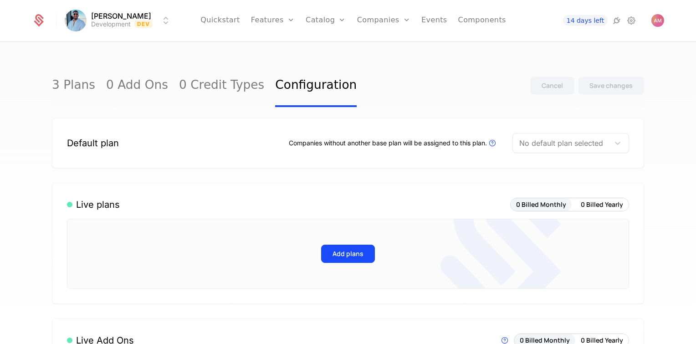
click at [267, 20] on link "Features" at bounding box center [273, 20] width 44 height 41
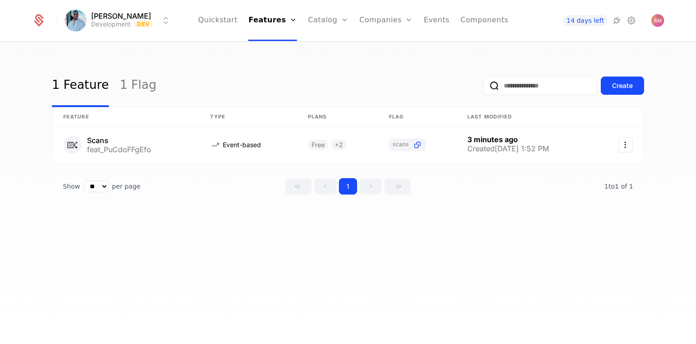
click at [284, 47] on link "Features" at bounding box center [280, 44] width 42 height 7
click at [330, 97] on div "Plans Add Ons Credits Configuration" at bounding box center [342, 66] width 69 height 73
click at [330, 92] on link "Configuration" at bounding box center [342, 88] width 47 height 7
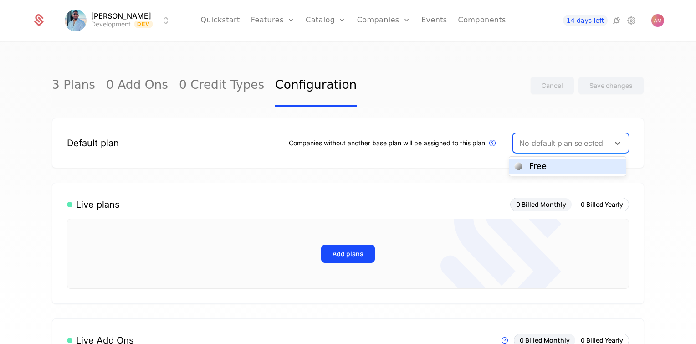
click at [566, 144] on div at bounding box center [561, 143] width 84 height 13
click at [544, 168] on div "Free" at bounding box center [567, 166] width 106 height 8
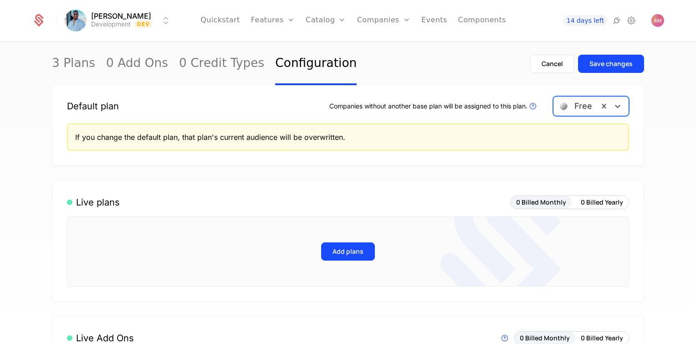
scroll to position [182, 0]
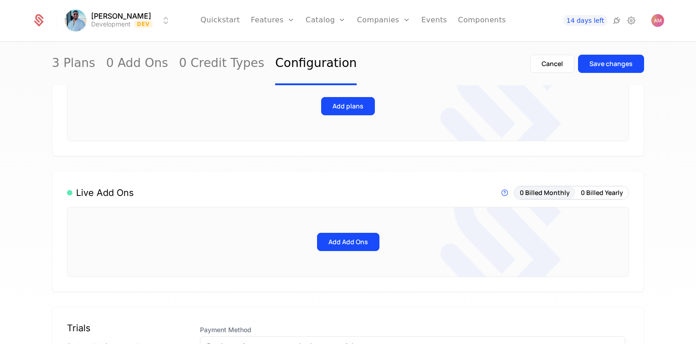
click at [356, 107] on button "Add plans" at bounding box center [348, 106] width 54 height 18
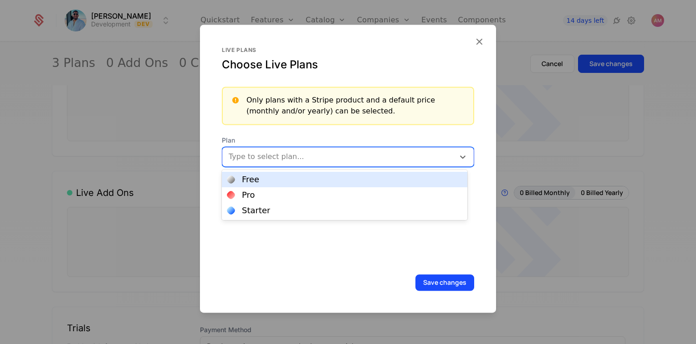
click at [321, 151] on div at bounding box center [338, 156] width 221 height 13
click at [290, 180] on div "Free" at bounding box center [344, 179] width 234 height 8
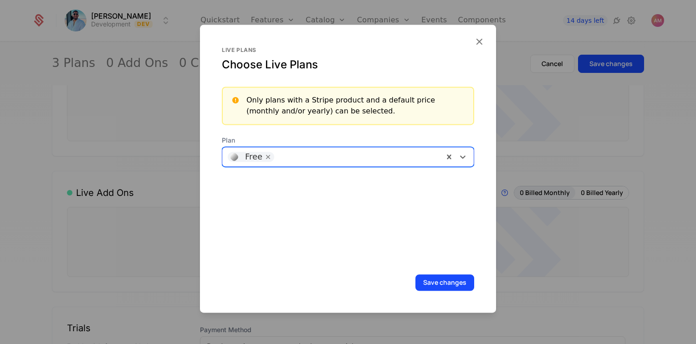
click at [325, 154] on div at bounding box center [357, 156] width 161 height 13
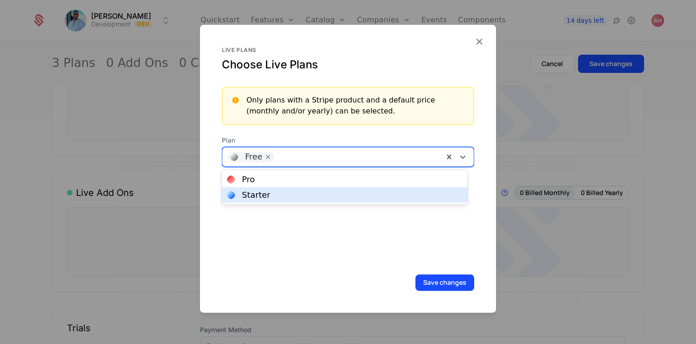
click at [293, 206] on div "Live plans Choose Live Plans Only plans with a Stripe product and a default pri…" at bounding box center [348, 154] width 252 height 217
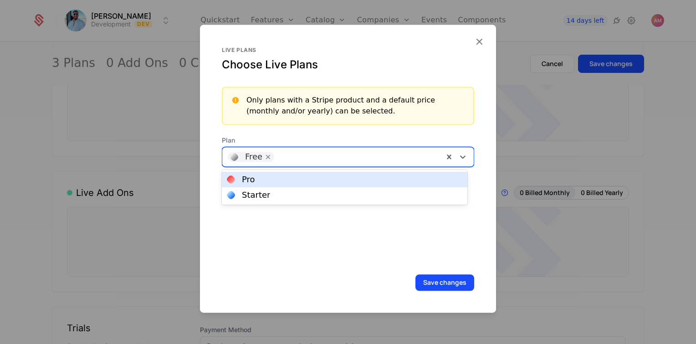
click at [334, 159] on div at bounding box center [357, 156] width 161 height 13
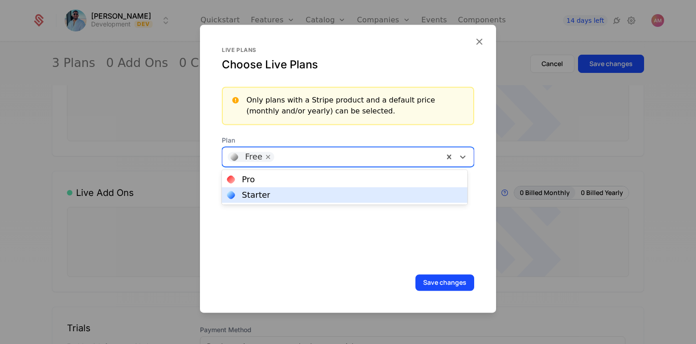
click at [297, 197] on div "Starter" at bounding box center [344, 195] width 234 height 8
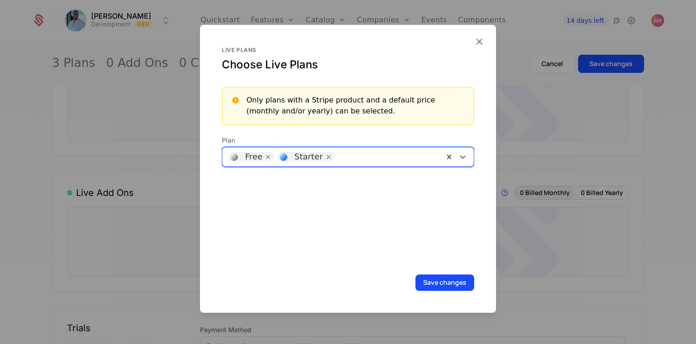
click at [355, 158] on div at bounding box center [387, 156] width 101 height 13
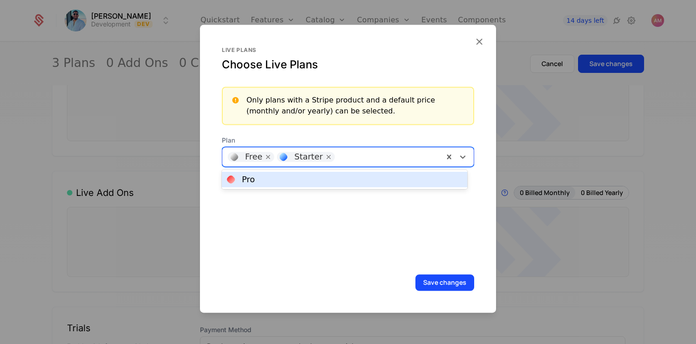
drag, startPoint x: 331, startPoint y: 178, endPoint x: 352, endPoint y: 187, distance: 22.7
click at [332, 178] on div "Pro" at bounding box center [344, 179] width 234 height 8
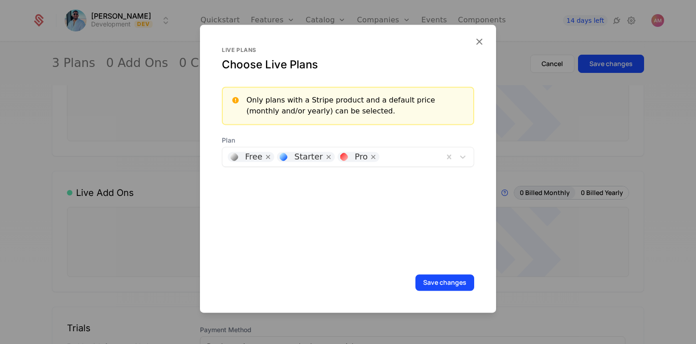
click at [453, 284] on button "Save changes" at bounding box center [444, 282] width 59 height 16
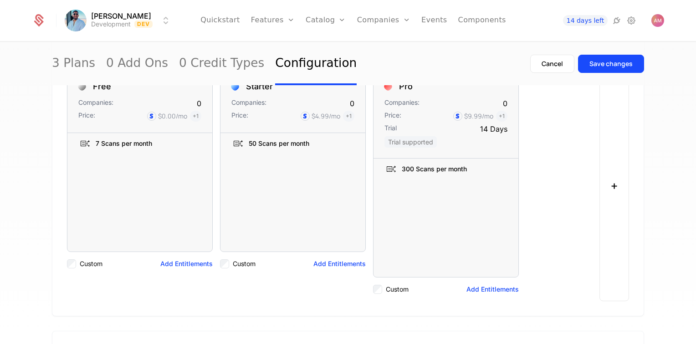
click at [90, 263] on label "Custom" at bounding box center [91, 263] width 23 height 9
click at [182, 265] on button "Add Entitlements" at bounding box center [186, 263] width 52 height 9
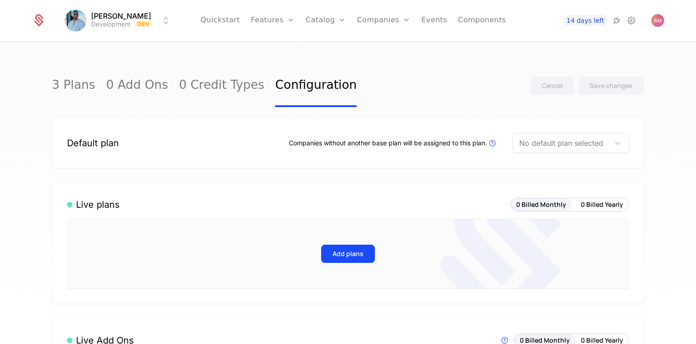
click at [566, 146] on div at bounding box center [561, 143] width 84 height 13
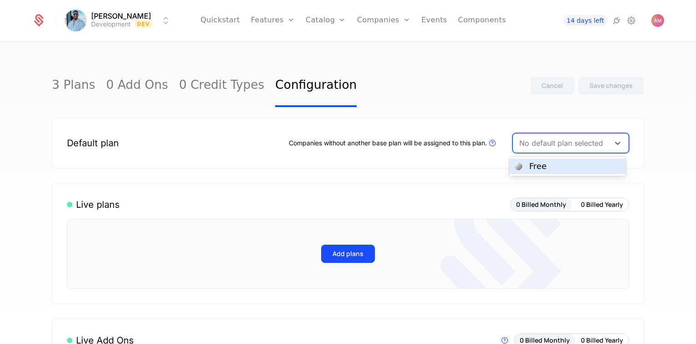
click at [547, 168] on div "Free" at bounding box center [567, 166] width 106 height 8
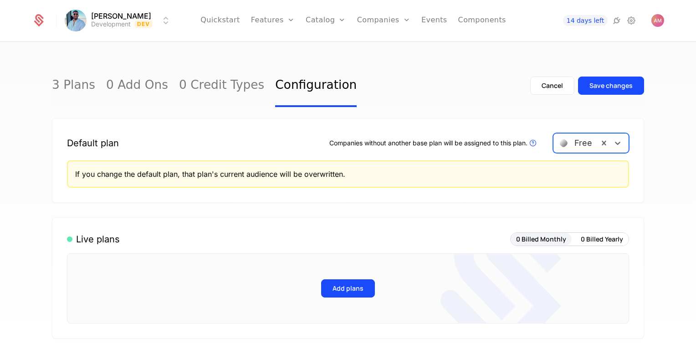
click at [351, 290] on button "Add plans" at bounding box center [348, 288] width 54 height 18
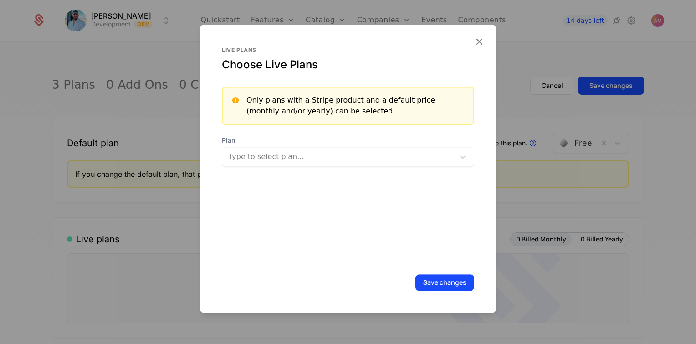
click at [275, 163] on div "Type to select plan..." at bounding box center [348, 157] width 252 height 20
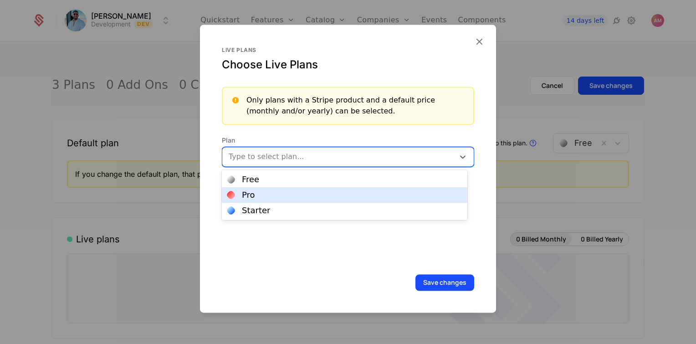
click at [256, 192] on div "Pro" at bounding box center [344, 195] width 234 height 8
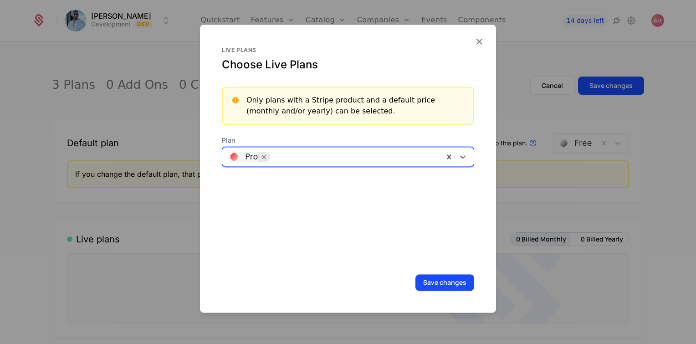
click at [265, 155] on icon "Remove [object Object]" at bounding box center [264, 157] width 8 height 8
click at [267, 154] on div at bounding box center [338, 156] width 221 height 13
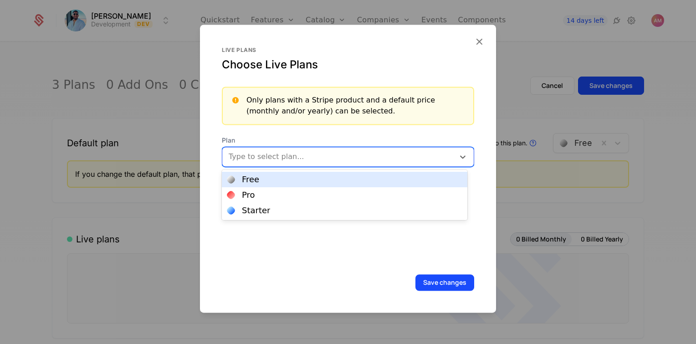
click at [258, 176] on div "Free" at bounding box center [344, 179] width 234 height 8
click at [292, 159] on div at bounding box center [357, 156] width 161 height 13
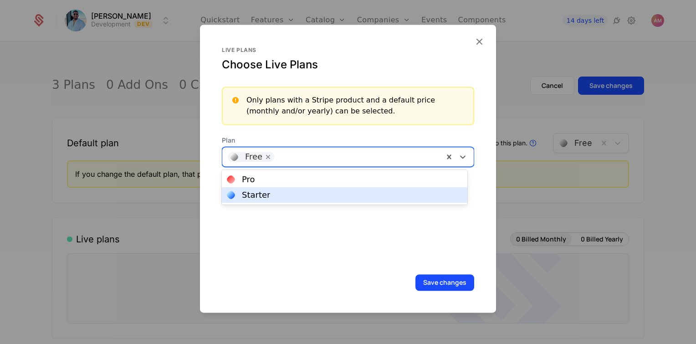
click at [275, 201] on div "Starter" at bounding box center [344, 194] width 245 height 15
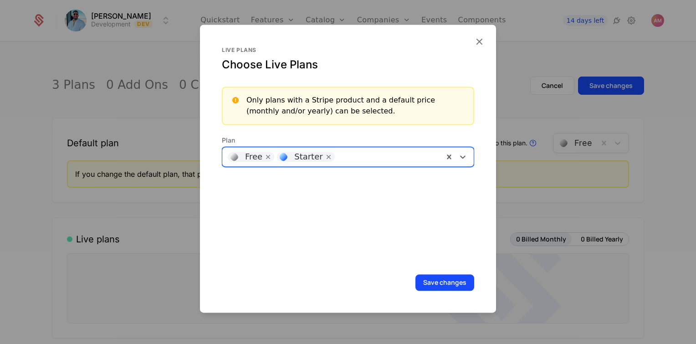
click at [338, 155] on div at bounding box center [387, 156] width 101 height 13
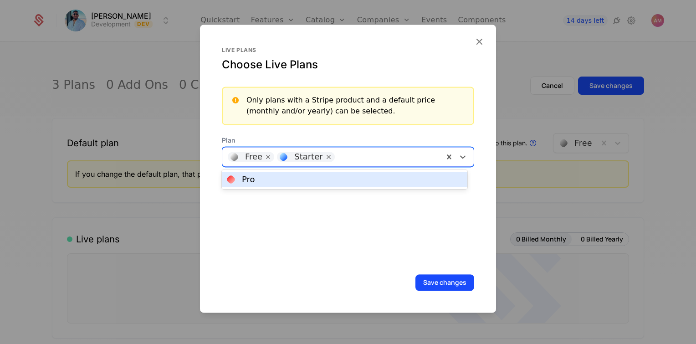
click at [315, 178] on div "Pro" at bounding box center [344, 179] width 234 height 8
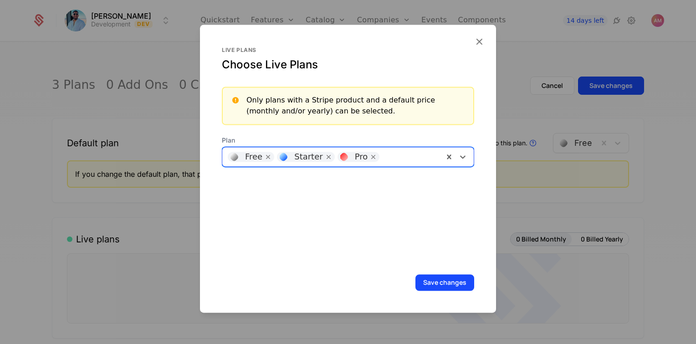
click at [415, 278] on button "Save changes" at bounding box center [444, 282] width 59 height 16
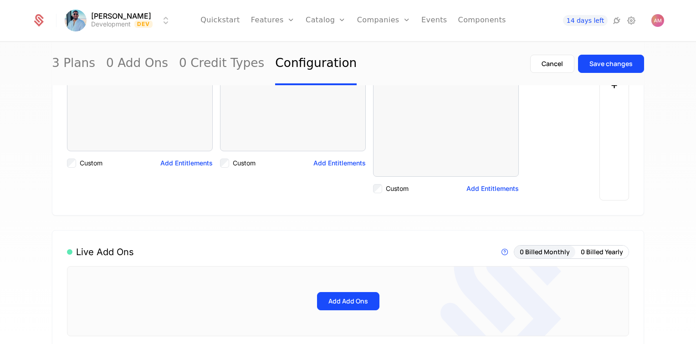
scroll to position [319, 0]
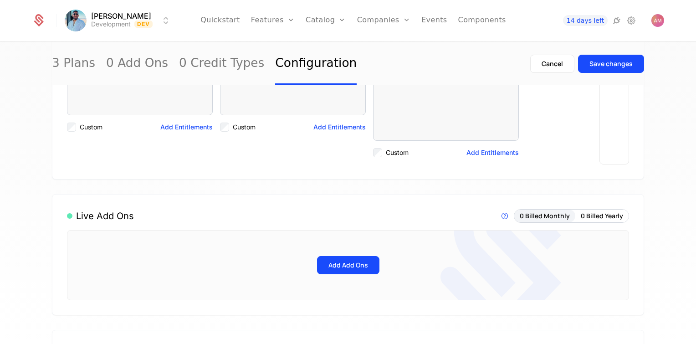
click at [605, 64] on div "Save changes" at bounding box center [610, 63] width 43 height 9
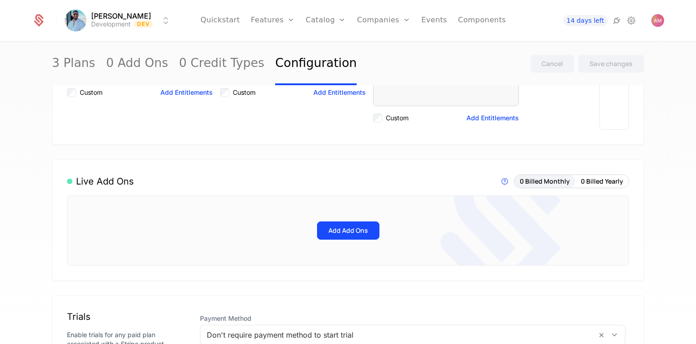
click at [327, 53] on div "Plans Add Ons Credits Configuration" at bounding box center [339, 66] width 69 height 73
click at [328, 48] on link "Plans" at bounding box center [339, 44] width 47 height 7
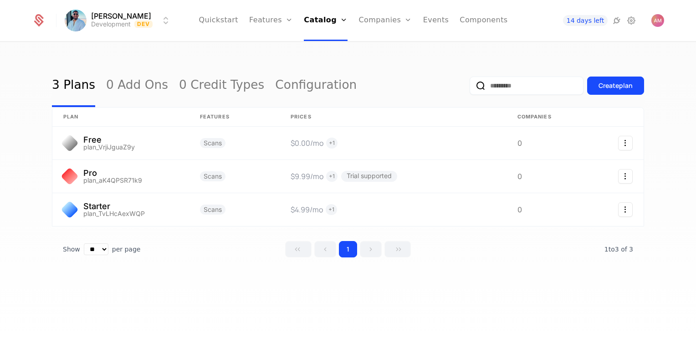
click at [275, 47] on link "Features" at bounding box center [281, 44] width 42 height 7
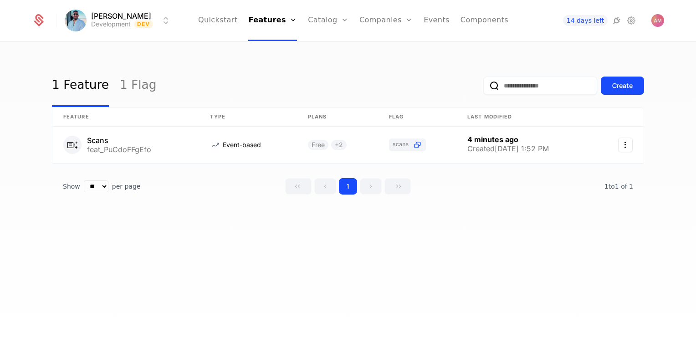
click at [626, 79] on button "Create" at bounding box center [621, 85] width 43 height 18
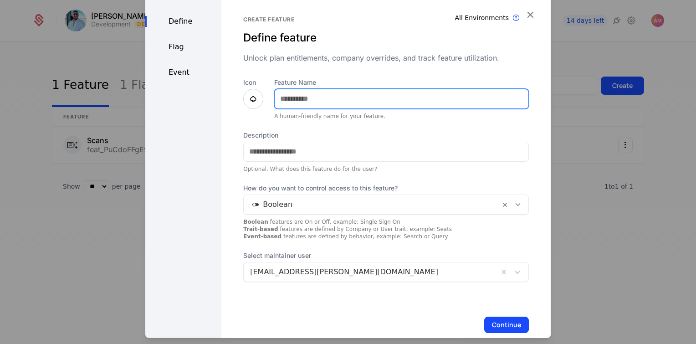
click at [465, 102] on input "Feature Name" at bounding box center [402, 98] width 254 height 19
type input "**********"
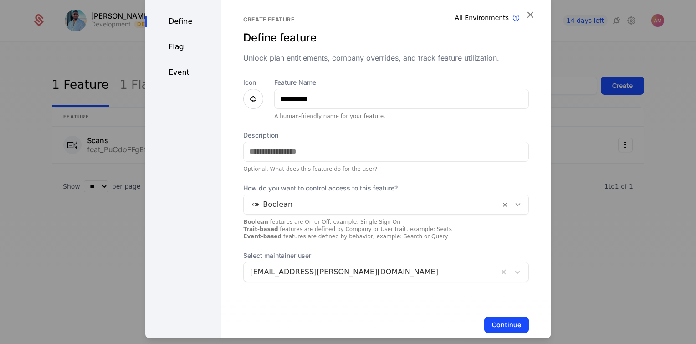
click at [261, 106] on div "**********" at bounding box center [385, 98] width 285 height 42
click at [258, 103] on div at bounding box center [253, 98] width 20 height 20
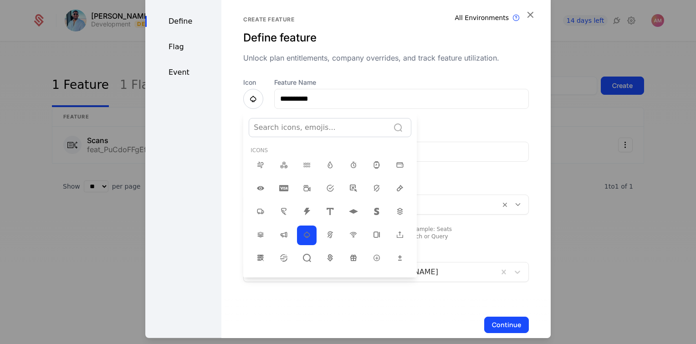
click at [255, 102] on div at bounding box center [347, 166] width 405 height 344
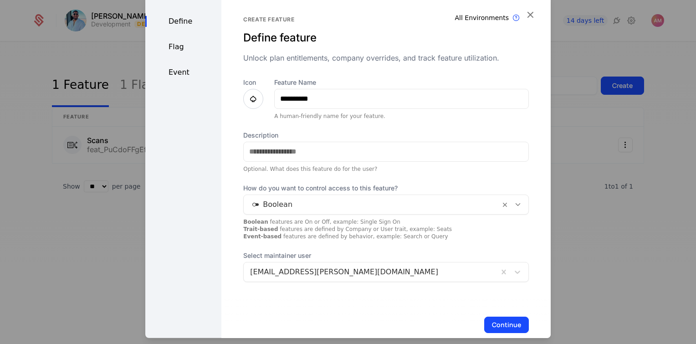
click at [254, 102] on icon at bounding box center [253, 98] width 11 height 11
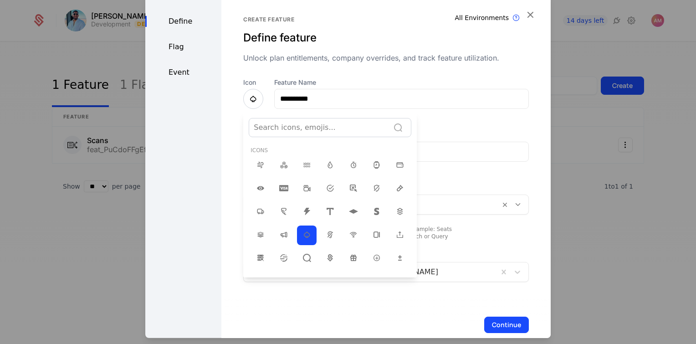
click at [276, 127] on div at bounding box center [319, 127] width 131 height 13
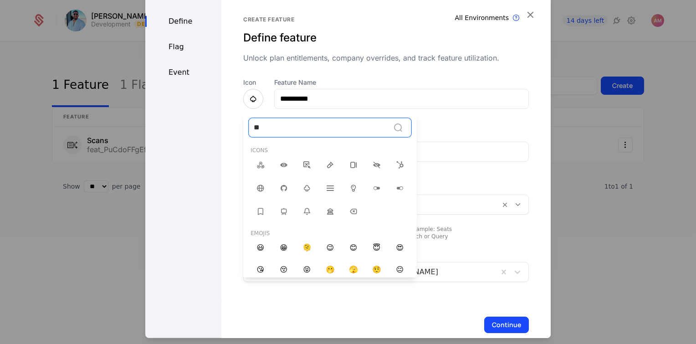
type input "***"
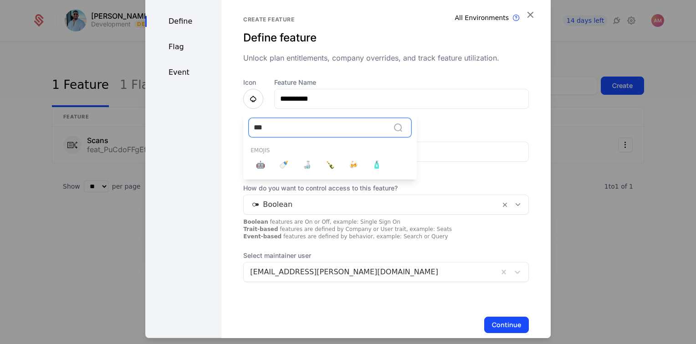
click at [257, 165] on span "🤖" at bounding box center [260, 164] width 9 height 11
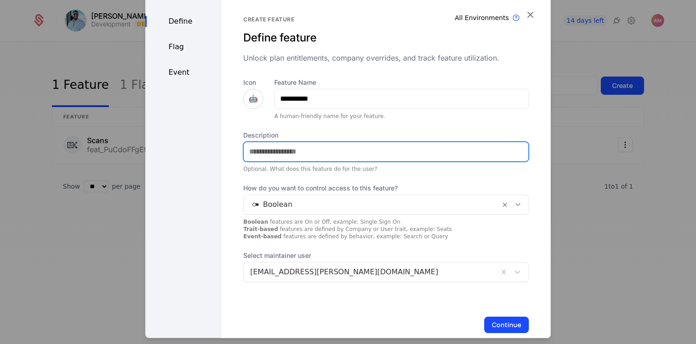
click at [293, 153] on input "Description" at bounding box center [386, 151] width 285 height 19
type input "**********"
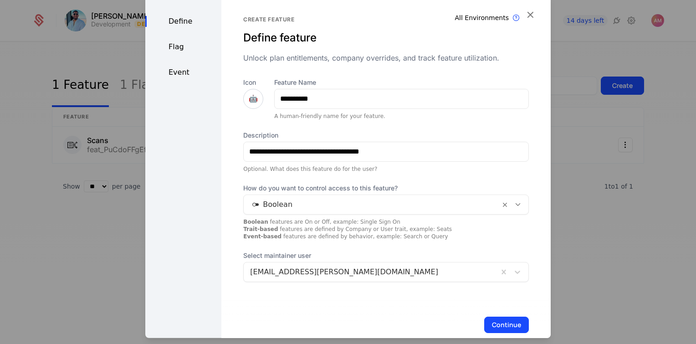
click at [491, 319] on button "Continue" at bounding box center [506, 324] width 45 height 16
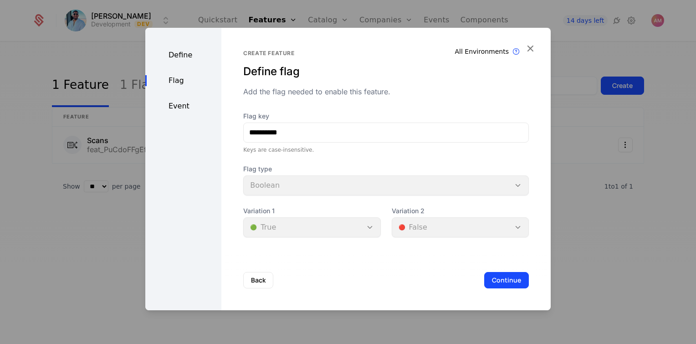
click at [496, 277] on button "Continue" at bounding box center [506, 280] width 45 height 16
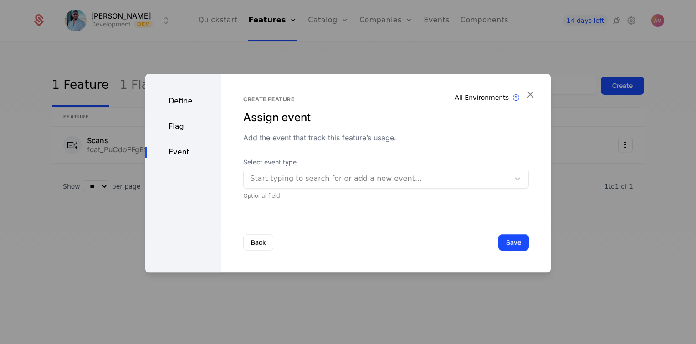
click at [402, 178] on div at bounding box center [376, 178] width 253 height 13
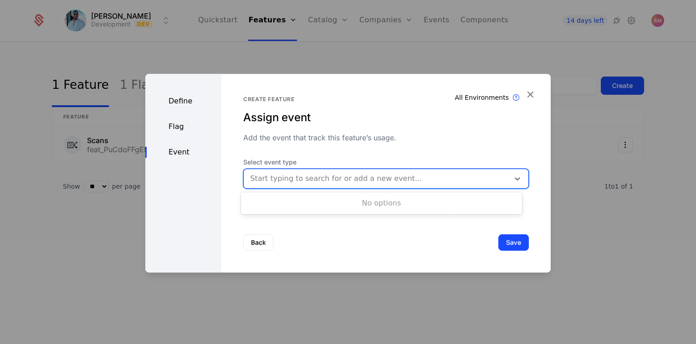
click at [402, 178] on div at bounding box center [376, 178] width 253 height 13
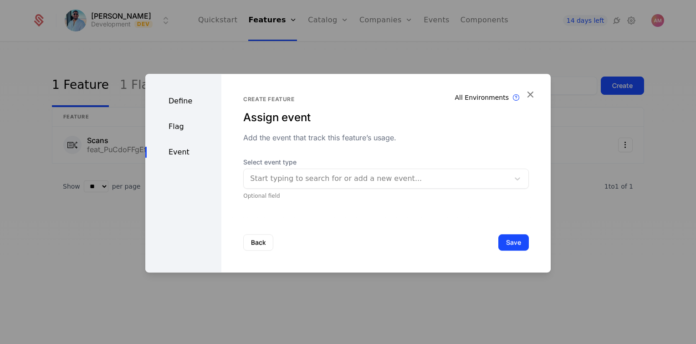
click at [265, 243] on button "Back" at bounding box center [258, 242] width 30 height 16
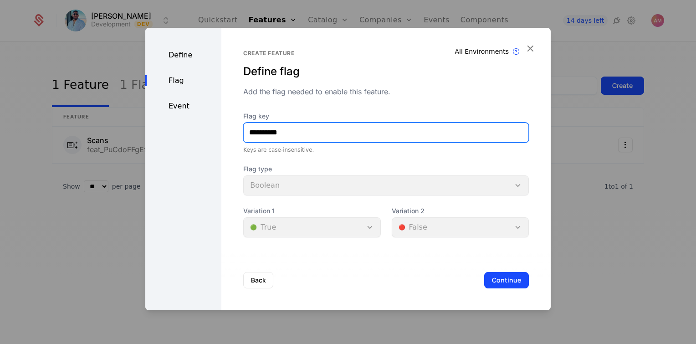
drag, startPoint x: 254, startPoint y: 133, endPoint x: 220, endPoint y: 137, distance: 33.9
click at [221, 137] on div "**********" at bounding box center [385, 169] width 329 height 282
type input "*******"
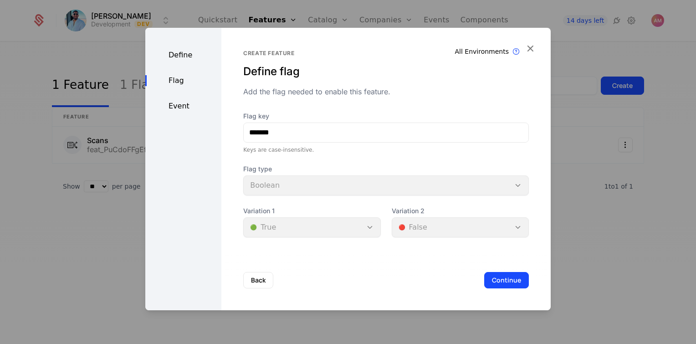
click at [503, 279] on button "Continue" at bounding box center [506, 280] width 45 height 16
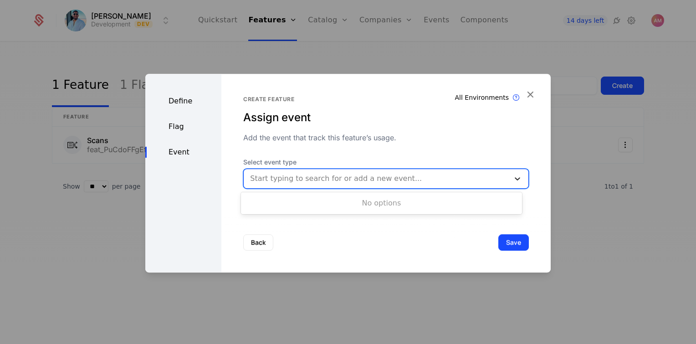
click at [513, 182] on icon at bounding box center [517, 178] width 9 height 9
click at [513, 181] on icon at bounding box center [517, 178] width 9 height 9
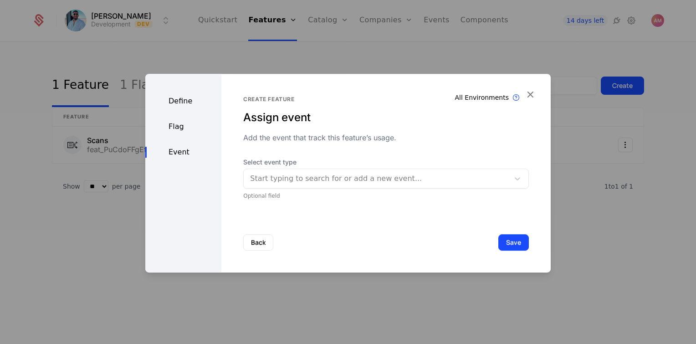
click at [511, 248] on button "Save" at bounding box center [513, 242] width 31 height 16
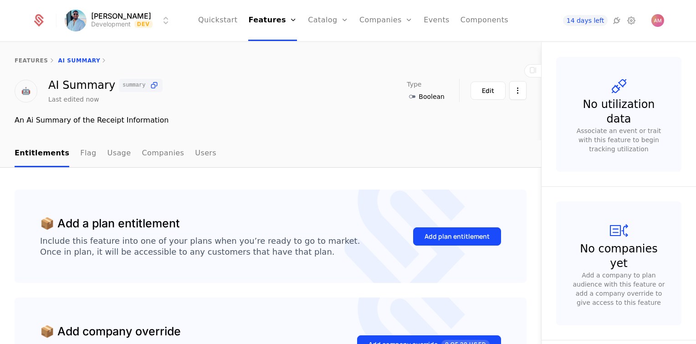
click at [464, 236] on div "Add plan entitlement" at bounding box center [456, 236] width 65 height 9
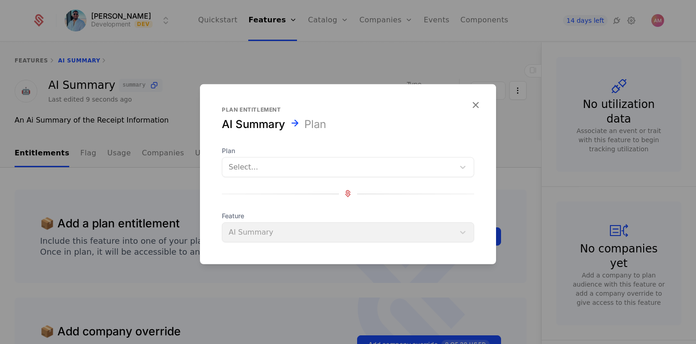
click at [353, 168] on div at bounding box center [338, 166] width 219 height 13
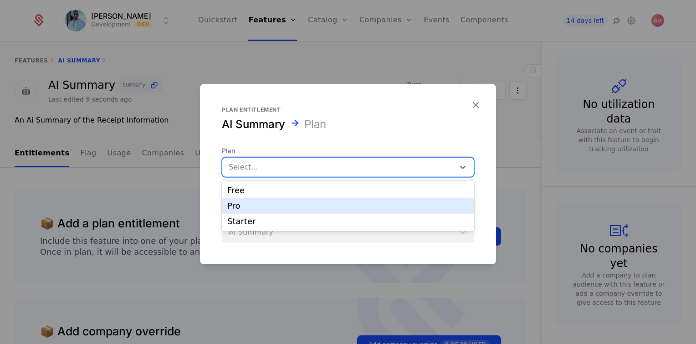
click at [324, 208] on div "Pro" at bounding box center [347, 206] width 241 height 8
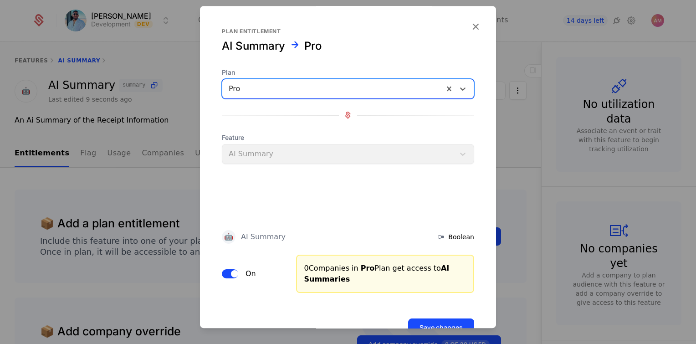
scroll to position [29, 0]
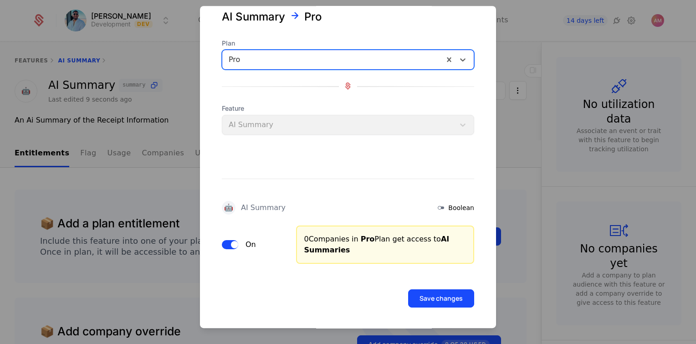
click at [446, 304] on button "Save changes" at bounding box center [441, 298] width 66 height 18
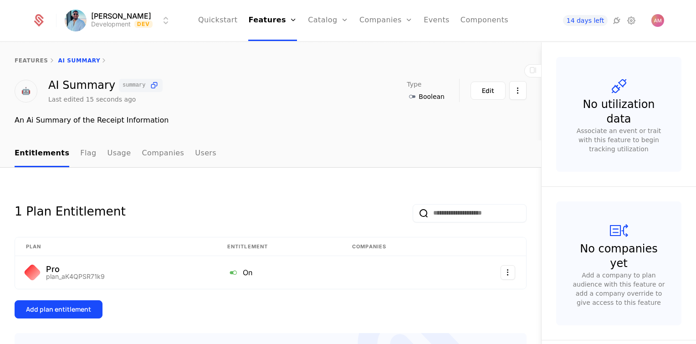
click at [336, 92] on link "Configuration" at bounding box center [342, 88] width 47 height 7
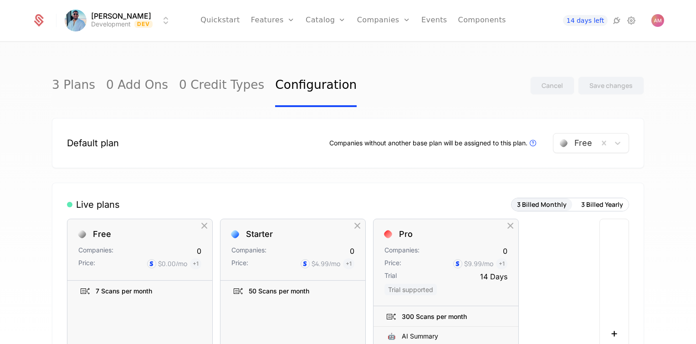
click at [468, 21] on link "Components" at bounding box center [482, 20] width 48 height 41
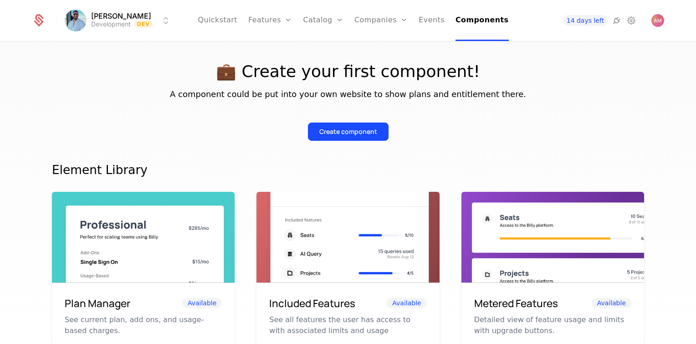
scroll to position [91, 0]
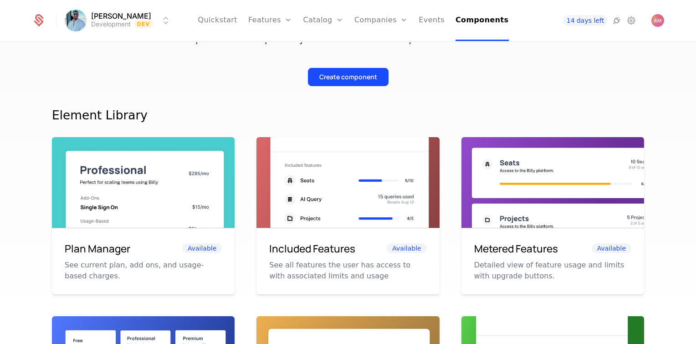
click at [339, 81] on button "Create component" at bounding box center [348, 77] width 81 height 18
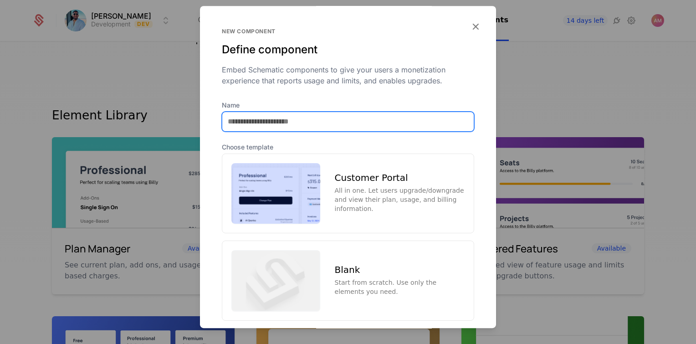
click at [294, 122] on input "Name" at bounding box center [347, 121] width 251 height 19
type input "**********"
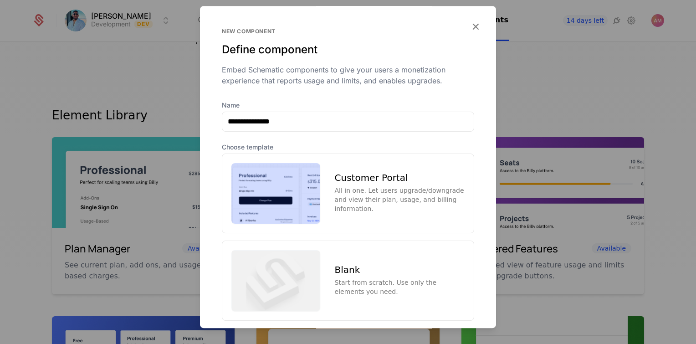
click at [382, 190] on div "All in one. Let users upgrade/downgrade and view their plan, usage, and billing…" at bounding box center [400, 199] width 130 height 27
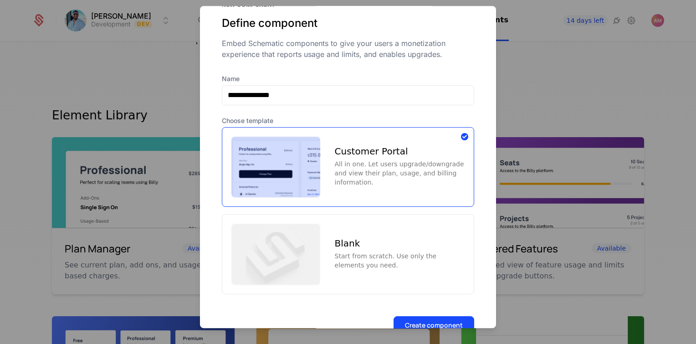
scroll to position [51, 0]
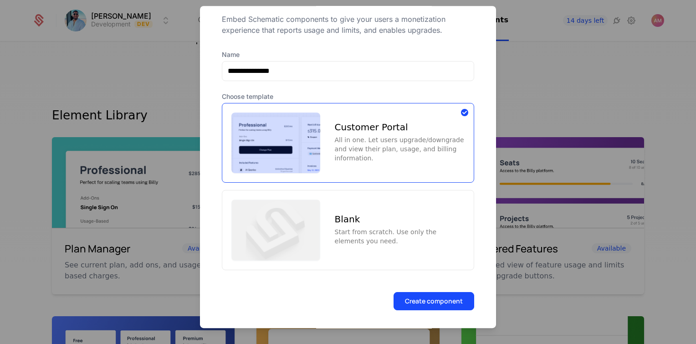
click at [438, 300] on button "Create component" at bounding box center [433, 301] width 81 height 18
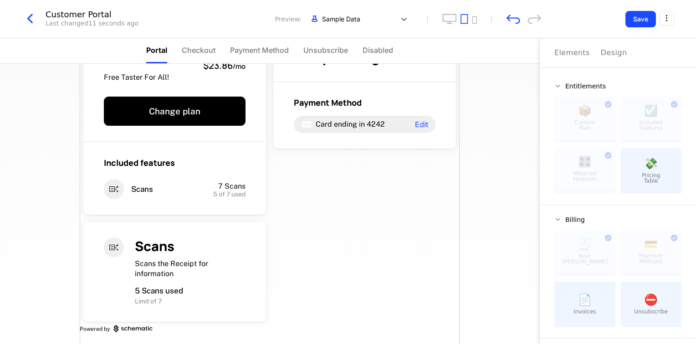
scroll to position [52, 0]
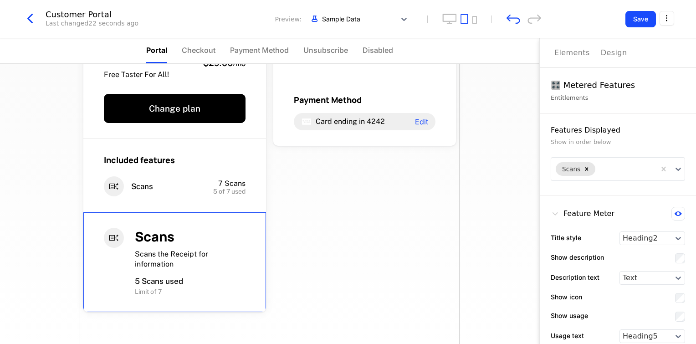
click at [361, 229] on div "Free Free Taster For All! $23.86 / mo Change plan Included features Scans 7 Sca…" at bounding box center [270, 204] width 380 height 384
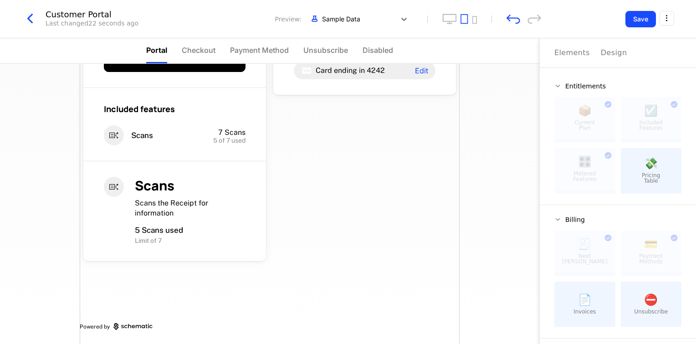
scroll to position [103, 0]
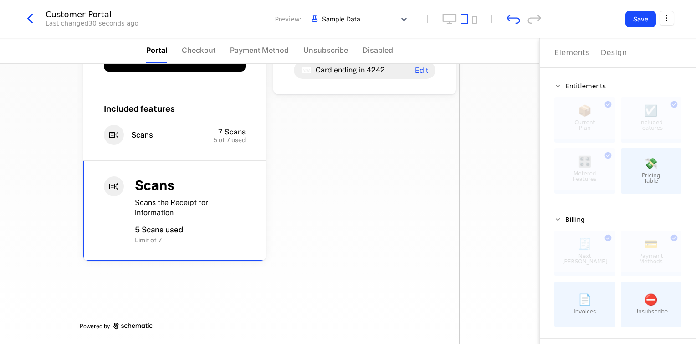
click at [244, 161] on div "Scans Scans the Receipt for information 5 Scans used Limit of 7" at bounding box center [174, 210] width 183 height 99
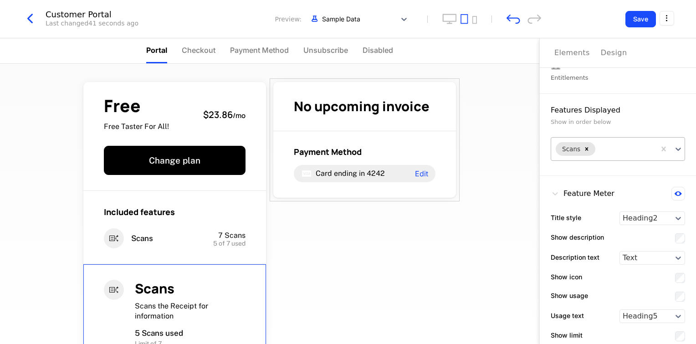
scroll to position [0, 0]
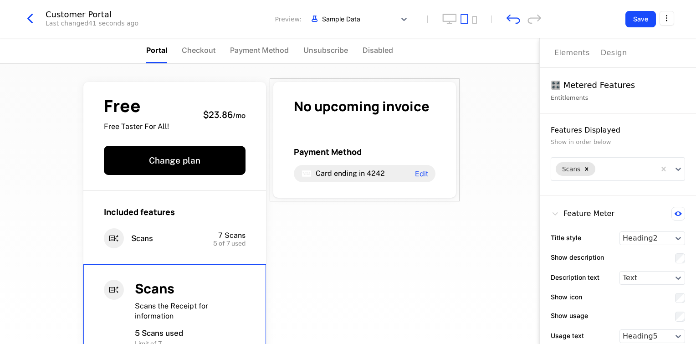
click at [472, 182] on div "Free Free Taster For All! $23.86 / mo Change plan Included features Scans 7 Sca…" at bounding box center [269, 204] width 539 height 280
click at [385, 268] on div "Free Free Taster For All! $23.86 / mo Change plan Included features Scans 7 Sca…" at bounding box center [270, 256] width 380 height 384
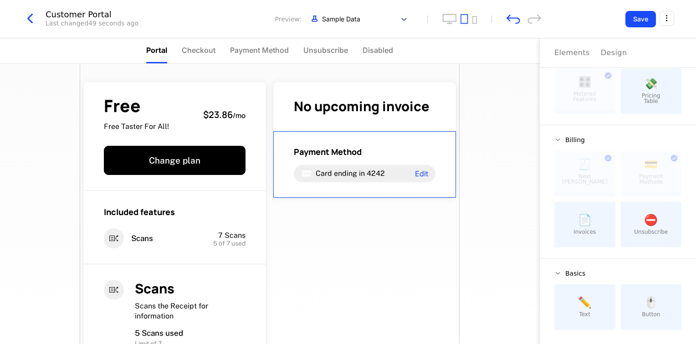
scroll to position [80, 0]
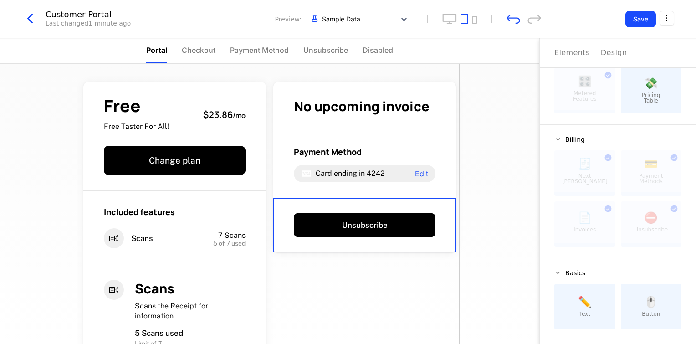
click at [492, 239] on div "Free Free Taster For All! $23.86 / mo Change plan Included features Scans 7 Sca…" at bounding box center [269, 204] width 539 height 280
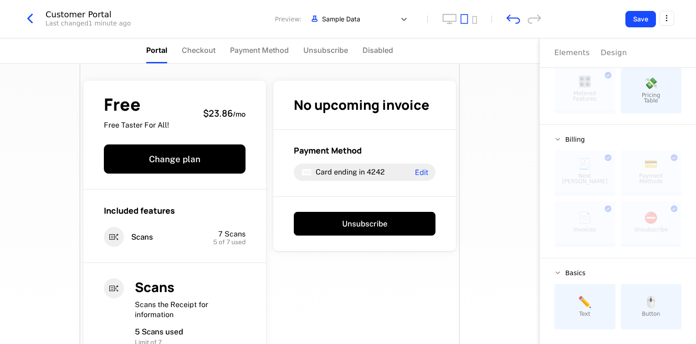
scroll to position [0, 0]
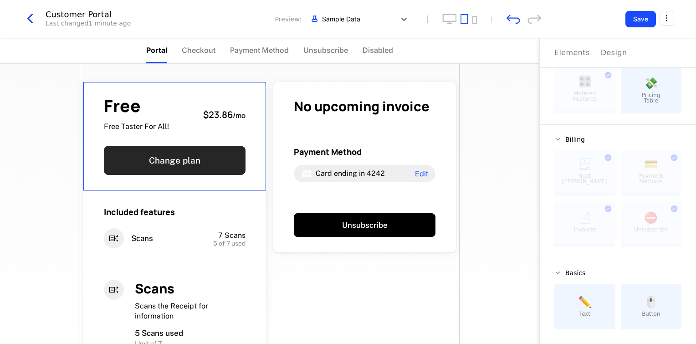
click at [193, 158] on button "Change plan" at bounding box center [175, 160] width 142 height 29
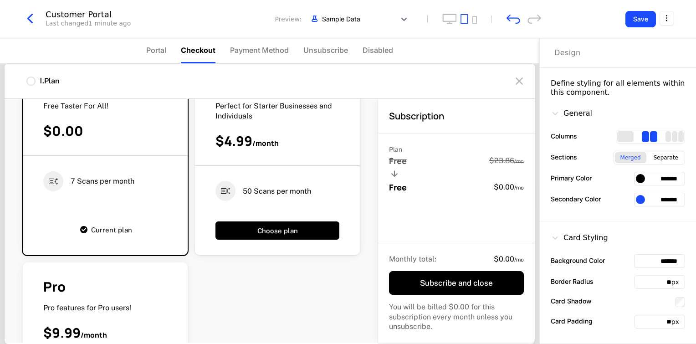
scroll to position [228, 0]
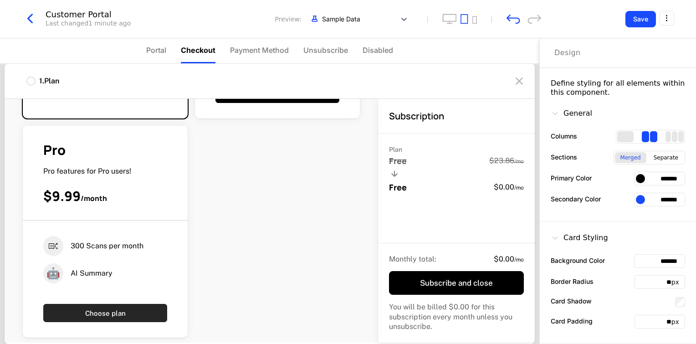
click at [92, 319] on button "Choose plan" at bounding box center [105, 313] width 124 height 18
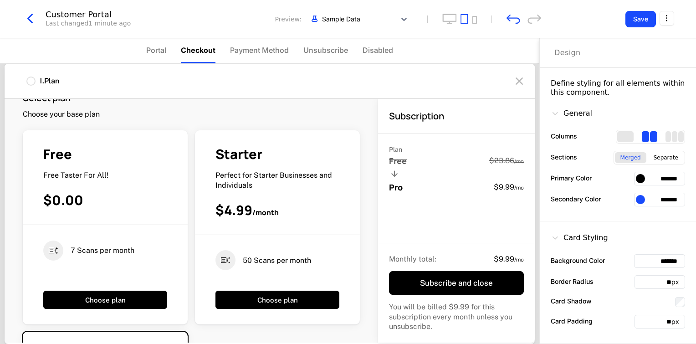
scroll to position [0, 0]
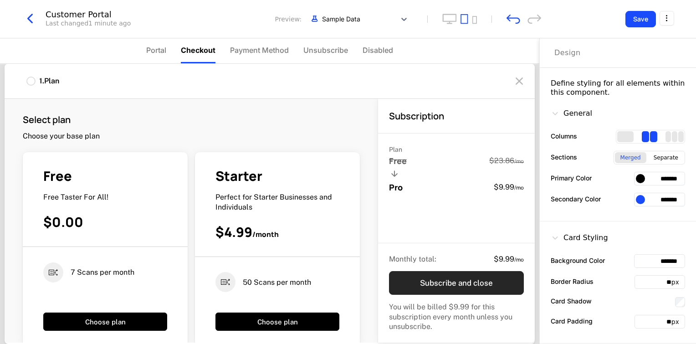
click at [470, 283] on button "Subscribe and close" at bounding box center [456, 283] width 135 height 24
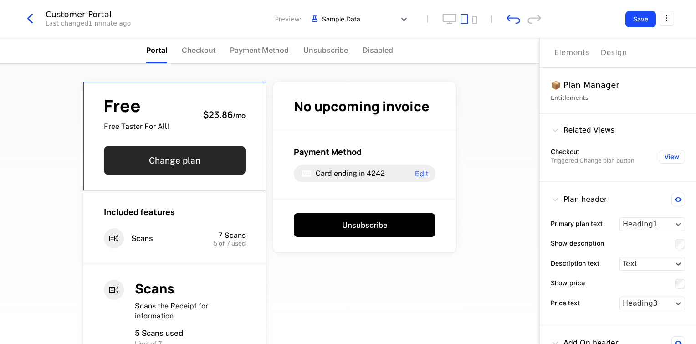
click at [226, 166] on button "Change plan" at bounding box center [175, 160] width 142 height 29
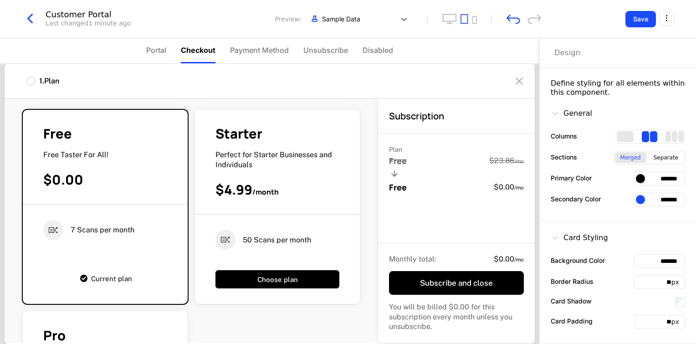
scroll to position [91, 0]
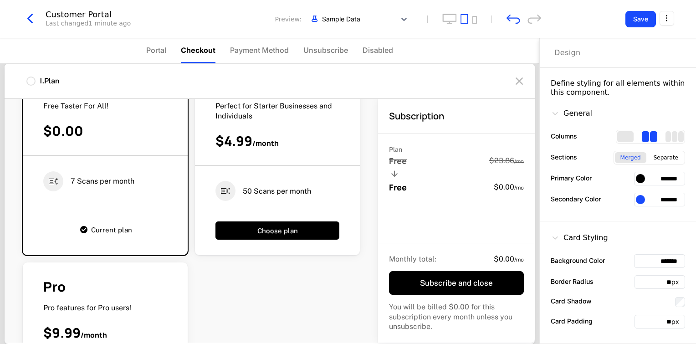
click at [146, 239] on div "Current plan" at bounding box center [105, 229] width 124 height 20
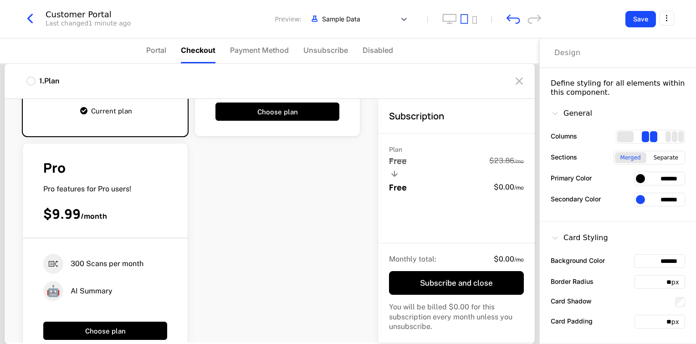
scroll to position [237, 0]
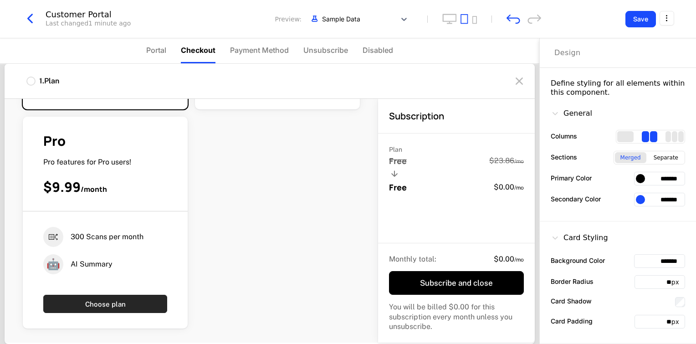
click at [116, 298] on button "Choose plan" at bounding box center [105, 304] width 124 height 18
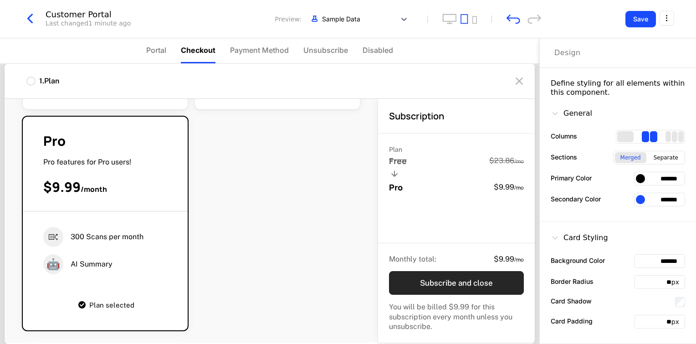
click at [445, 279] on button "Subscribe and close" at bounding box center [456, 283] width 135 height 24
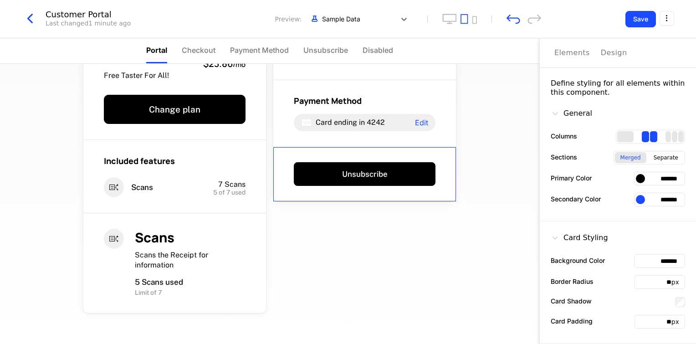
scroll to position [0, 0]
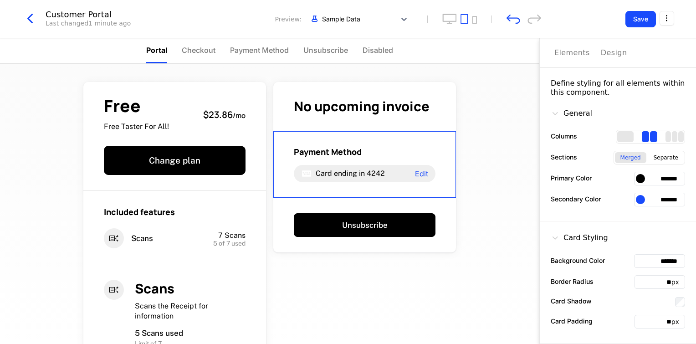
click at [522, 135] on div "Free Free Taster For All! $23.86 / mo Change plan Included features Scans 7 Sca…" at bounding box center [269, 204] width 539 height 280
click at [519, 135] on div "Free Free Taster For All! $23.86 / mo Change plan Included features Scans 7 Sca…" at bounding box center [269, 204] width 539 height 280
click at [518, 135] on div "Free Free Taster For All! $23.86 / mo Change plan Included features Scans 7 Sca…" at bounding box center [269, 204] width 539 height 280
drag, startPoint x: 514, startPoint y: 137, endPoint x: 494, endPoint y: 192, distance: 59.0
click at [511, 142] on div "Free Free Taster For All! $23.86 / mo Change plan Included features Scans 7 Sca…" at bounding box center [269, 204] width 539 height 280
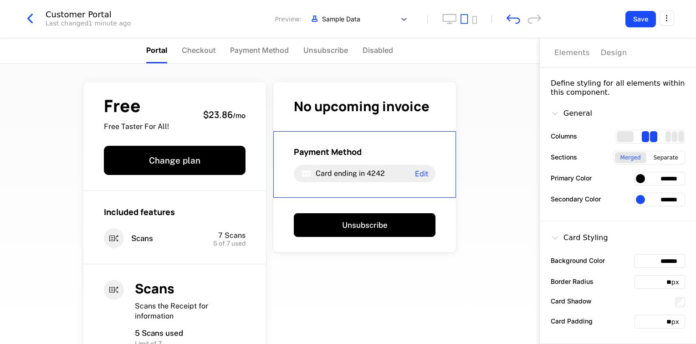
click at [456, 251] on div "Free Free Taster For All! $23.86 / mo Change plan Included features Scans 7 Sca…" at bounding box center [269, 204] width 539 height 280
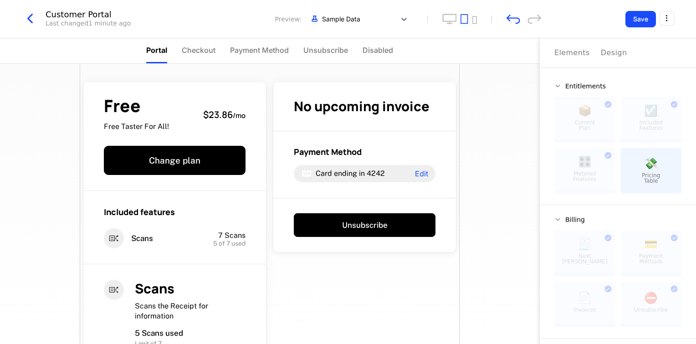
drag, startPoint x: 427, startPoint y: 270, endPoint x: 421, endPoint y: 272, distance: 5.9
click at [423, 272] on div "Free Free Taster For All! $23.86 / mo Change plan Included features Scans 7 Sca…" at bounding box center [270, 256] width 380 height 384
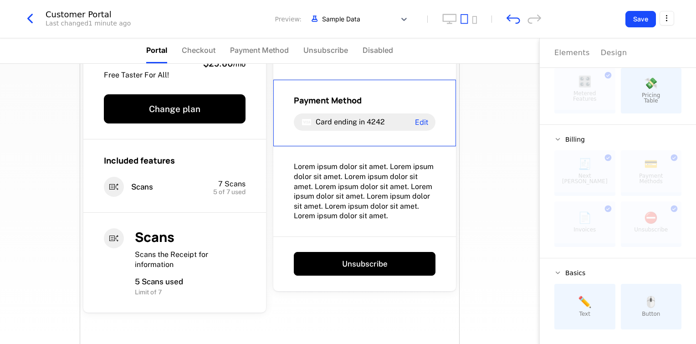
scroll to position [12, 0]
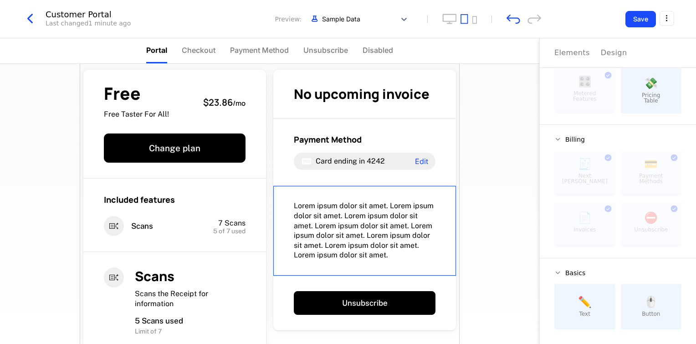
click at [375, 226] on span "Lorem ipsum dolor sit amet. Lorem ipsum dolor sit amet. Lorem ipsum dolor sit a…" at bounding box center [365, 230] width 142 height 59
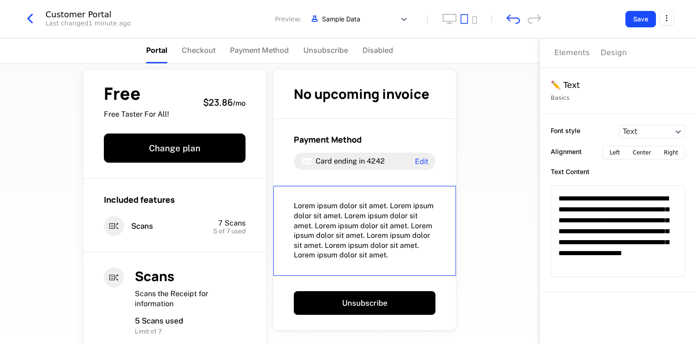
click at [375, 225] on span "Lorem ipsum dolor sit amet. Lorem ipsum dolor sit amet. Lorem ipsum dolor sit a…" at bounding box center [365, 230] width 142 height 59
click at [378, 235] on span "Lorem ipsum dolor sit amet. Lorem ipsum dolor sit amet. Lorem ipsum dolor sit a…" at bounding box center [365, 230] width 142 height 59
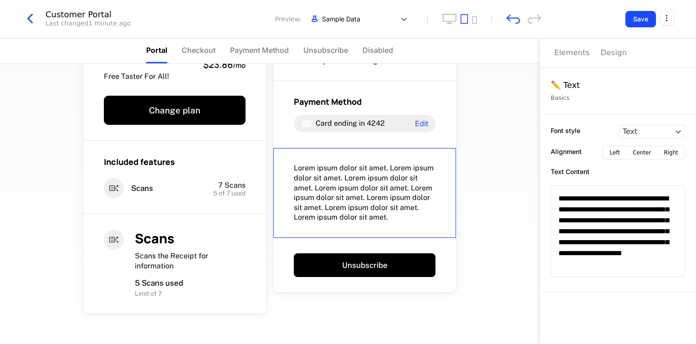
scroll to position [103, 0]
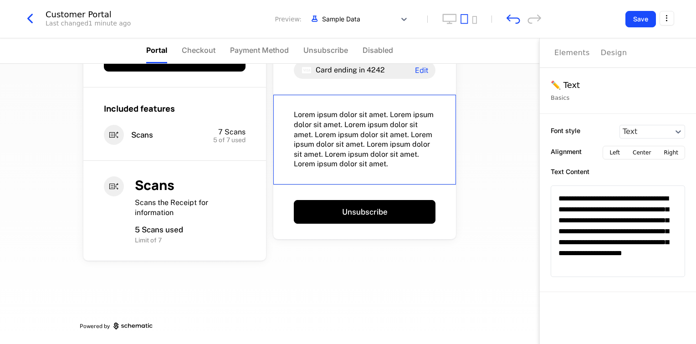
drag, startPoint x: 392, startPoint y: 108, endPoint x: 374, endPoint y: 130, distance: 27.5
click at [374, 130] on span "Lorem ipsum dolor sit amet. Lorem ipsum dolor sit amet. Lorem ipsum dolor sit a…" at bounding box center [365, 139] width 142 height 59
click at [514, 19] on icon "undo" at bounding box center [513, 19] width 14 height 10
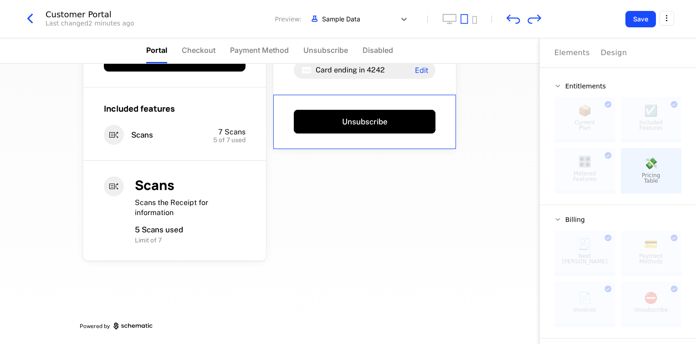
click at [370, 103] on div "Unsubscribe" at bounding box center [364, 122] width 183 height 55
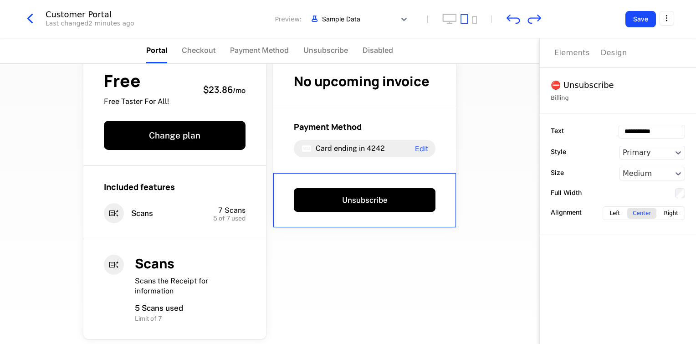
scroll to position [46, 0]
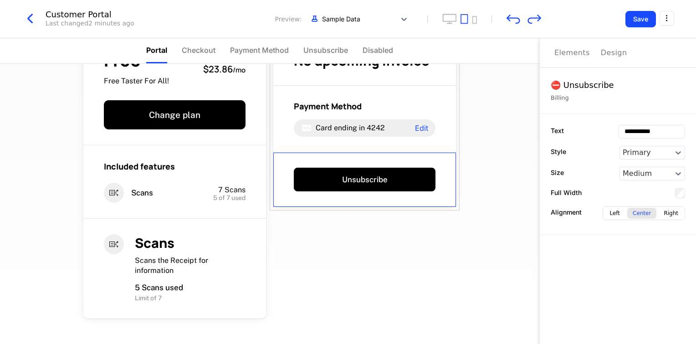
click at [621, 51] on div "Elements Design" at bounding box center [617, 52] width 127 height 29
click at [608, 55] on div "Design" at bounding box center [613, 52] width 26 height 11
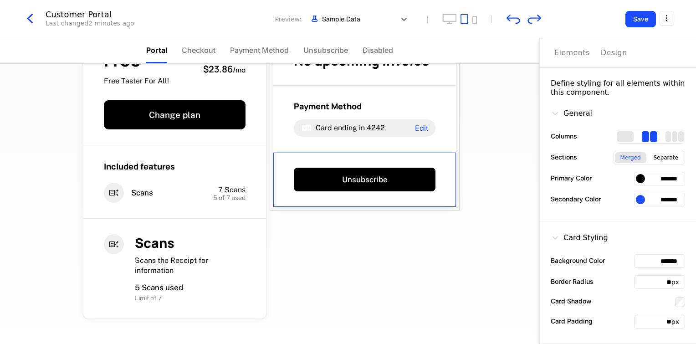
click at [651, 178] on input "*******" at bounding box center [659, 179] width 51 height 14
click at [634, 179] on input "*******" at bounding box center [659, 179] width 51 height 14
click at [636, 174] on div at bounding box center [640, 178] width 9 height 9
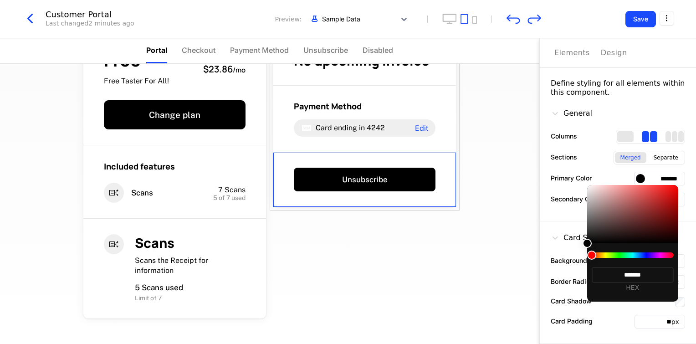
click at [641, 254] on div at bounding box center [632, 254] width 82 height 5
click at [644, 249] on div "******* HEX" at bounding box center [632, 272] width 91 height 58
drag, startPoint x: 638, startPoint y: 257, endPoint x: 606, endPoint y: 258, distance: 32.8
click at [648, 253] on div at bounding box center [632, 254] width 82 height 5
drag, startPoint x: 590, startPoint y: 256, endPoint x: 648, endPoint y: 254, distance: 58.3
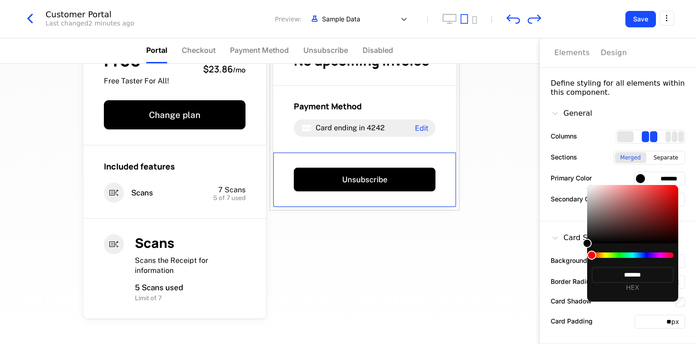
click at [648, 254] on div at bounding box center [632, 254] width 82 height 5
drag, startPoint x: 648, startPoint y: 254, endPoint x: 631, endPoint y: 259, distance: 17.8
click at [631, 259] on div "******* HEX" at bounding box center [632, 272] width 91 height 58
drag, startPoint x: 634, startPoint y: 260, endPoint x: 600, endPoint y: 266, distance: 34.2
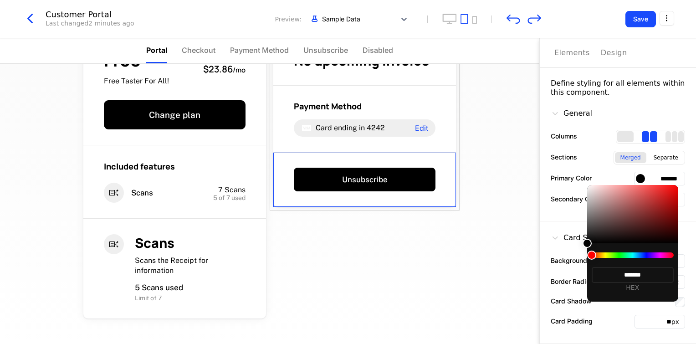
click at [628, 262] on div "******* HEX" at bounding box center [632, 272] width 91 height 58
click at [537, 272] on div at bounding box center [348, 172] width 696 height 344
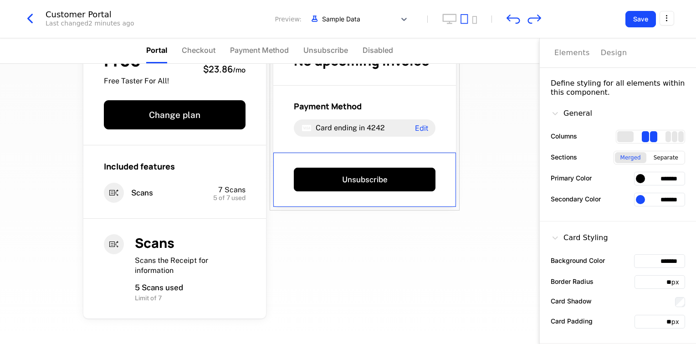
click at [636, 180] on div at bounding box center [640, 178] width 9 height 9
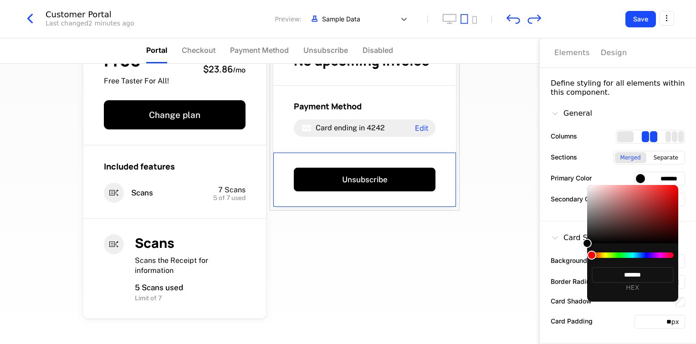
drag, startPoint x: 593, startPoint y: 255, endPoint x: 600, endPoint y: 251, distance: 8.0
click at [632, 250] on div "******* HEX" at bounding box center [632, 272] width 91 height 58
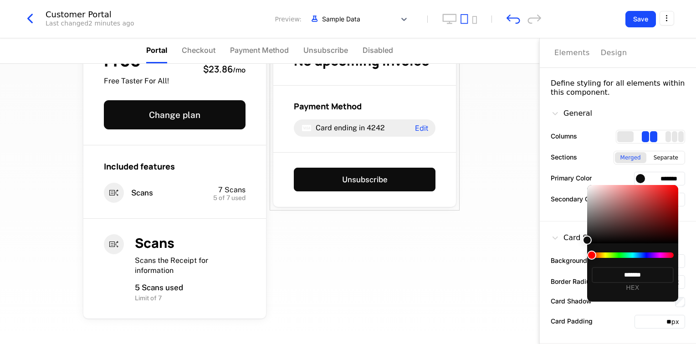
type input "*******"
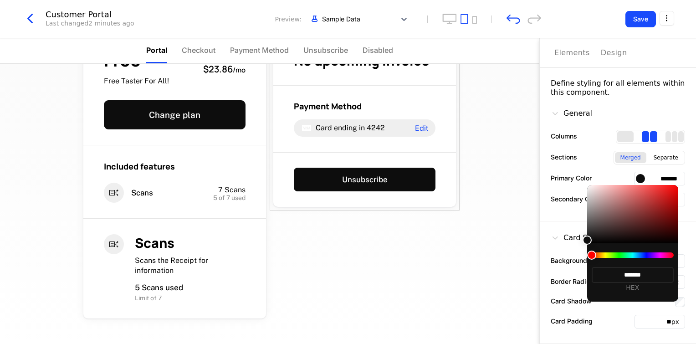
type input "*******"
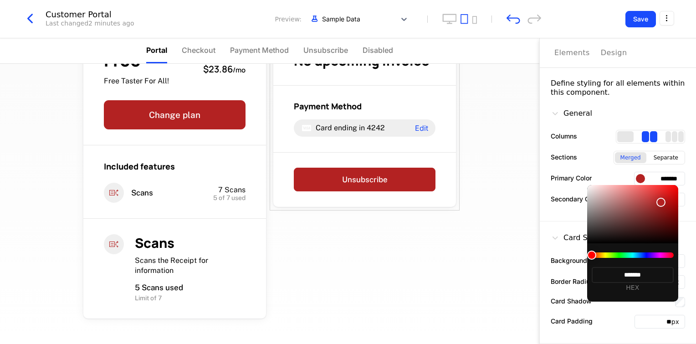
type input "*******"
drag, startPoint x: 633, startPoint y: 217, endPoint x: 663, endPoint y: 202, distance: 33.6
click at [663, 202] on div at bounding box center [660, 202] width 9 height 9
type input "*******"
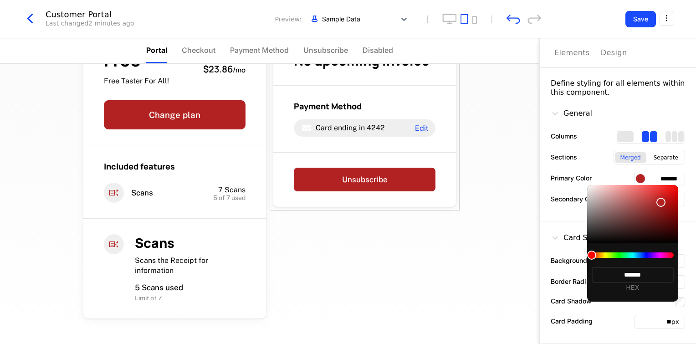
type input "*******"
click at [623, 253] on div at bounding box center [632, 254] width 82 height 5
type input "*******"
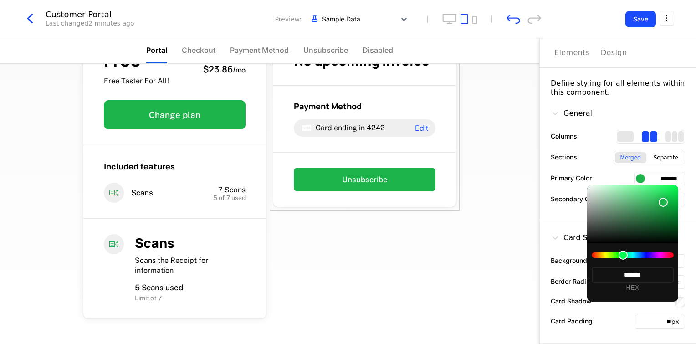
click at [635, 253] on div at bounding box center [632, 254] width 82 height 5
type input "*******"
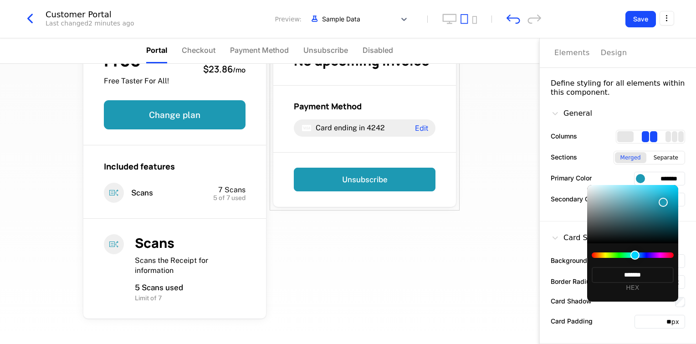
drag, startPoint x: 640, startPoint y: 257, endPoint x: 645, endPoint y: 254, distance: 6.1
click at [639, 257] on div at bounding box center [632, 254] width 82 height 5
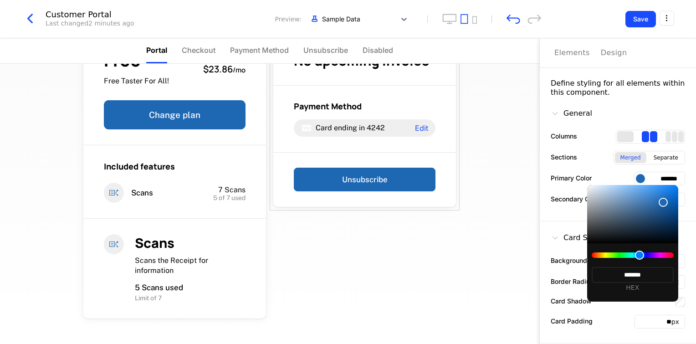
type input "*******"
click at [672, 189] on div at bounding box center [632, 214] width 91 height 58
type input "*******"
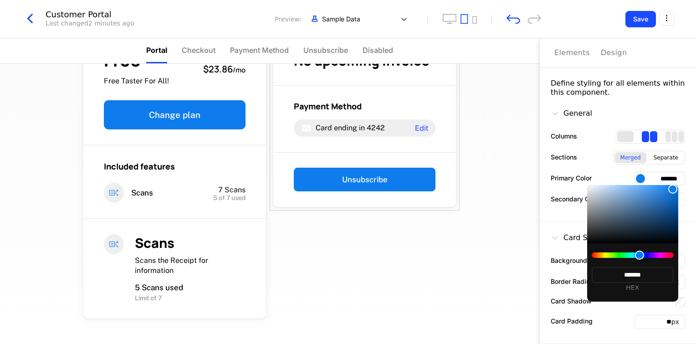
click at [656, 93] on div at bounding box center [348, 172] width 696 height 344
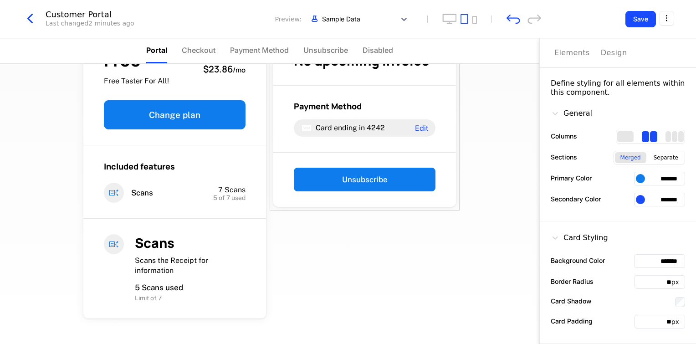
click at [645, 198] on input "*******" at bounding box center [659, 200] width 51 height 14
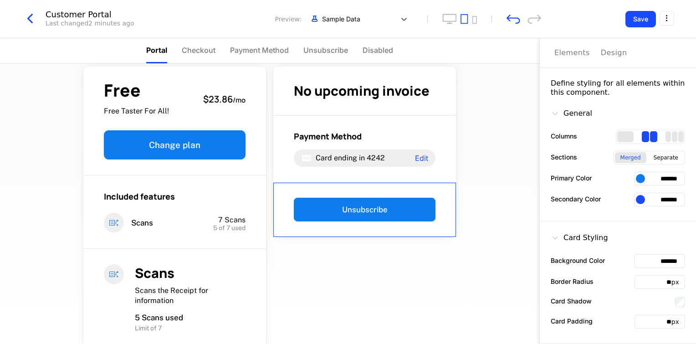
scroll to position [0, 0]
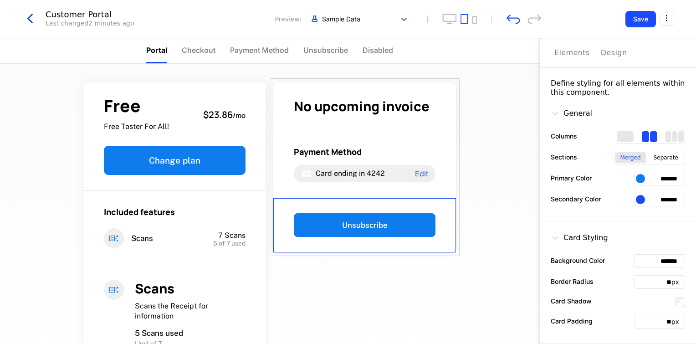
click at [660, 178] on input "*******" at bounding box center [659, 179] width 51 height 14
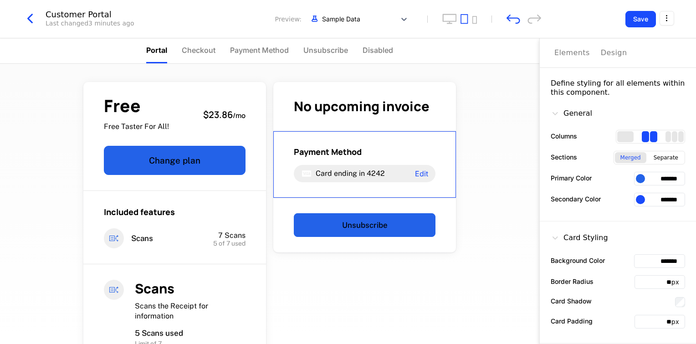
drag, startPoint x: 650, startPoint y: 177, endPoint x: 681, endPoint y: 179, distance: 31.0
click at [681, 179] on div "General Columns Sections Merged Separate Primary Color ******* Secondary Color …" at bounding box center [617, 159] width 156 height 124
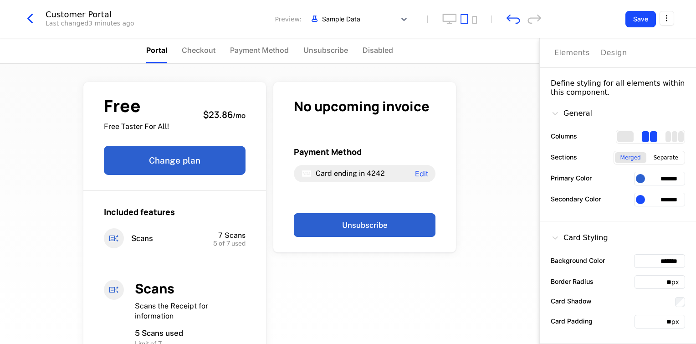
type input "*******"
click at [643, 26] on button "Save" at bounding box center [640, 19] width 31 height 16
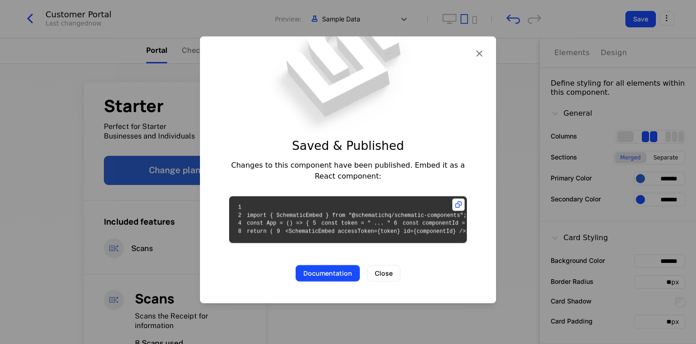
scroll to position [15, 0]
click at [382, 281] on button "Close" at bounding box center [383, 273] width 33 height 16
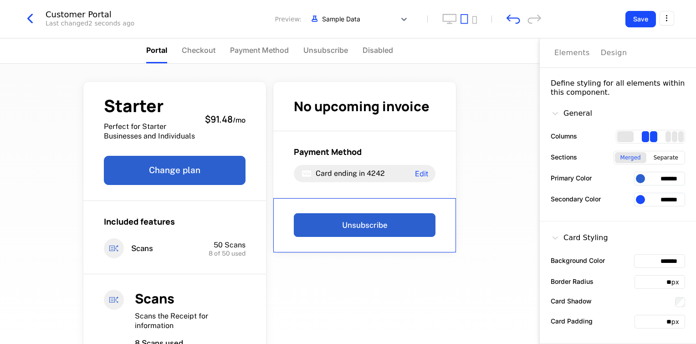
click at [628, 15] on button "Save" at bounding box center [640, 19] width 31 height 16
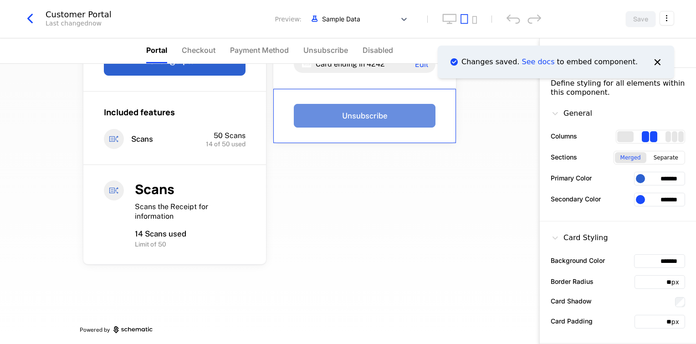
scroll to position [113, 0]
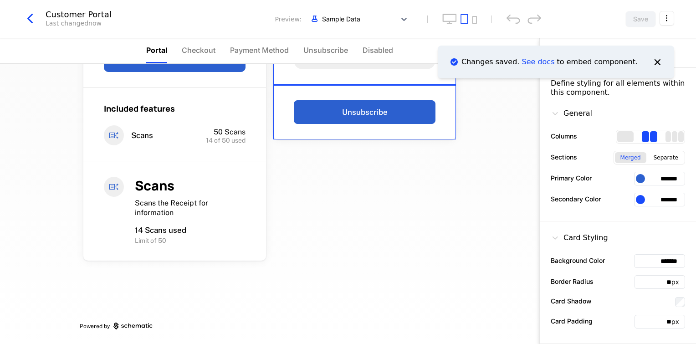
click at [653, 62] on icon "Notifications (F8)" at bounding box center [657, 62] width 12 height 12
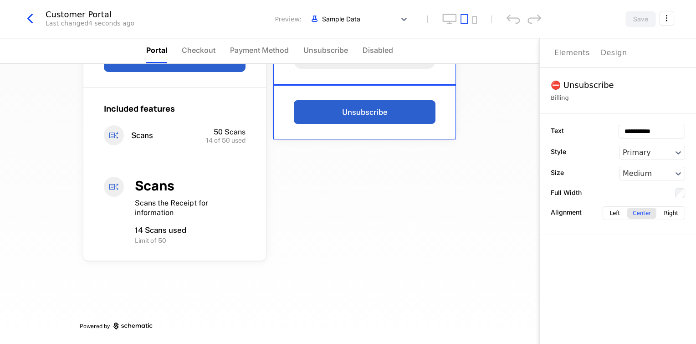
click at [571, 51] on div "Elements" at bounding box center [572, 52] width 36 height 11
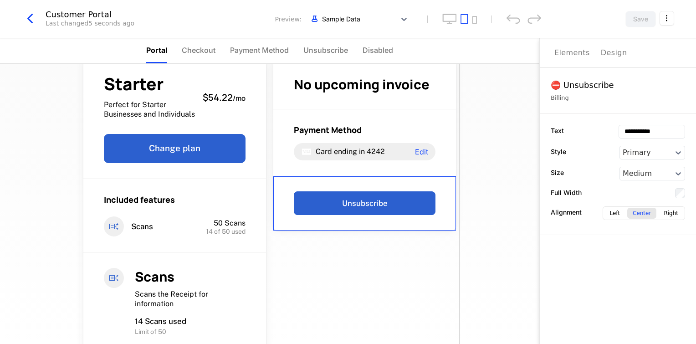
scroll to position [0, 0]
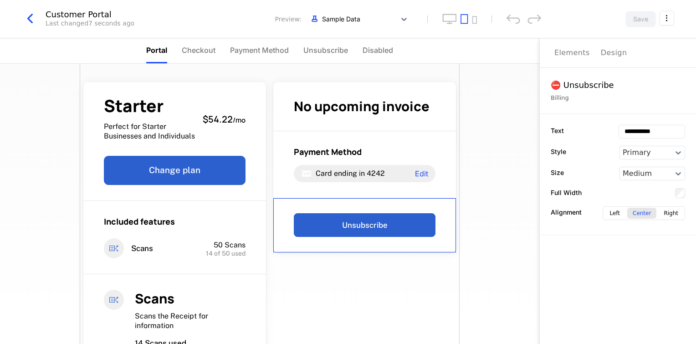
click at [388, 273] on div "Starter Perfect for Starter Businesses and Individuals $54.22 / mo Change plan …" at bounding box center [270, 260] width 380 height 393
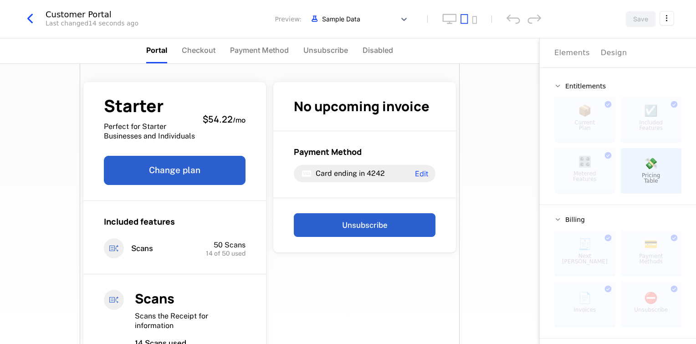
click at [194, 46] on span "Checkout" at bounding box center [199, 50] width 34 height 11
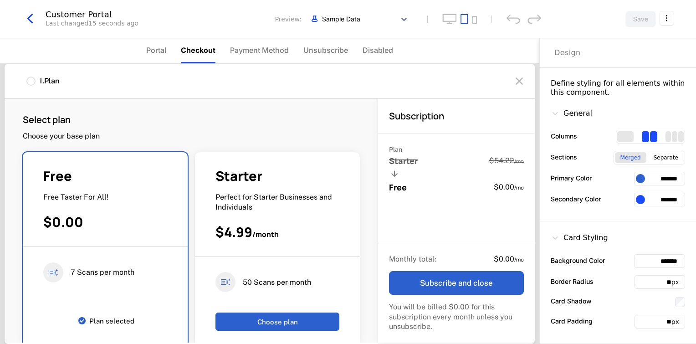
click at [258, 36] on div "Customer Portal Last changed 15 seconds ago Preview: Sample Data Save" at bounding box center [348, 19] width 696 height 38
click at [253, 53] on span "Payment Method" at bounding box center [259, 50] width 59 height 11
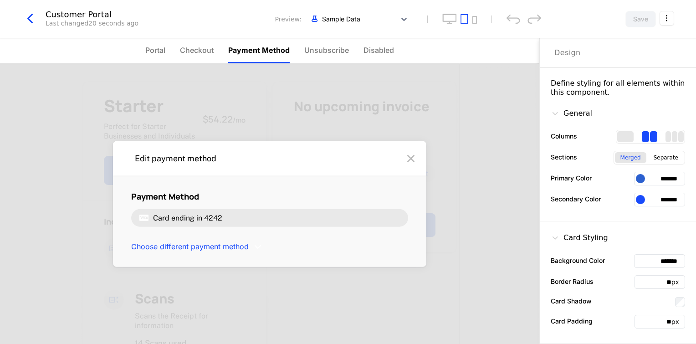
click at [328, 51] on span "Unsubscribe" at bounding box center [326, 50] width 45 height 11
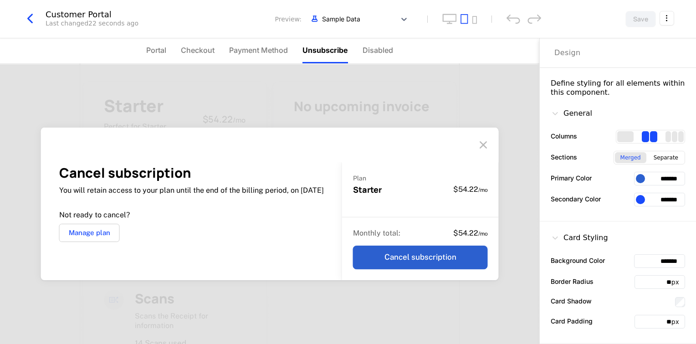
click at [366, 50] on span "Disabled" at bounding box center [377, 50] width 31 height 11
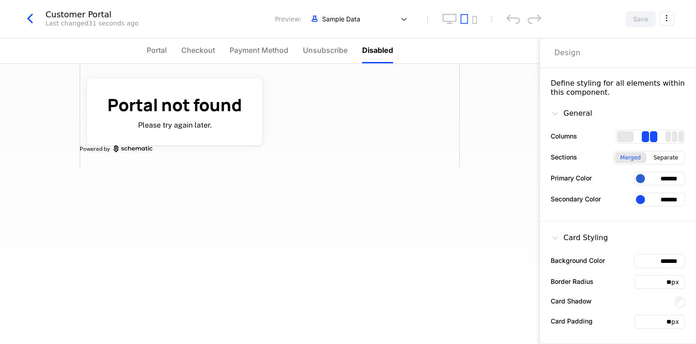
click at [336, 56] on li "Unsubscribe" at bounding box center [325, 50] width 45 height 25
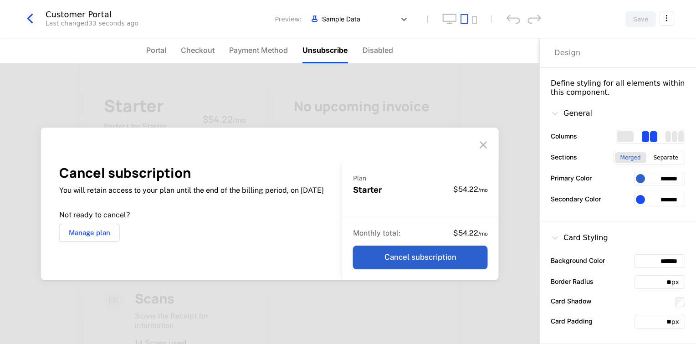
click at [663, 20] on html "Ashutosh Mishra Development Dev Quickstart Features Features Flags Catalog Plan…" at bounding box center [348, 172] width 696 height 344
click at [614, 58] on div "How to install" at bounding box center [612, 56] width 50 height 9
click at [669, 20] on html "Ashutosh Mishra Development Dev Quickstart Features Features Flags Catalog Plan…" at bounding box center [348, 172] width 696 height 344
click at [652, 78] on icon "button" at bounding box center [652, 77] width 10 height 10
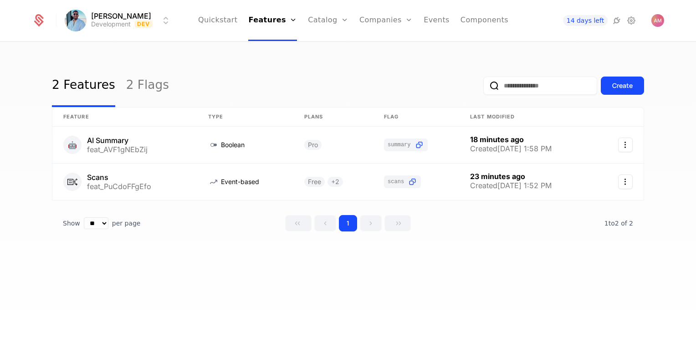
click at [629, 20] on icon at bounding box center [631, 20] width 11 height 11
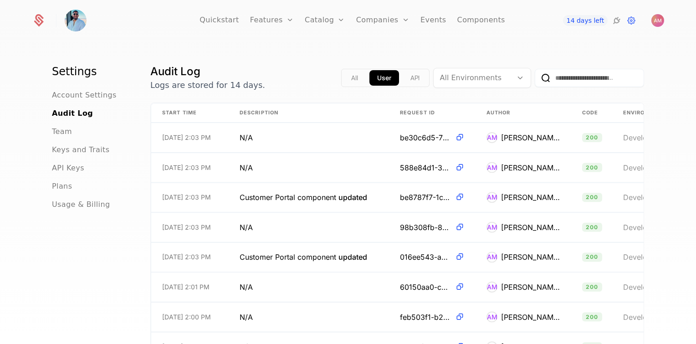
click at [77, 166] on span "API Keys" at bounding box center [68, 168] width 32 height 11
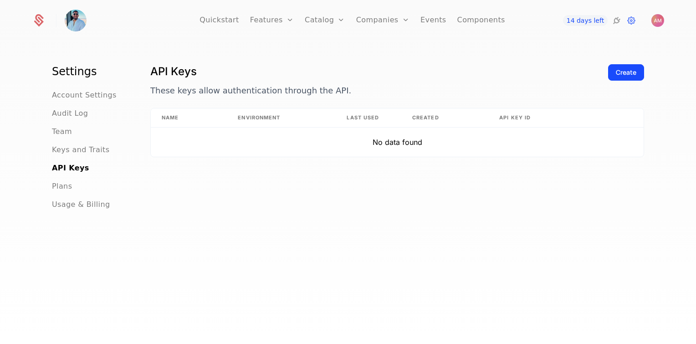
click at [616, 72] on div "Create" at bounding box center [626, 72] width 20 height 9
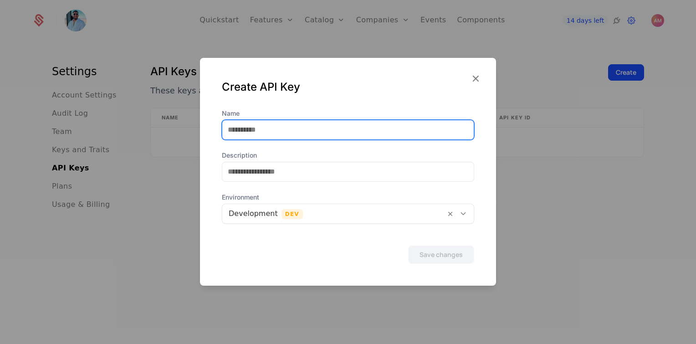
click at [346, 132] on input "Name" at bounding box center [347, 129] width 251 height 19
type input "******"
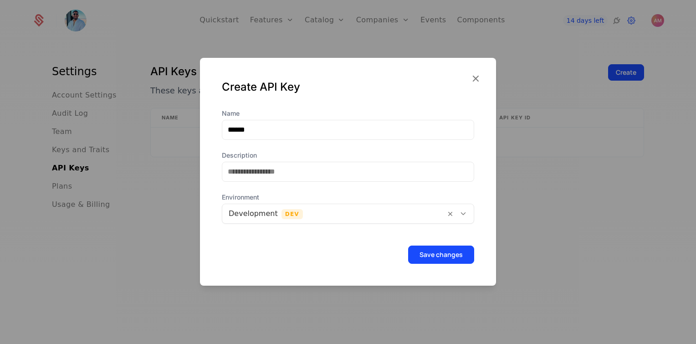
click at [421, 256] on button "Save changes" at bounding box center [441, 254] width 66 height 18
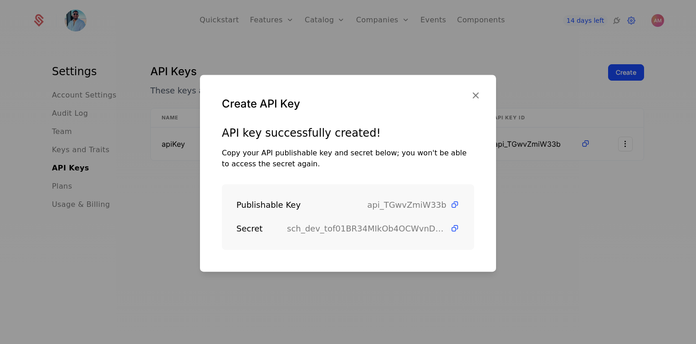
click at [450, 204] on icon at bounding box center [455, 205] width 10 height 10
click at [450, 228] on icon at bounding box center [455, 229] width 10 height 10
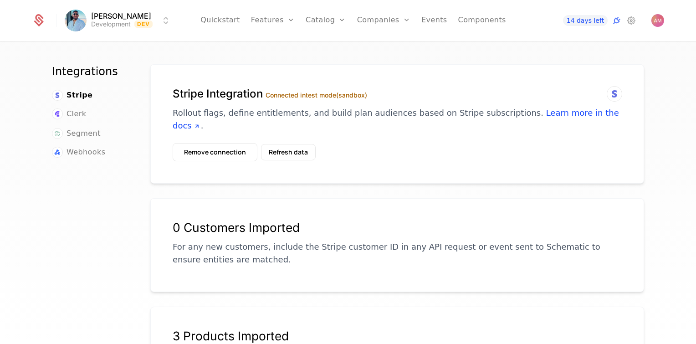
click at [437, 26] on link "Events" at bounding box center [434, 20] width 26 height 41
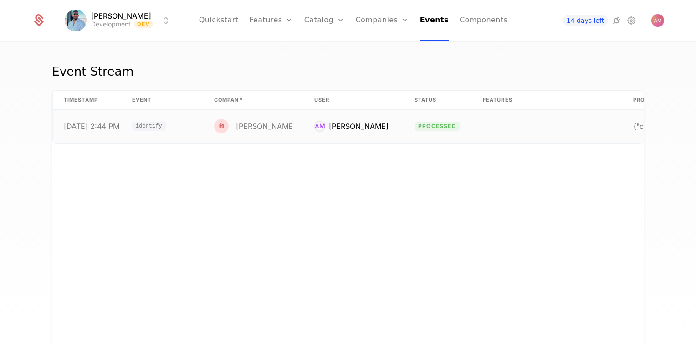
click at [329, 127] on div "[PERSON_NAME]" at bounding box center [359, 126] width 60 height 11
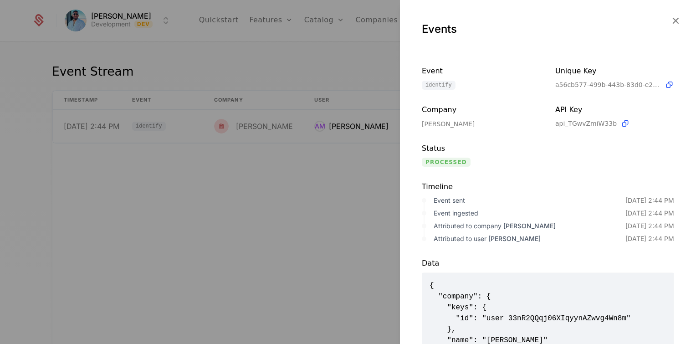
scroll to position [103, 0]
